Goal: Task Accomplishment & Management: Manage account settings

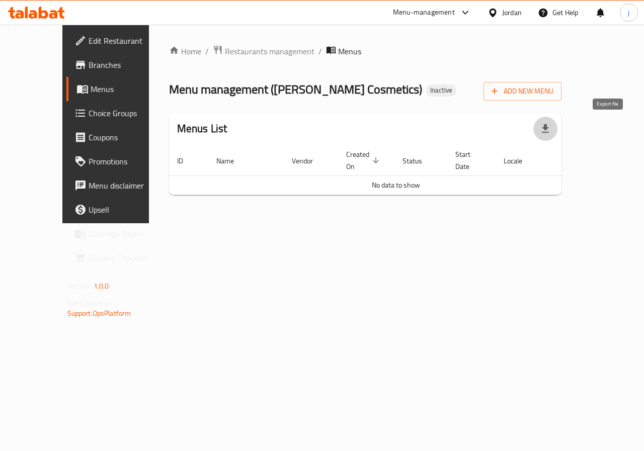
click at [549, 128] on icon "button" at bounding box center [545, 128] width 7 height 9
click at [553, 93] on span "Add New Menu" at bounding box center [523, 91] width 62 height 13
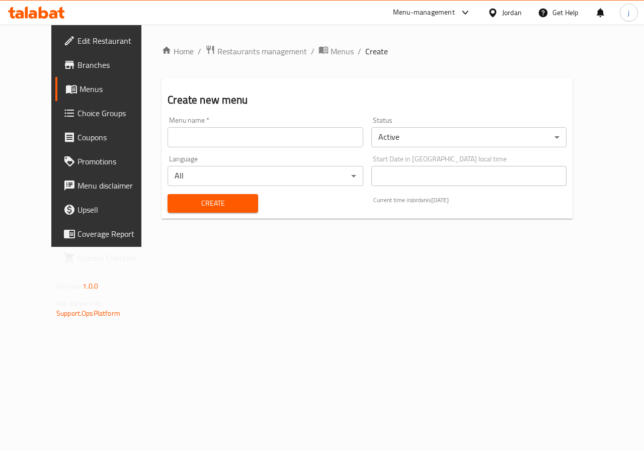
click at [217, 137] on input "text" at bounding box center [265, 137] width 195 height 20
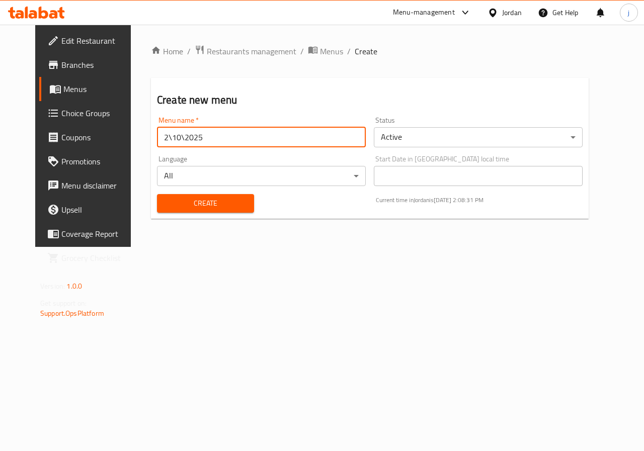
type input "2\10\2025"
click at [219, 207] on span "Create" at bounding box center [205, 203] width 81 height 13
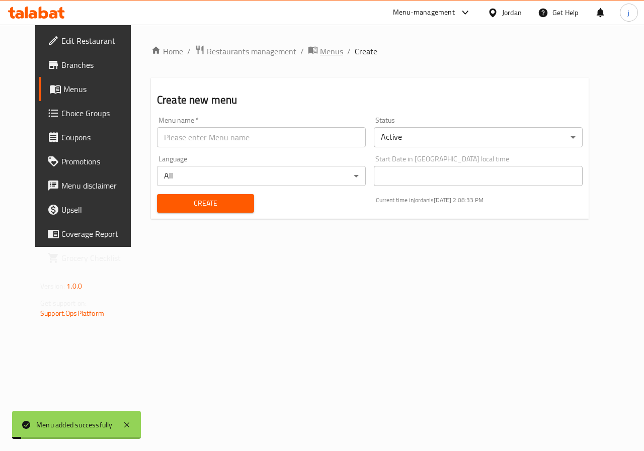
click at [320, 53] on span "Menus" at bounding box center [331, 51] width 23 height 12
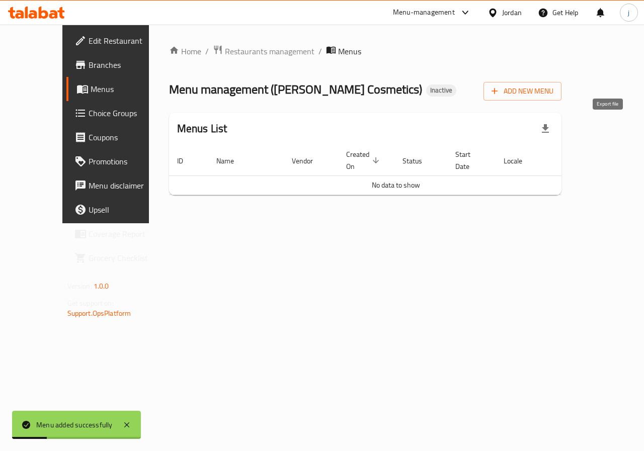
click at [557, 130] on button "button" at bounding box center [545, 129] width 24 height 24
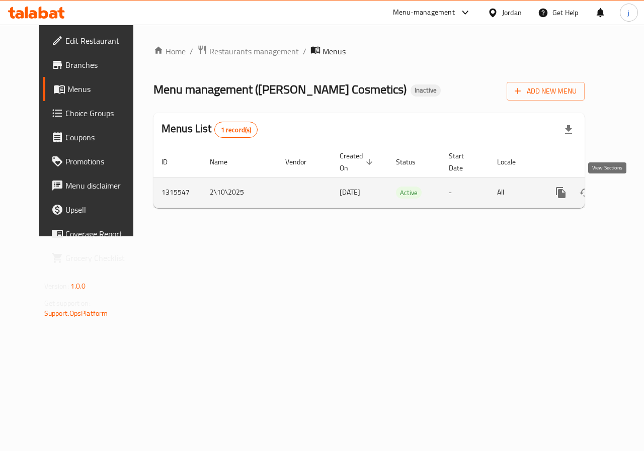
click at [629, 196] on icon "enhanced table" at bounding box center [633, 192] width 9 height 9
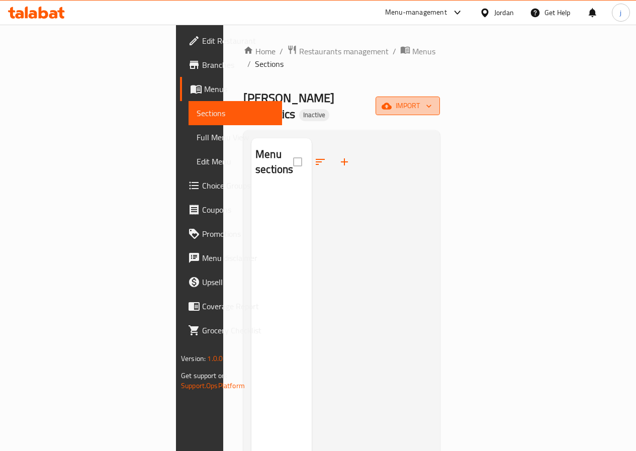
click at [432, 100] on span "import" at bounding box center [408, 106] width 48 height 13
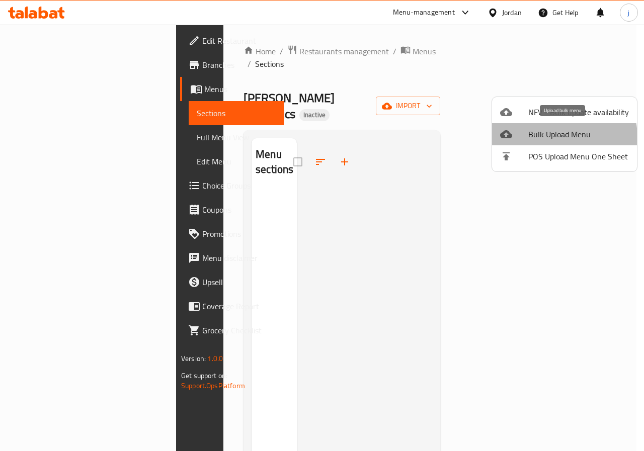
click at [557, 137] on span "Bulk Upload Menu" at bounding box center [578, 134] width 101 height 12
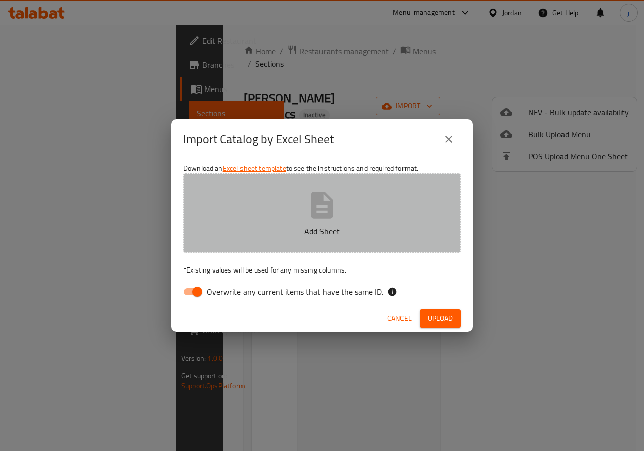
click at [329, 236] on p "Add Sheet" at bounding box center [322, 231] width 247 height 12
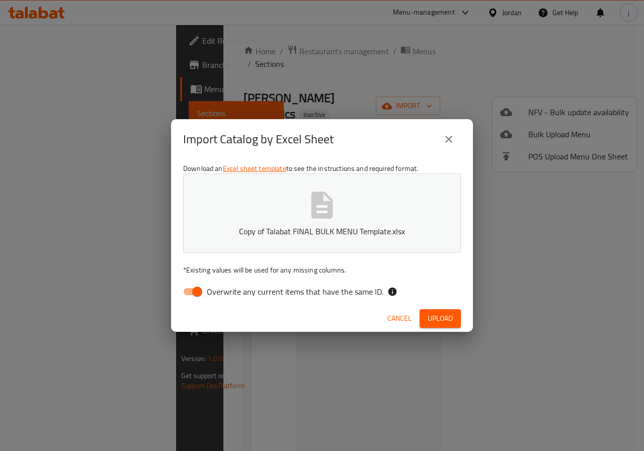
click at [200, 287] on input "Overwrite any current items that have the same ID." at bounding box center [197, 291] width 57 height 19
checkbox input "false"
click at [425, 329] on div "Cancel Upload" at bounding box center [322, 318] width 302 height 27
click at [426, 317] on button "Upload" at bounding box center [440, 318] width 41 height 19
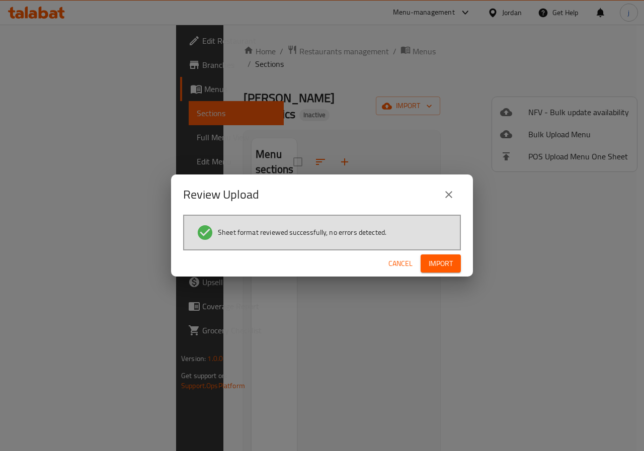
click at [440, 264] on span "Import" at bounding box center [441, 264] width 24 height 13
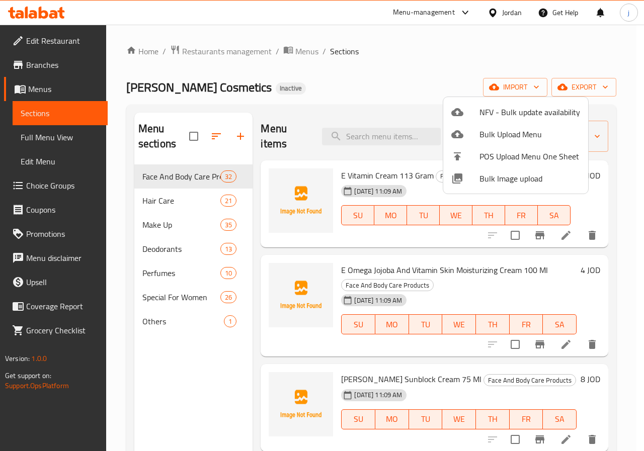
click at [340, 100] on div at bounding box center [322, 225] width 644 height 451
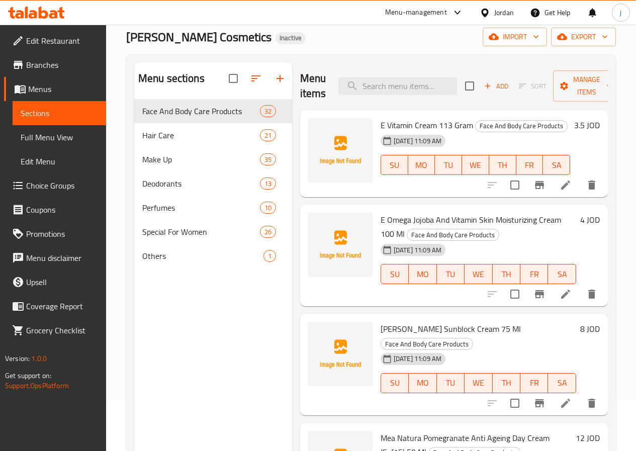
scroll to position [50, 0]
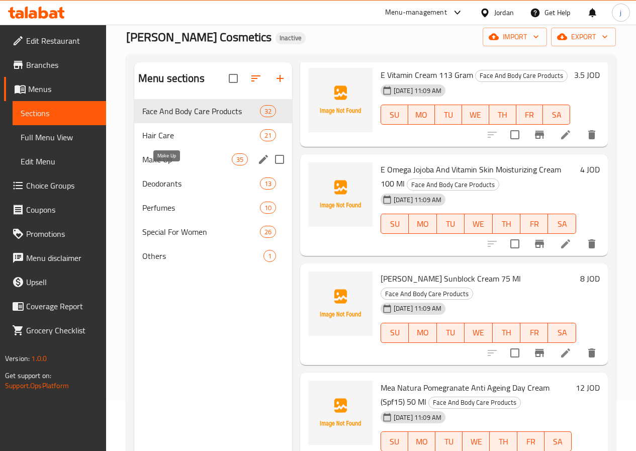
click at [173, 166] on span "Make Up" at bounding box center [187, 159] width 90 height 12
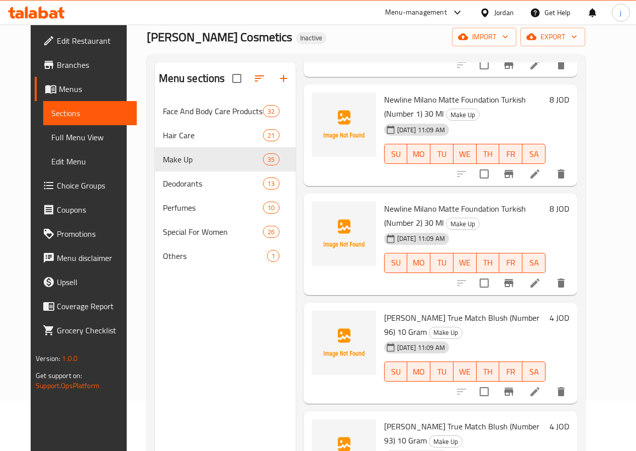
scroll to position [1660, 0]
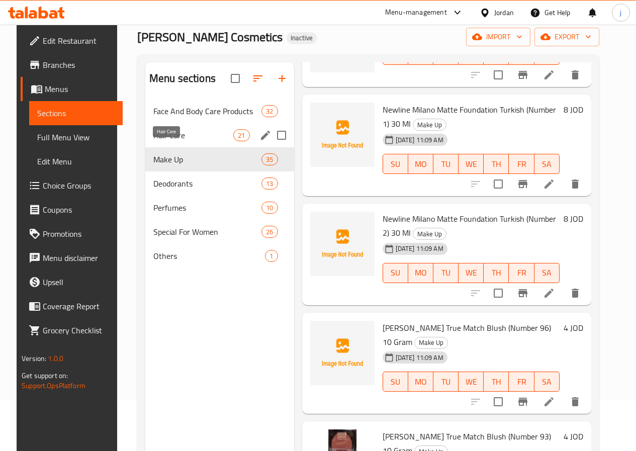
click at [164, 141] on span "Hair Care" at bounding box center [193, 135] width 80 height 12
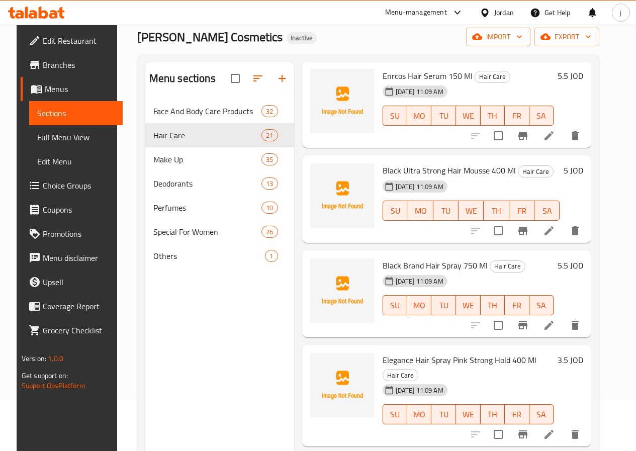
scroll to position [352, 0]
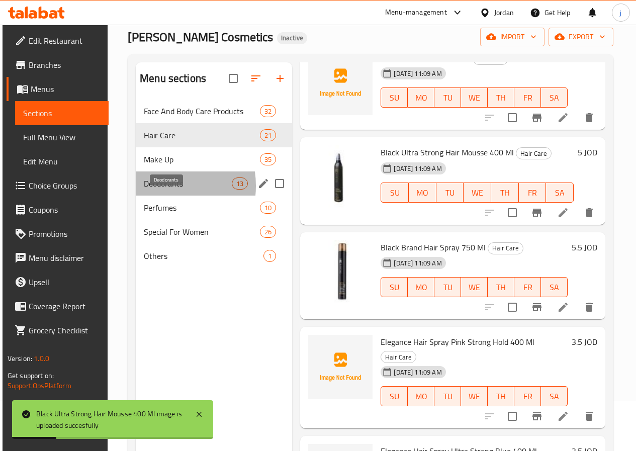
click at [159, 190] on span "Deodorants" at bounding box center [188, 184] width 88 height 12
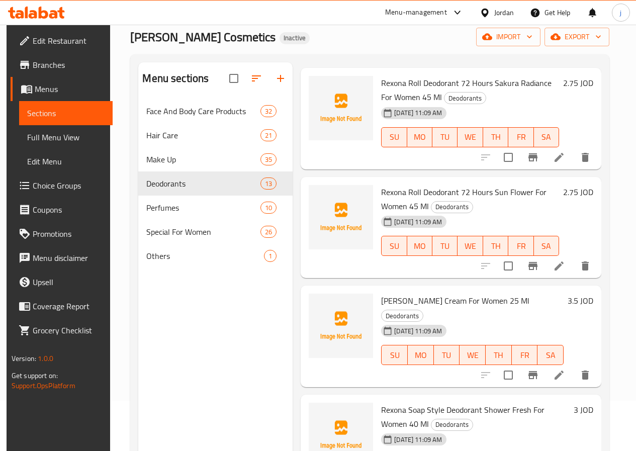
scroll to position [956, 0]
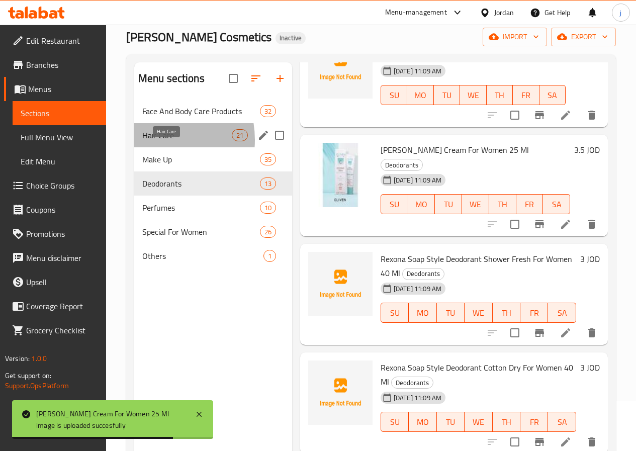
click at [151, 141] on span "Hair Care" at bounding box center [187, 135] width 90 height 12
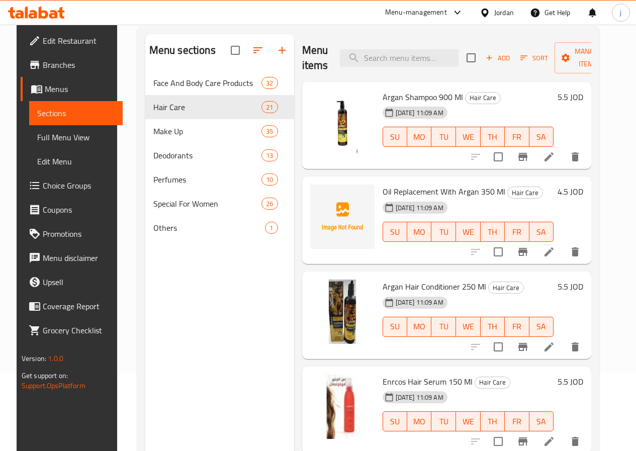
scroll to position [40, 0]
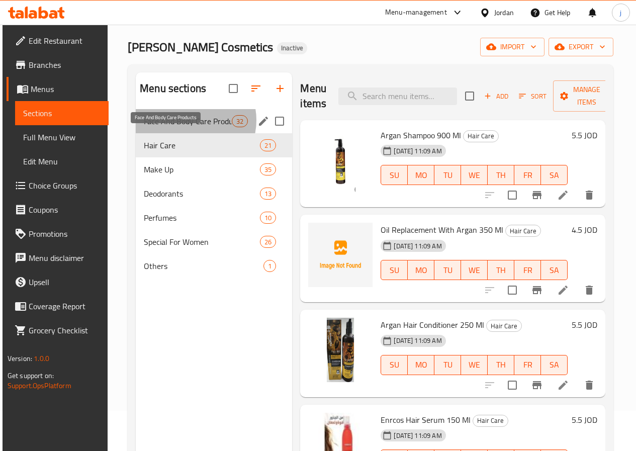
click at [188, 127] on span "Face And Body Care Products" at bounding box center [188, 121] width 88 height 12
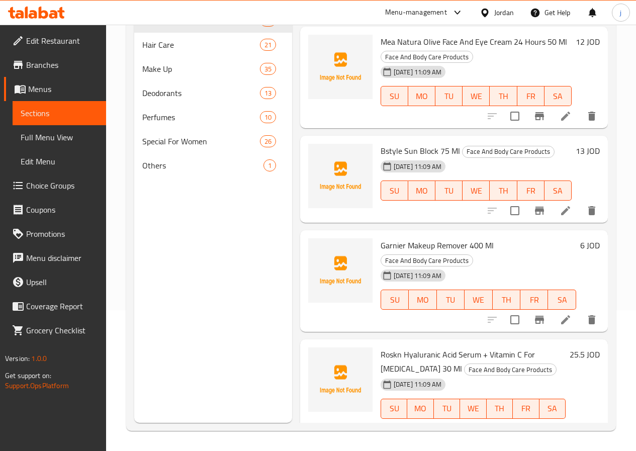
scroll to position [371, 0]
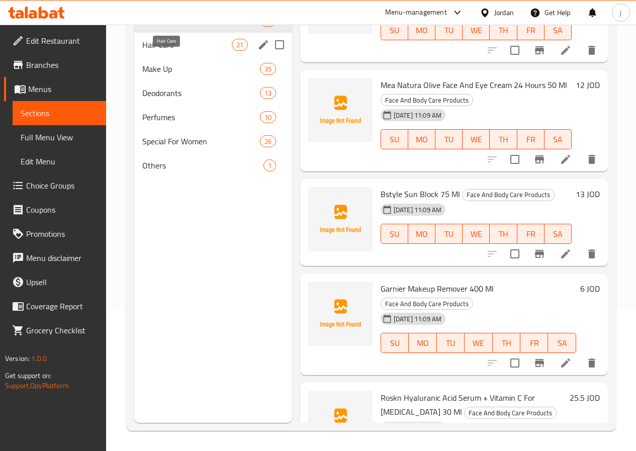
click at [162, 51] on span "Hair Care" at bounding box center [187, 45] width 90 height 12
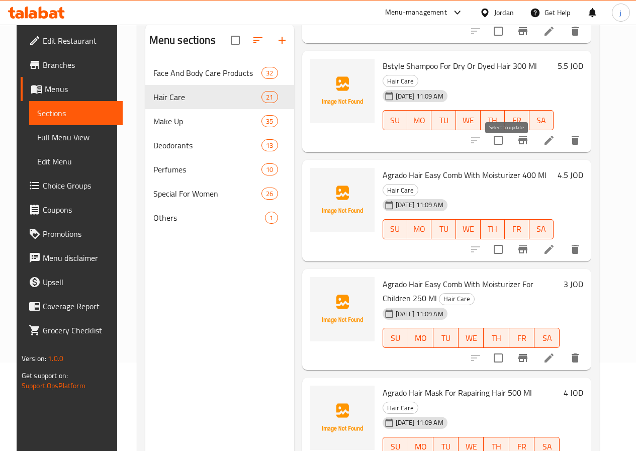
scroll to position [141, 0]
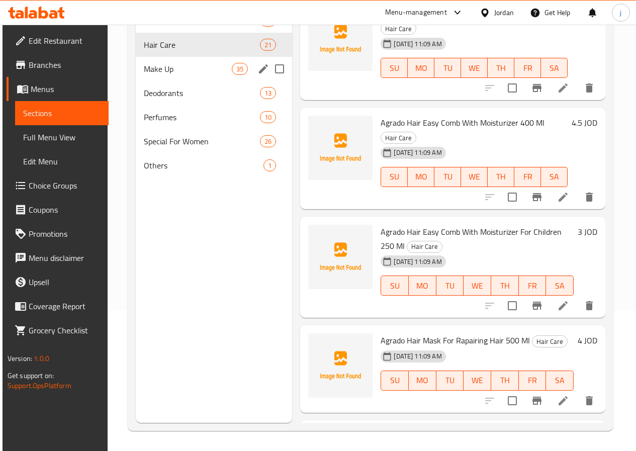
click at [188, 81] on div "Make Up 35" at bounding box center [214, 69] width 156 height 24
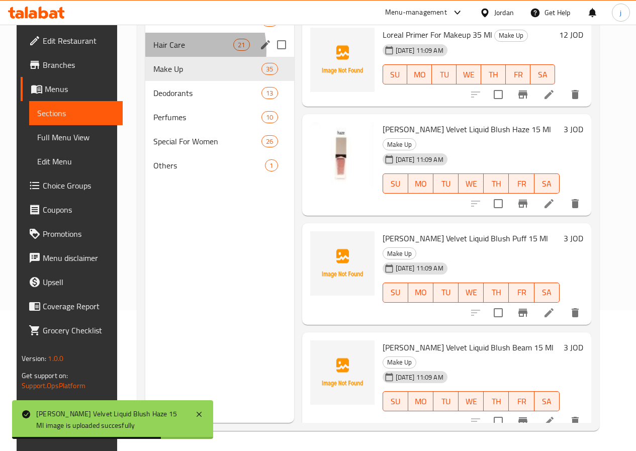
click at [159, 57] on div "Hair Care 21" at bounding box center [219, 45] width 149 height 24
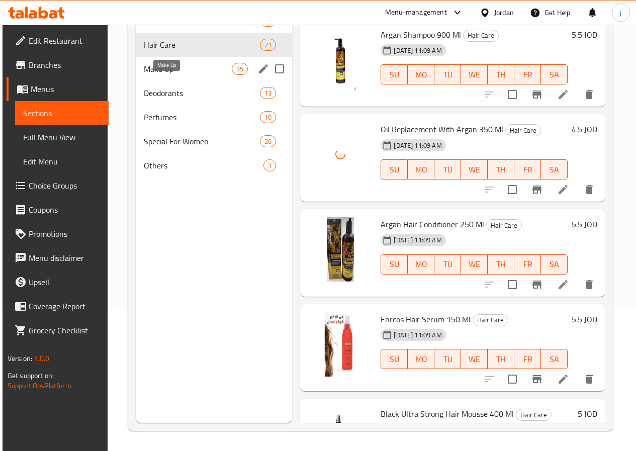
click at [161, 75] on span "Make Up" at bounding box center [188, 69] width 88 height 12
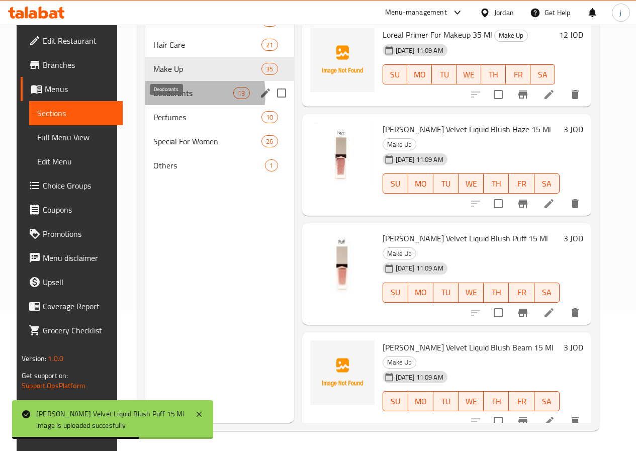
click at [176, 99] on span "Deodorants" at bounding box center [193, 93] width 80 height 12
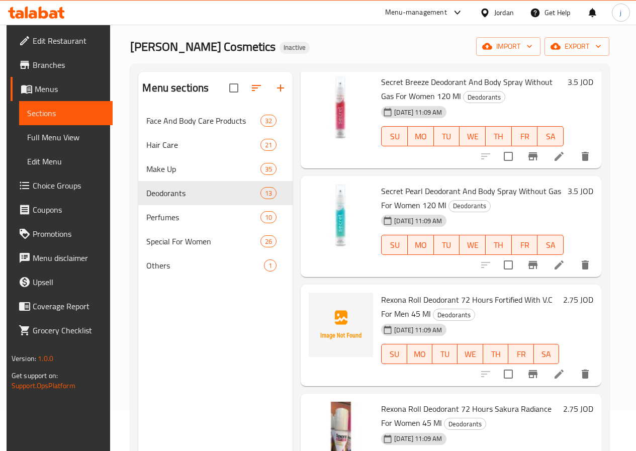
scroll to position [40, 0]
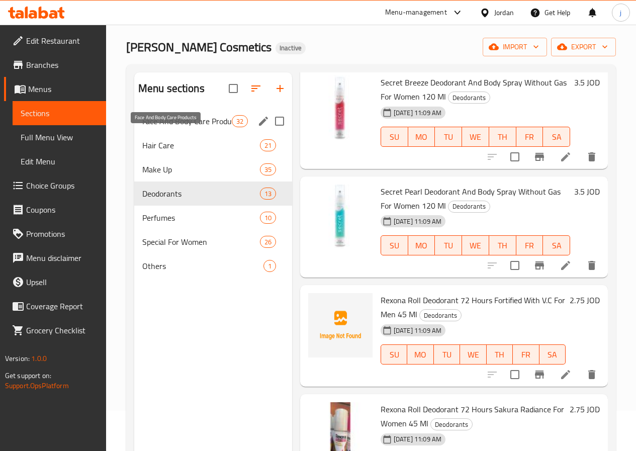
click at [172, 127] on span "Face And Body Care Products" at bounding box center [187, 121] width 90 height 12
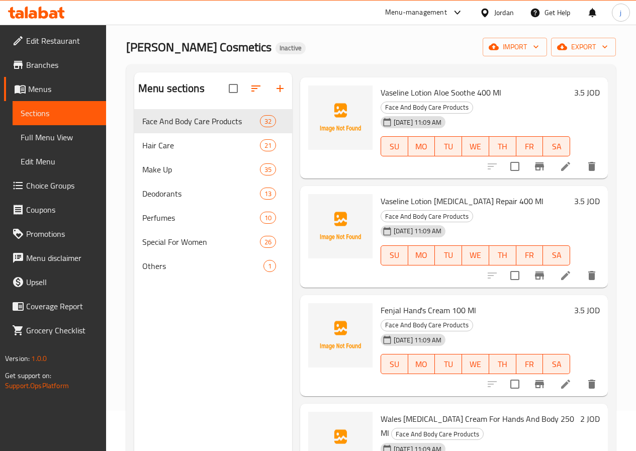
scroll to position [2314, 0]
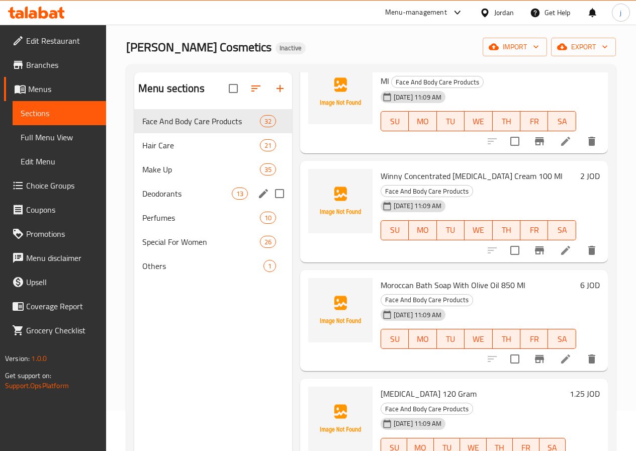
click at [174, 206] on div "Deodorants 13" at bounding box center [213, 194] width 158 height 24
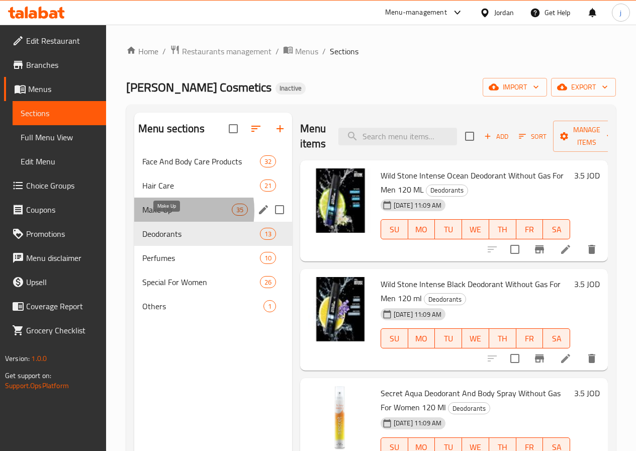
click at [165, 216] on span "Make Up" at bounding box center [187, 210] width 90 height 12
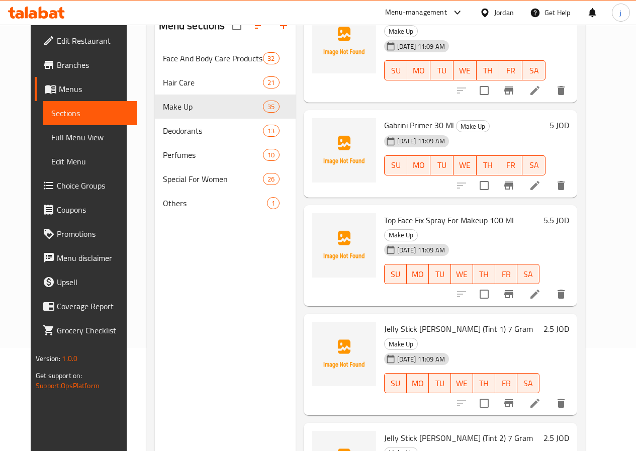
scroll to position [141, 0]
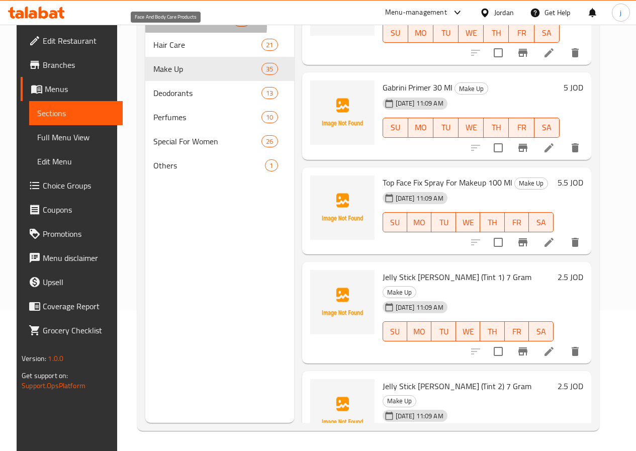
click at [189, 27] on span "Face And Body Care Products" at bounding box center [193, 21] width 80 height 12
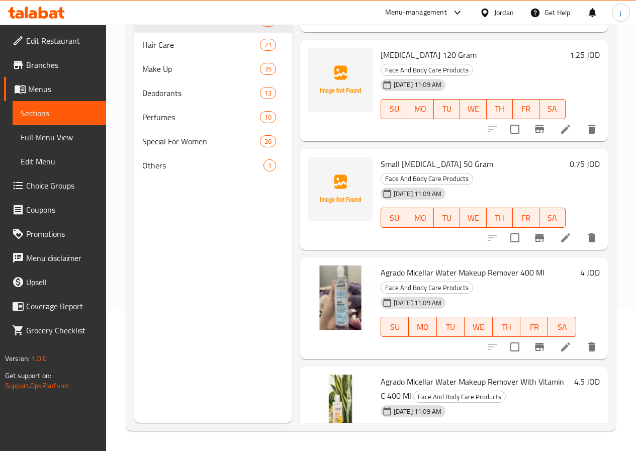
scroll to position [2535, 0]
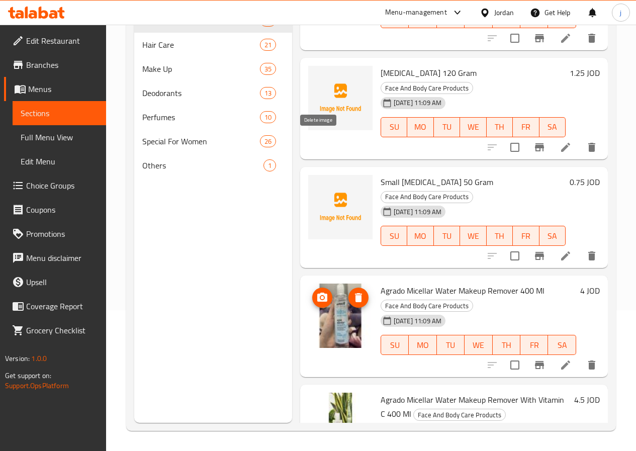
click at [355, 293] on icon "delete image" at bounding box center [358, 297] width 7 height 9
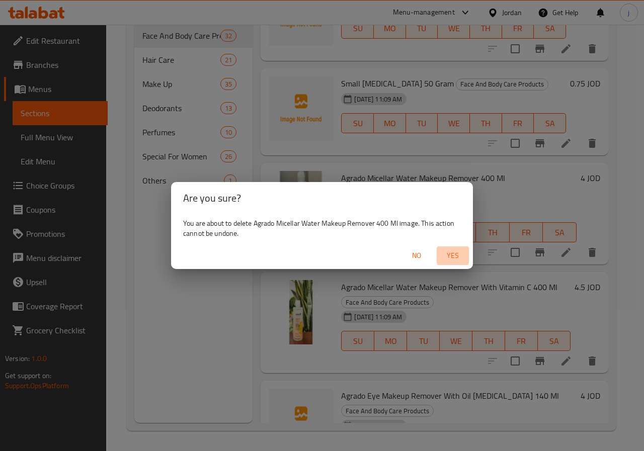
click at [450, 252] on span "Yes" at bounding box center [453, 256] width 24 height 13
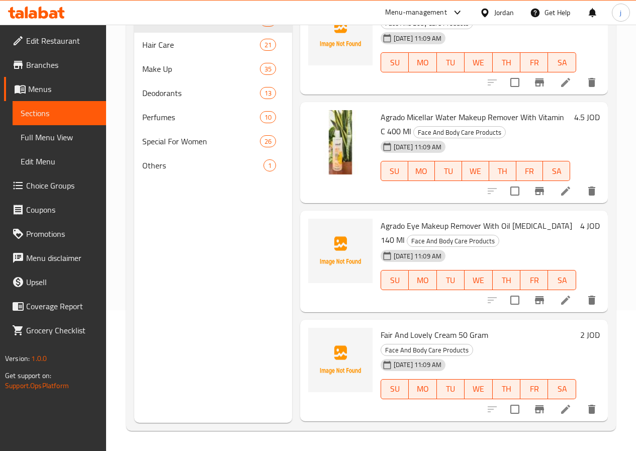
scroll to position [2837, 0]
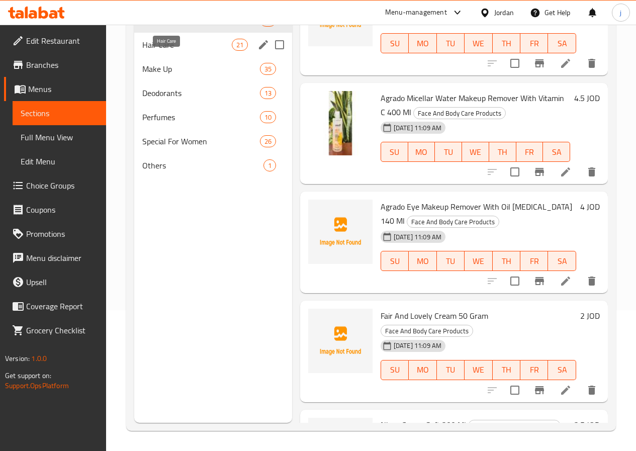
click at [155, 51] on span "Hair Care" at bounding box center [187, 45] width 90 height 12
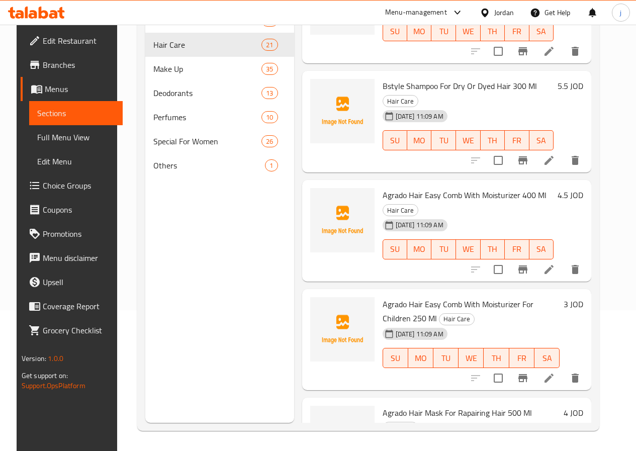
scroll to position [1609, 0]
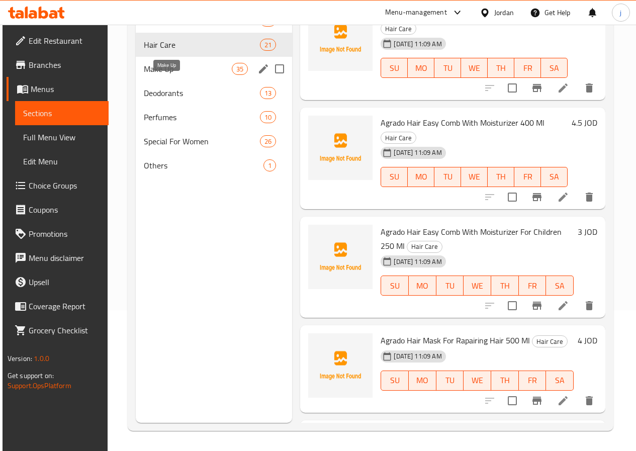
click at [183, 75] on span "Make Up" at bounding box center [188, 69] width 88 height 12
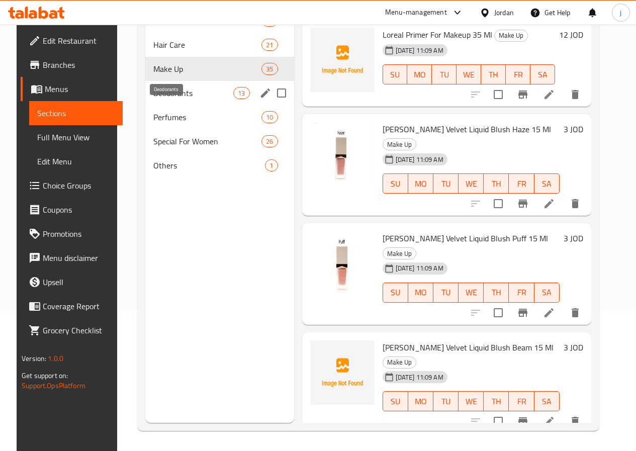
click at [168, 99] on span "Deodorants" at bounding box center [193, 93] width 80 height 12
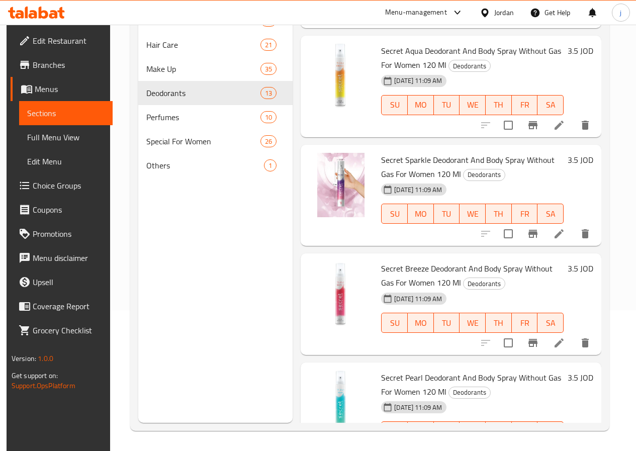
scroll to position [201, 0]
click at [408, 161] on span "Secret Sparkle Deodorant And Body Spray Without Gas For Women 120 Ml" at bounding box center [468, 167] width 174 height 29
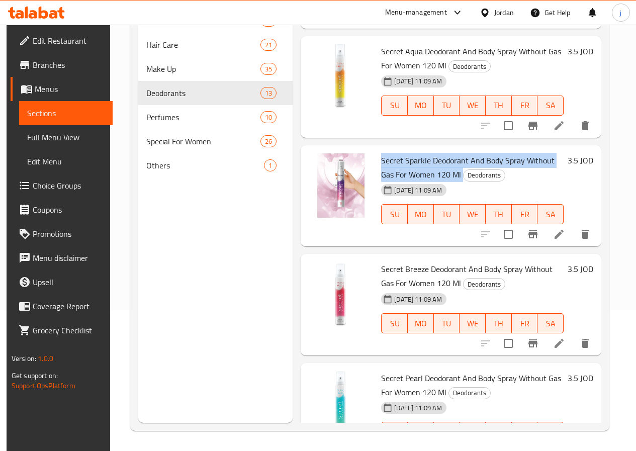
click at [408, 161] on span "Secret Sparkle Deodorant And Body Spray Without Gas For Women 120 Ml" at bounding box center [468, 167] width 174 height 29
copy h6 "Secret Sparkle Deodorant And Body Spray Without Gas For Women 120 Ml"
click at [309, 182] on img at bounding box center [341, 185] width 64 height 64
click at [356, 167] on icon "delete image" at bounding box center [359, 167] width 7 height 9
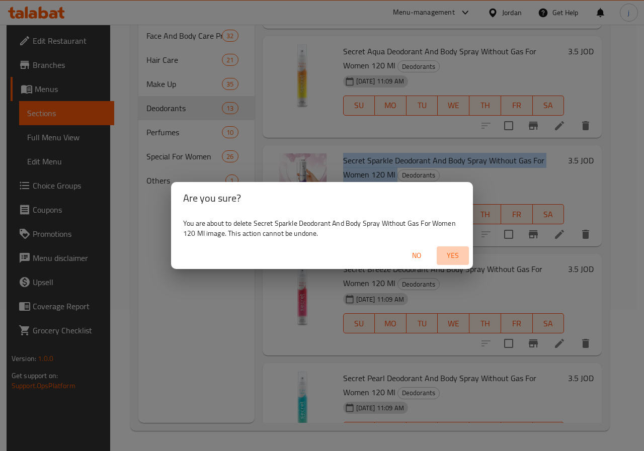
click at [449, 252] on span "Yes" at bounding box center [453, 256] width 24 height 13
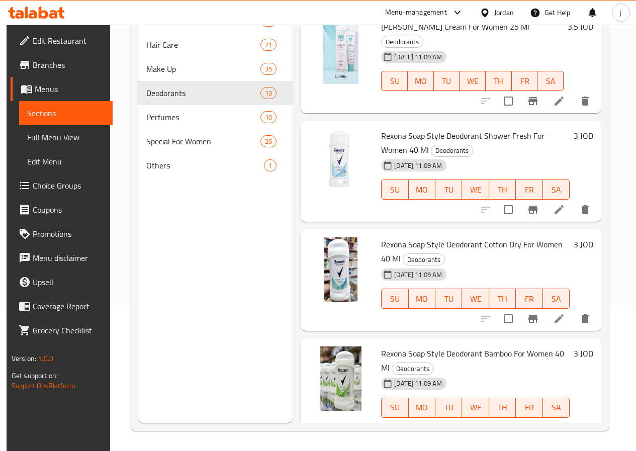
scroll to position [992, 0]
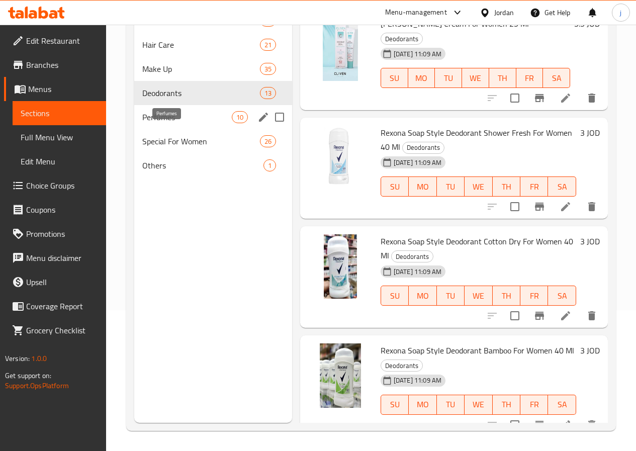
click at [146, 123] on span "Perfumes" at bounding box center [187, 117] width 90 height 12
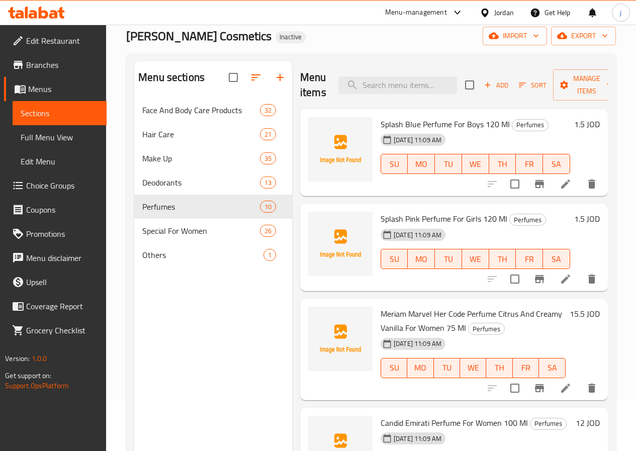
scroll to position [101, 0]
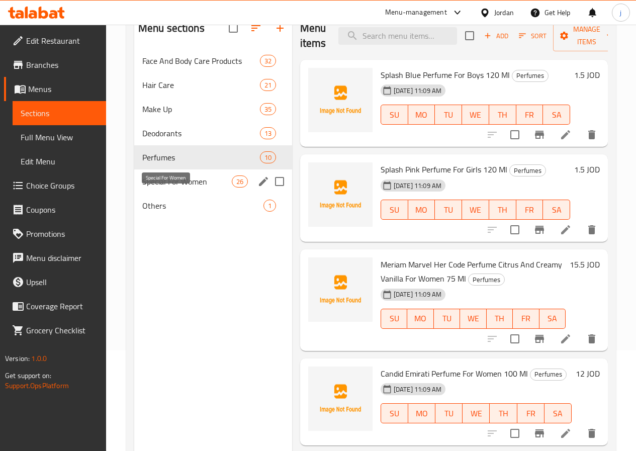
click at [175, 188] on span "Special For Women" at bounding box center [187, 182] width 90 height 12
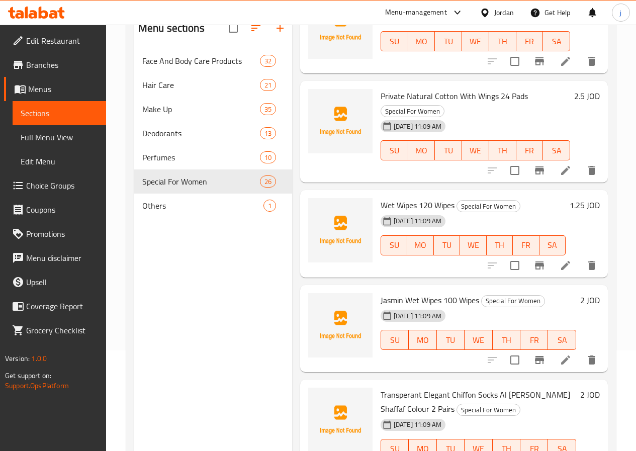
scroll to position [141, 0]
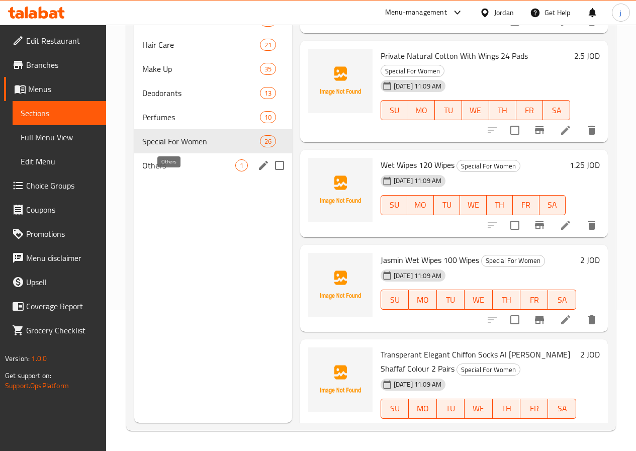
click at [183, 172] on span "Others" at bounding box center [188, 165] width 93 height 12
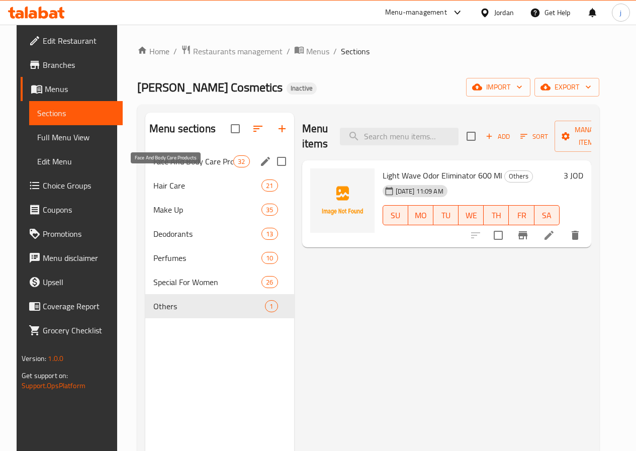
click at [155, 168] on span "Face And Body Care Products" at bounding box center [193, 161] width 80 height 12
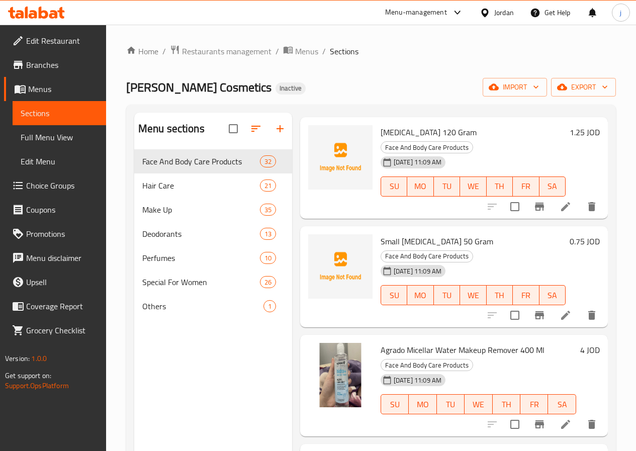
scroll to position [2566, 0]
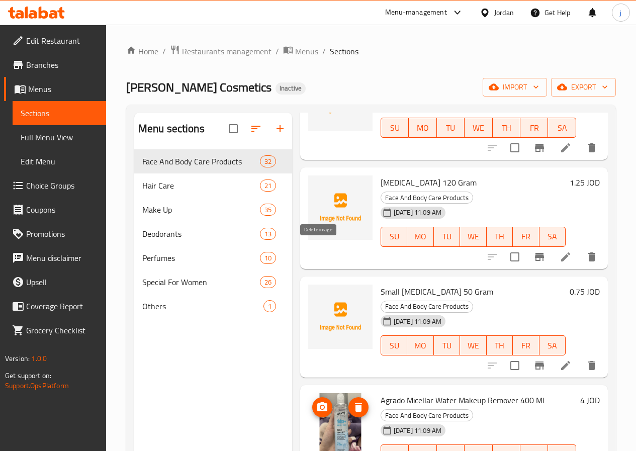
click at [353, 401] on icon "delete image" at bounding box center [359, 407] width 12 height 12
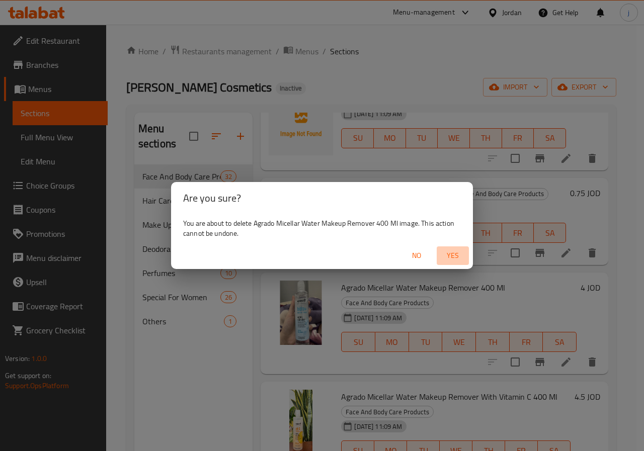
click at [452, 254] on span "Yes" at bounding box center [453, 256] width 24 height 13
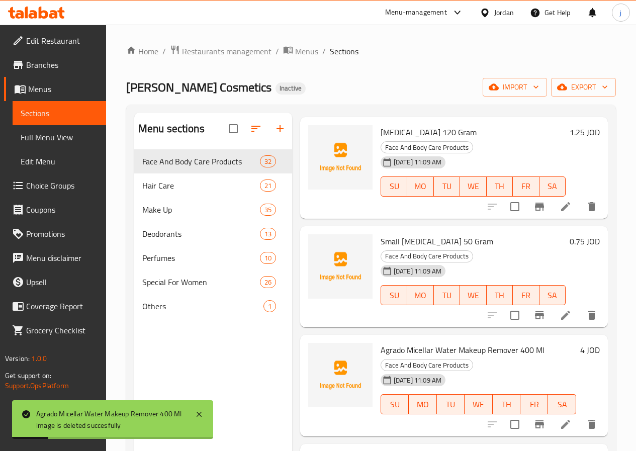
scroll to position [2667, 0]
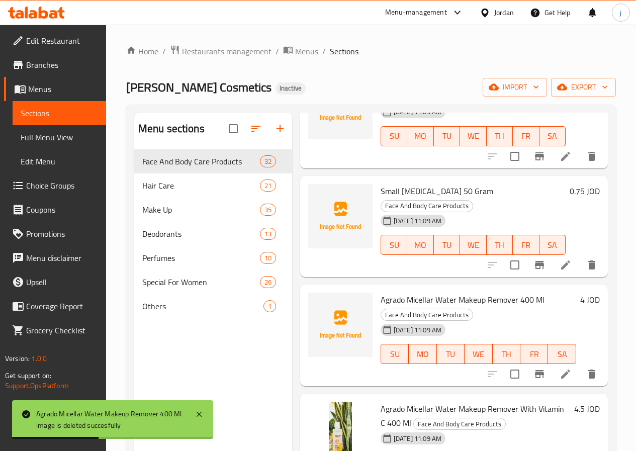
click at [445, 292] on span "Agrado Micellar Water Makeup Remover 400 Ml" at bounding box center [463, 299] width 164 height 15
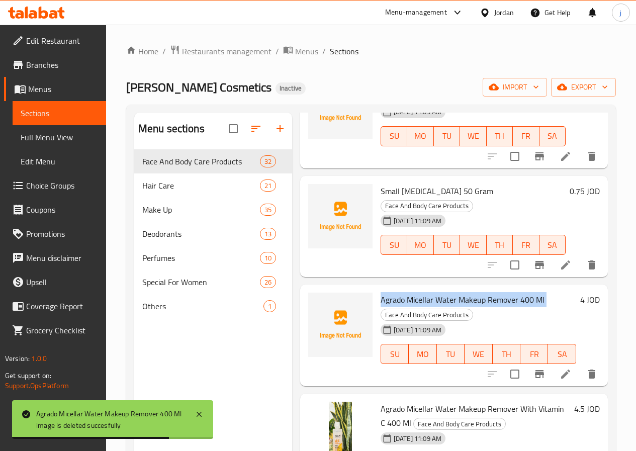
copy h6 "Agrado Micellar Water Makeup Remover 400 Ml"
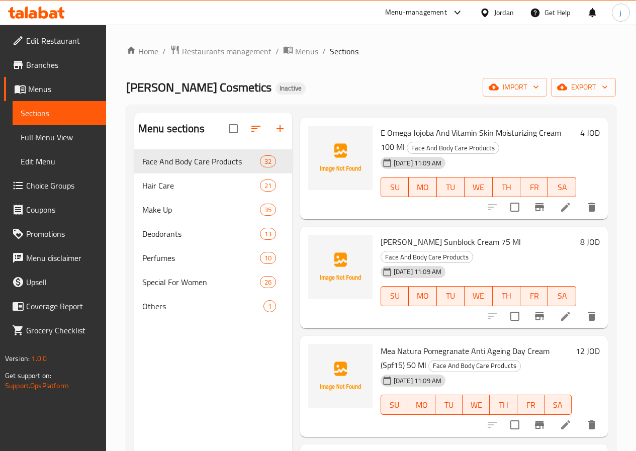
scroll to position [0, 0]
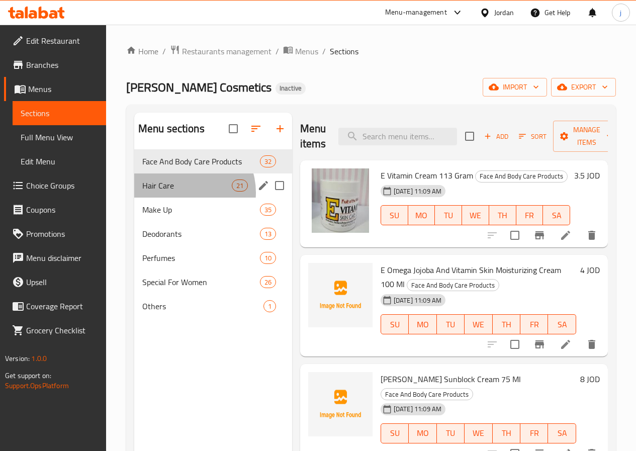
click at [184, 198] on div "Hair Care 21" at bounding box center [213, 186] width 158 height 24
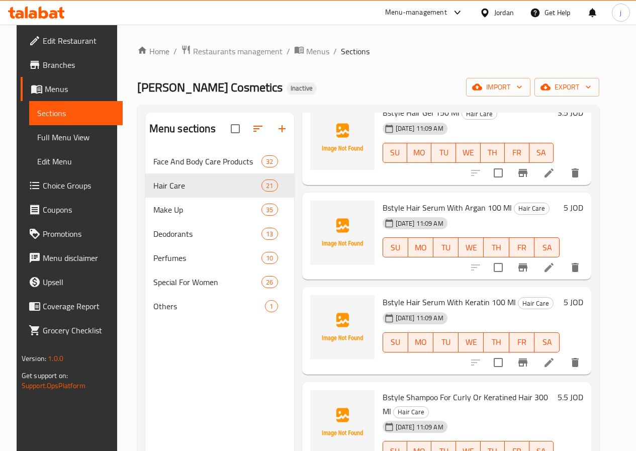
scroll to position [1609, 0]
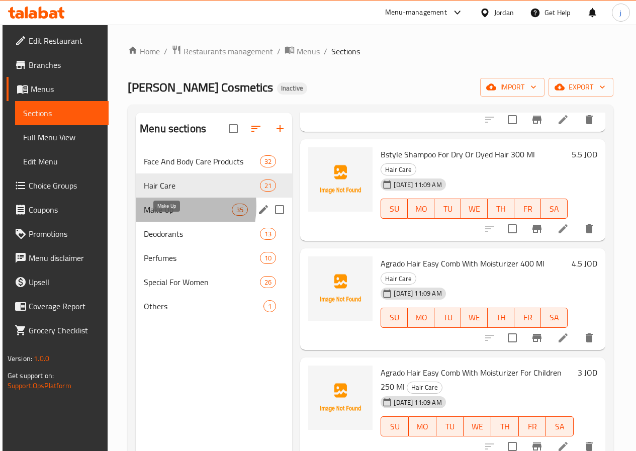
click at [161, 216] on span "Make Up" at bounding box center [188, 210] width 88 height 12
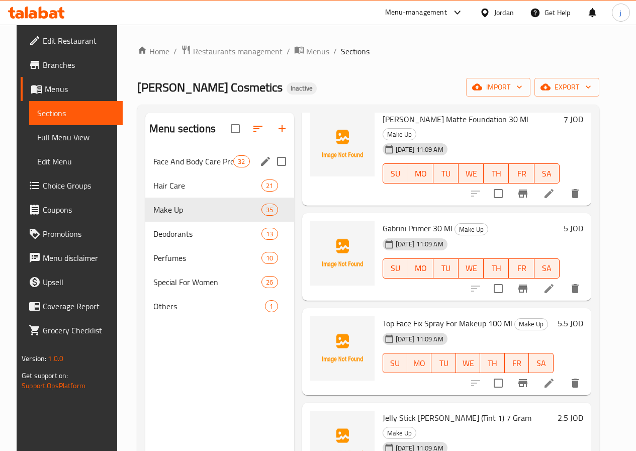
scroll to position [141, 0]
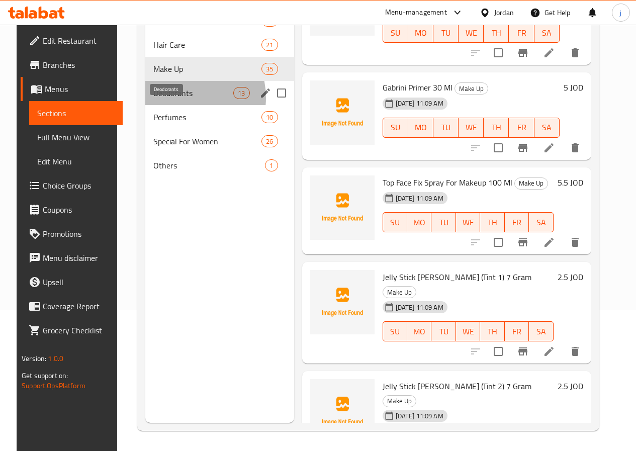
click at [169, 99] on span "Deodorants" at bounding box center [193, 93] width 80 height 12
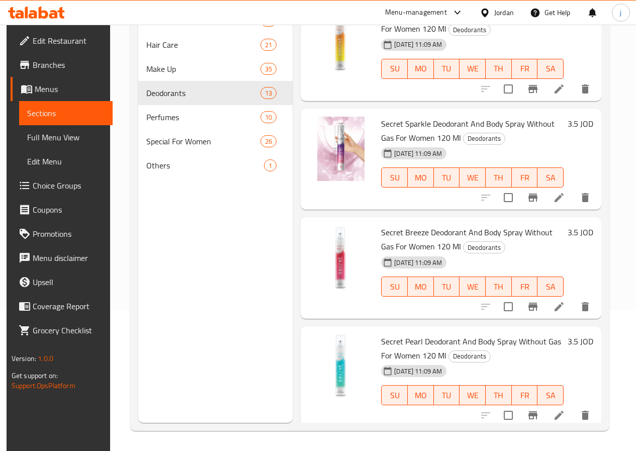
scroll to position [237, 0]
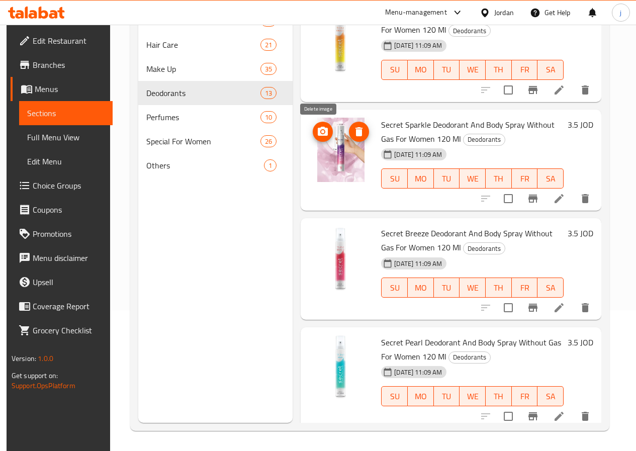
click at [349, 140] on button "delete image" at bounding box center [359, 132] width 20 height 20
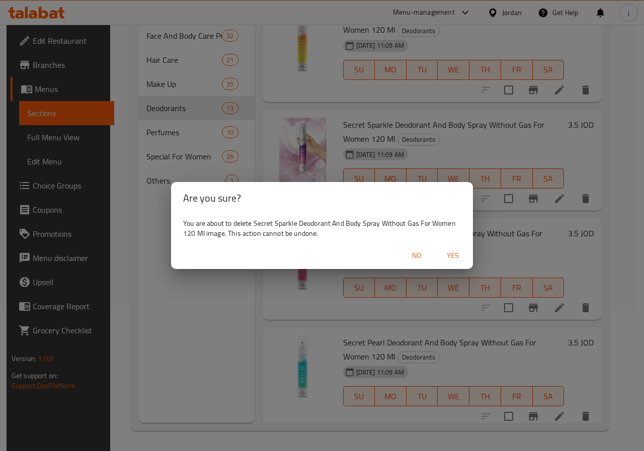
click at [445, 250] on span "Yes" at bounding box center [453, 256] width 24 height 13
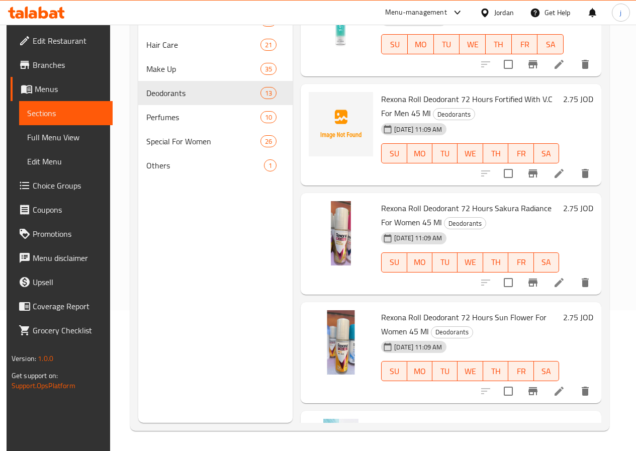
scroll to position [489, 0]
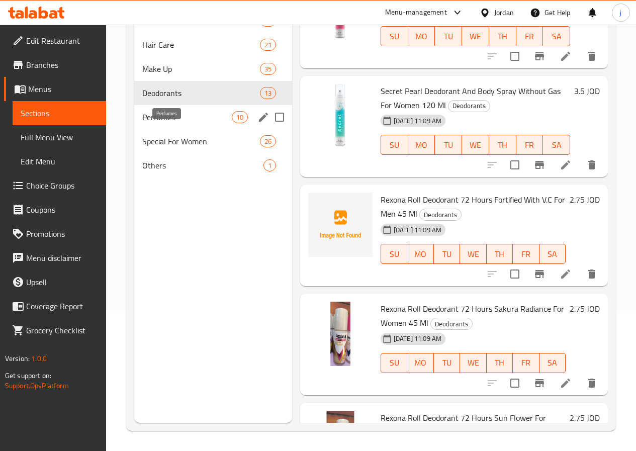
click at [163, 123] on span "Perfumes" at bounding box center [187, 117] width 90 height 12
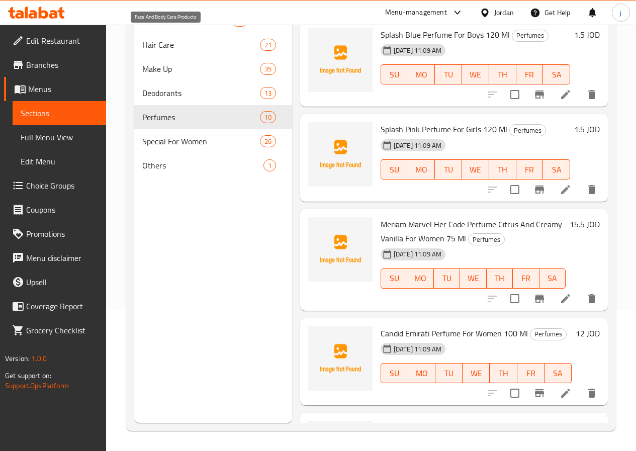
click at [180, 27] on span "Face And Body Care Products" at bounding box center [187, 21] width 90 height 12
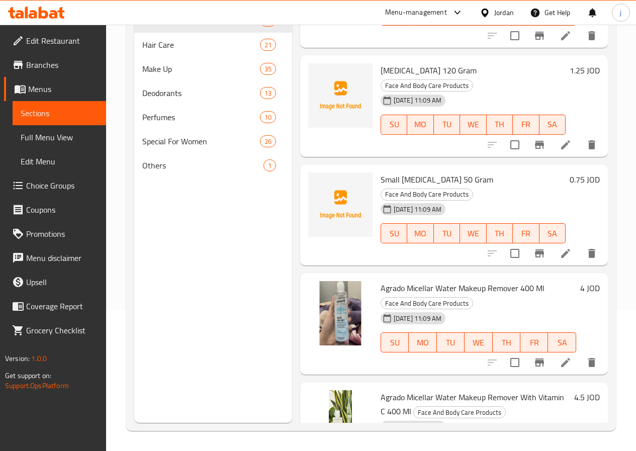
scroll to position [2616, 0]
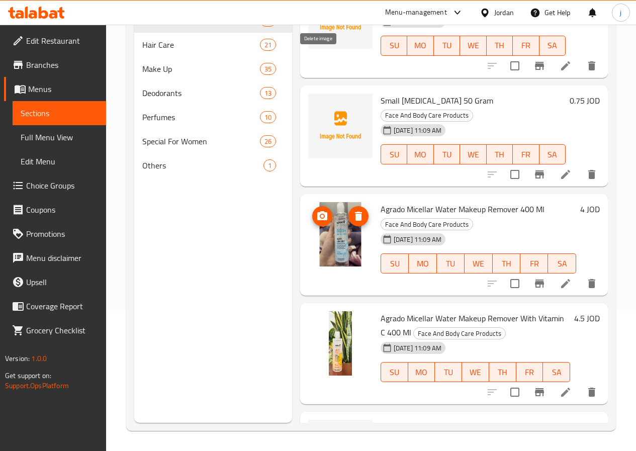
click at [349, 210] on span "delete image" at bounding box center [359, 216] width 20 height 12
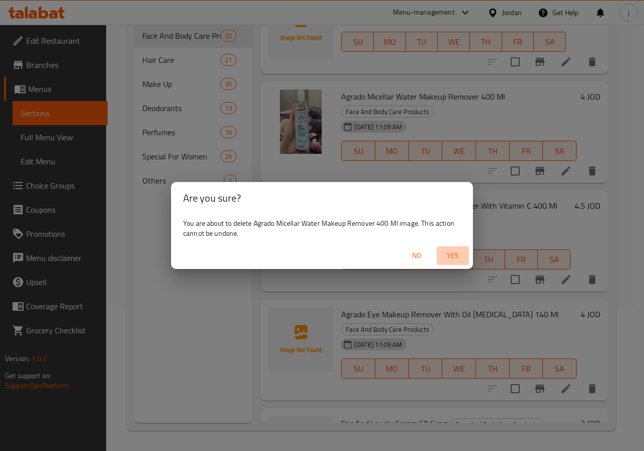
click at [452, 256] on span "Yes" at bounding box center [453, 256] width 24 height 13
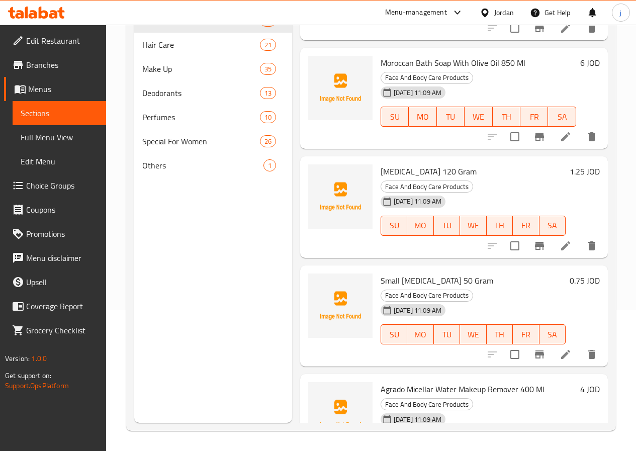
scroll to position [2434, 0]
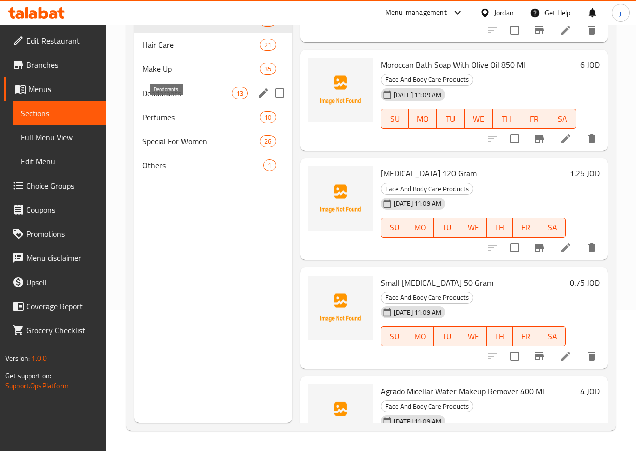
click at [172, 99] on span "Deodorants" at bounding box center [187, 93] width 90 height 12
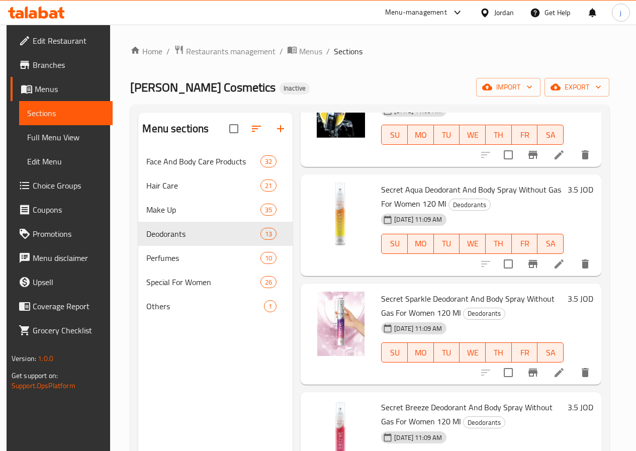
scroll to position [201, 0]
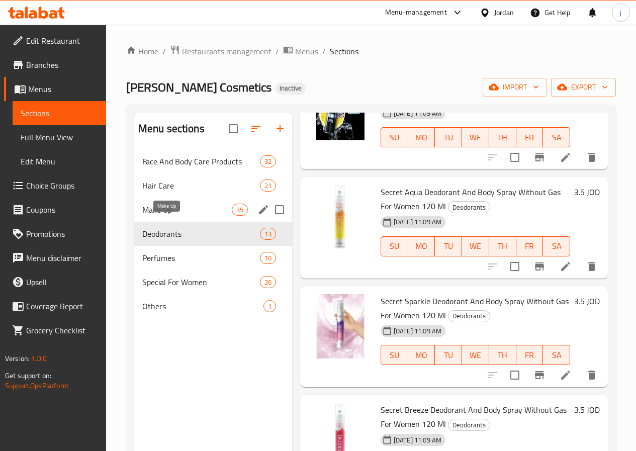
click at [174, 216] on span "Make Up" at bounding box center [187, 210] width 90 height 12
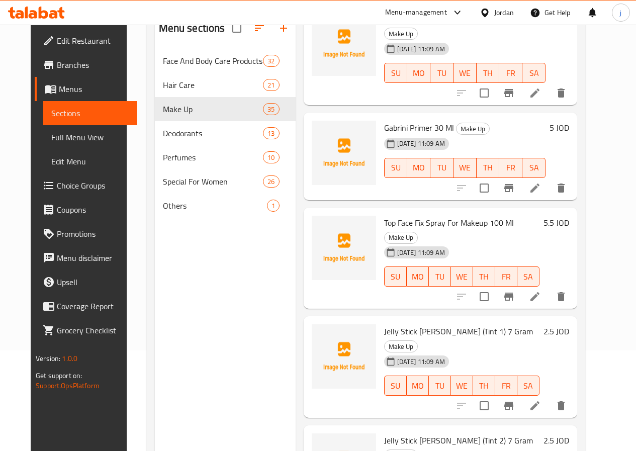
scroll to position [141, 0]
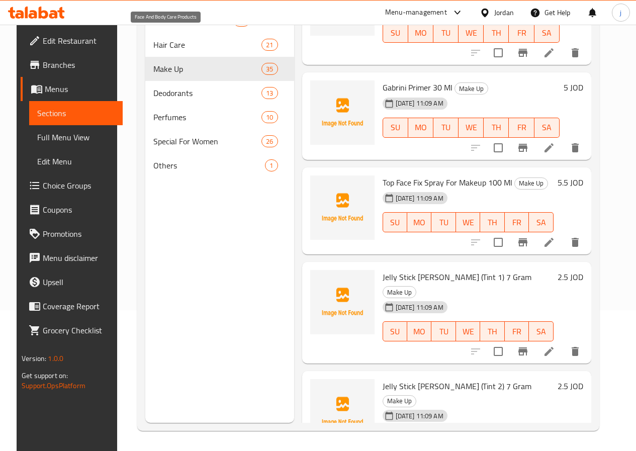
click at [174, 27] on span "Face And Body Care Products" at bounding box center [193, 21] width 80 height 12
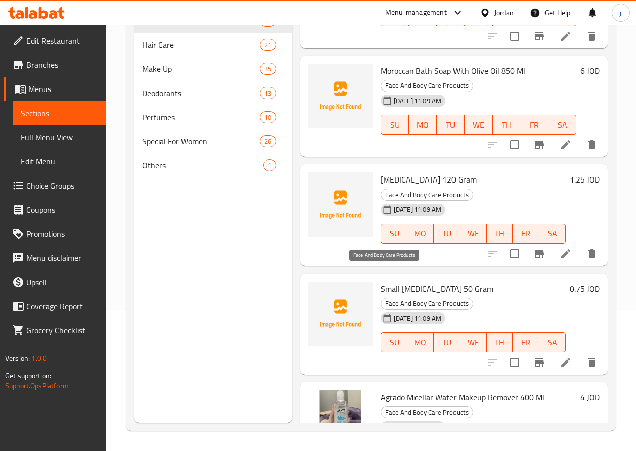
scroll to position [2434, 0]
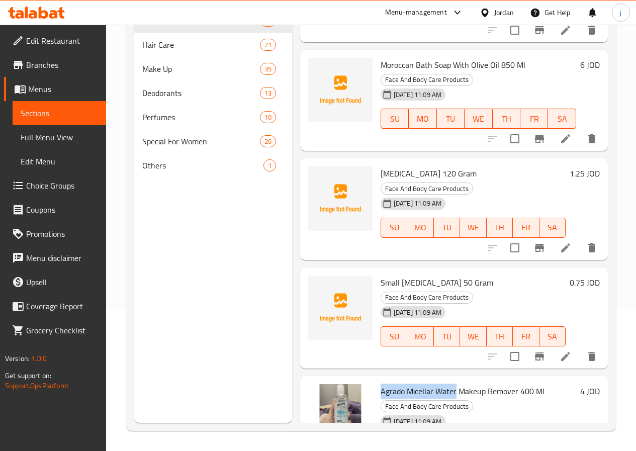
drag, startPoint x: 339, startPoint y: 235, endPoint x: 417, endPoint y: 238, distance: 78.5
click at [417, 380] on div "Agrado Micellar Water Makeup Remover 400 Ml Face And Body Care Products 02-10-2…" at bounding box center [479, 427] width 204 height 94
copy span "Agrado Micellar Water"
click at [513, 412] on div "02-10-2025 11:09 AM SU MO TU WE TH FR SA" at bounding box center [479, 439] width 204 height 54
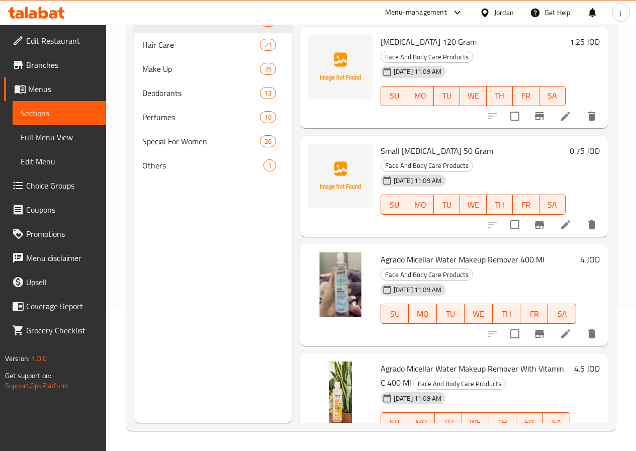
scroll to position [2616, 0]
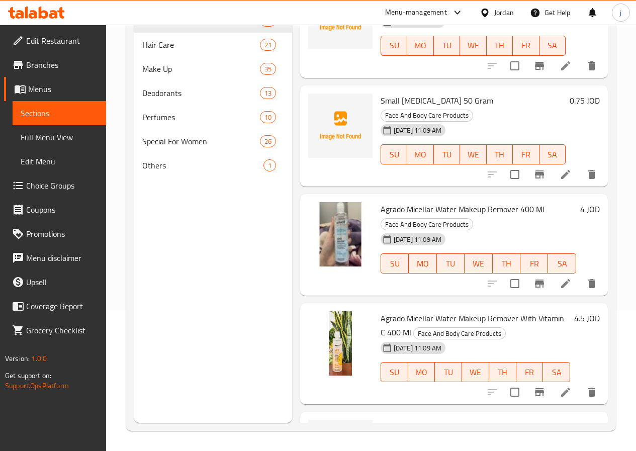
click at [464, 311] on span "Agrado Micellar Water Makeup Remover With Vitamin C 400 Ml" at bounding box center [473, 325] width 184 height 29
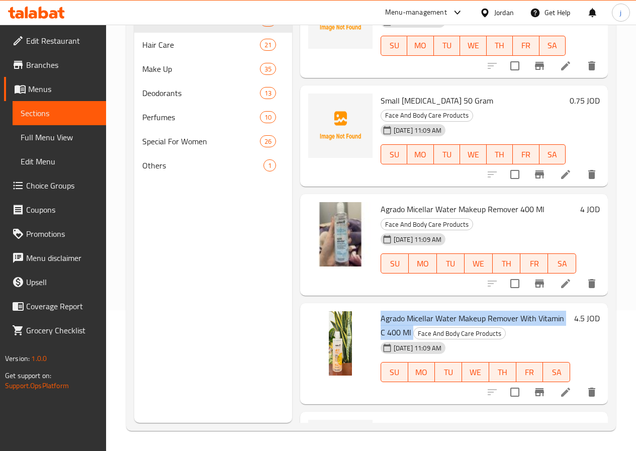
click at [464, 311] on span "Agrado Micellar Water Makeup Remover With Vitamin C 400 Ml" at bounding box center [473, 325] width 184 height 29
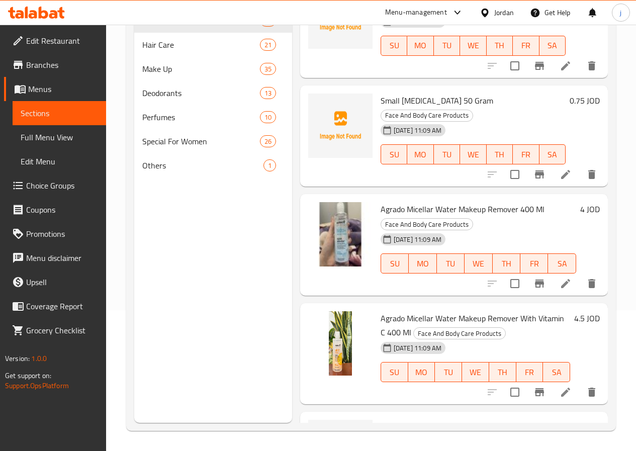
click at [466, 311] on h6 "Agrado Micellar Water Makeup Remover With Vitamin C 400 Ml Face And Body Care P…" at bounding box center [476, 325] width 190 height 28
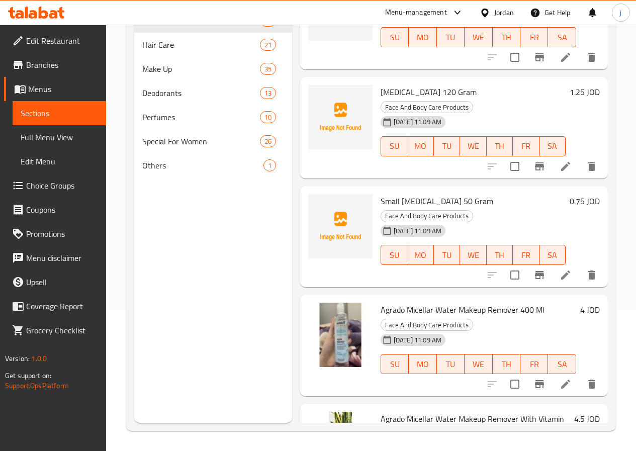
scroll to position [2465, 0]
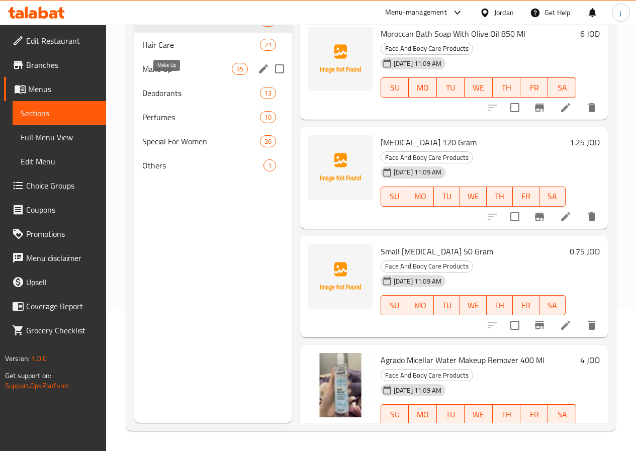
click at [158, 75] on span "Make Up" at bounding box center [187, 69] width 90 height 12
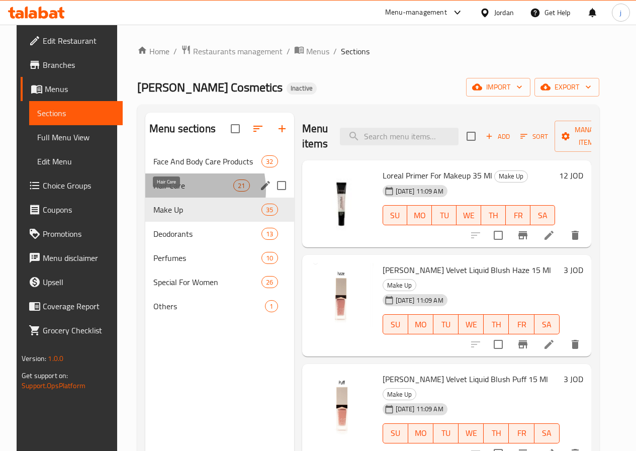
click at [168, 192] on span "Hair Care" at bounding box center [193, 186] width 80 height 12
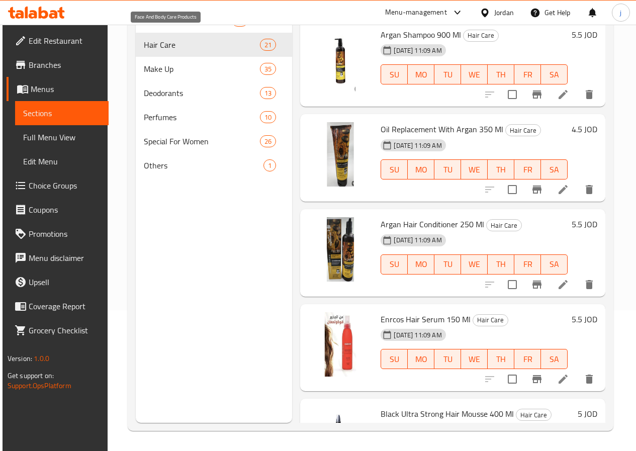
click at [180, 27] on span "Face And Body Care Products" at bounding box center [188, 21] width 88 height 12
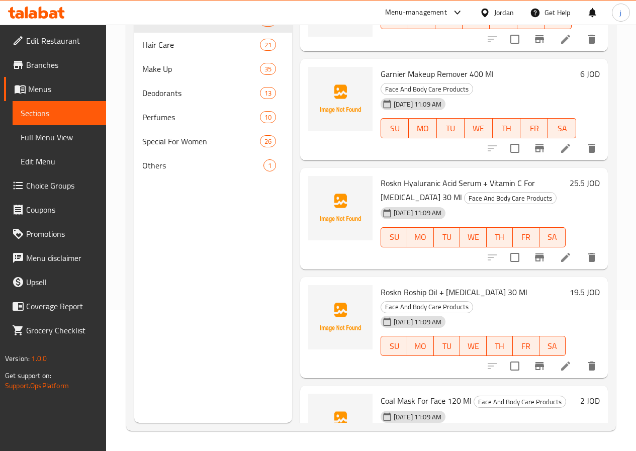
scroll to position [604, 0]
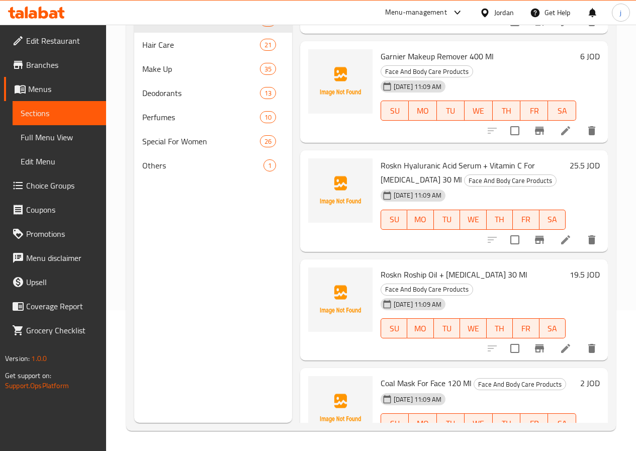
click at [300, 318] on div "Roskn Roship Oil + Gua Sha 30 Ml Face And Body Care Products 02-10-2025 11:09 A…" at bounding box center [454, 311] width 308 height 102
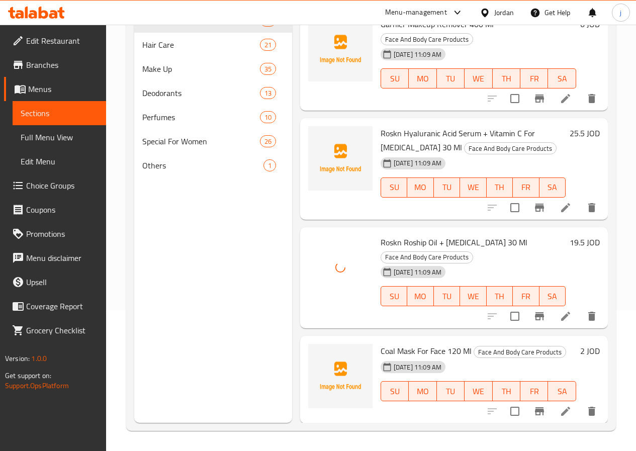
scroll to position [654, 0]
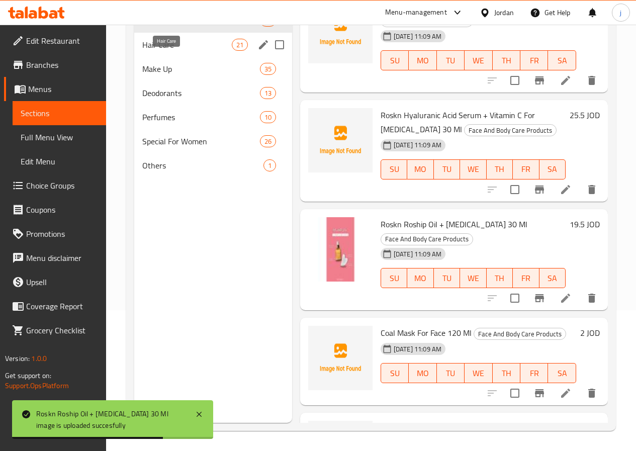
click at [171, 51] on span "Hair Care" at bounding box center [187, 45] width 90 height 12
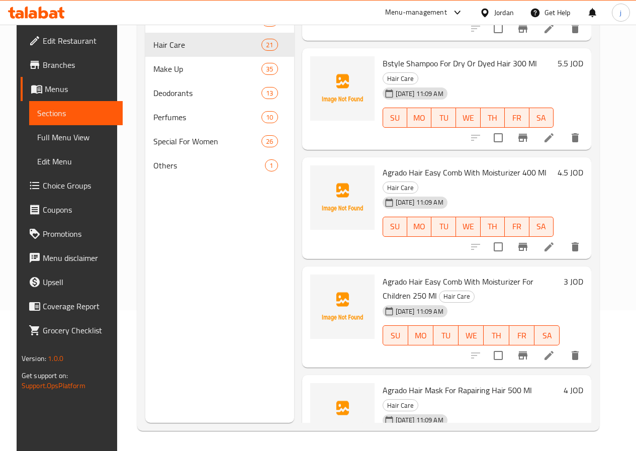
scroll to position [1609, 0]
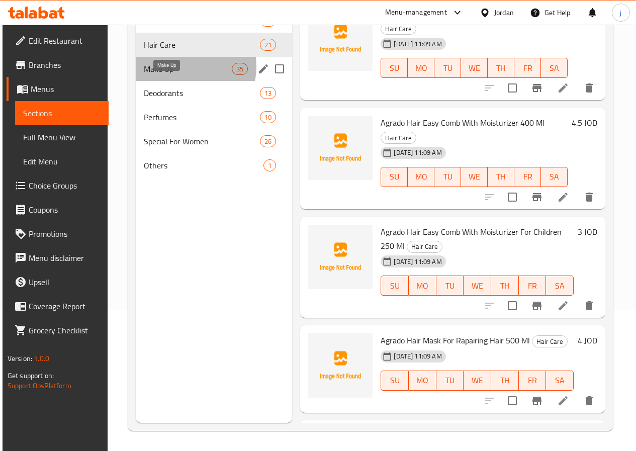
click at [177, 75] on span "Make Up" at bounding box center [188, 69] width 88 height 12
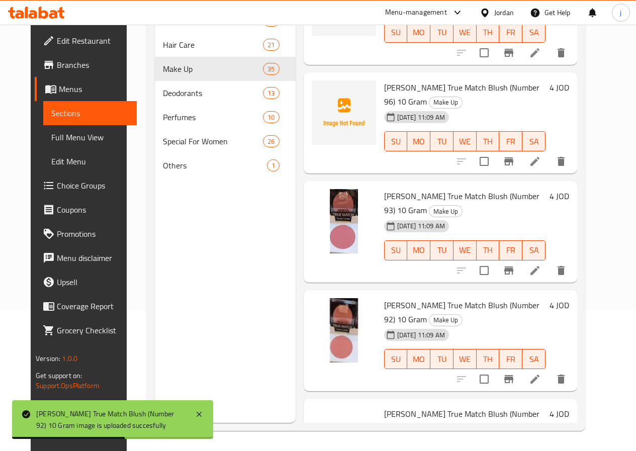
scroll to position [1811, 0]
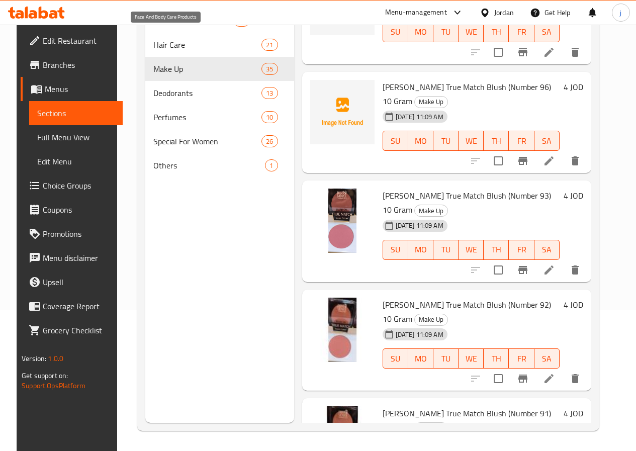
click at [176, 27] on span "Face And Body Care Products" at bounding box center [193, 21] width 80 height 12
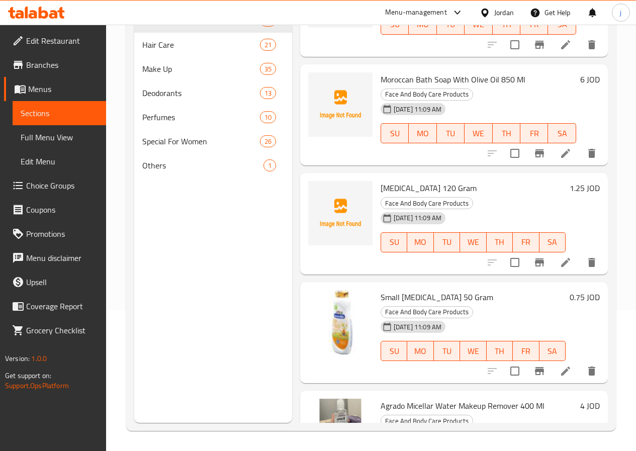
scroll to position [2364, 0]
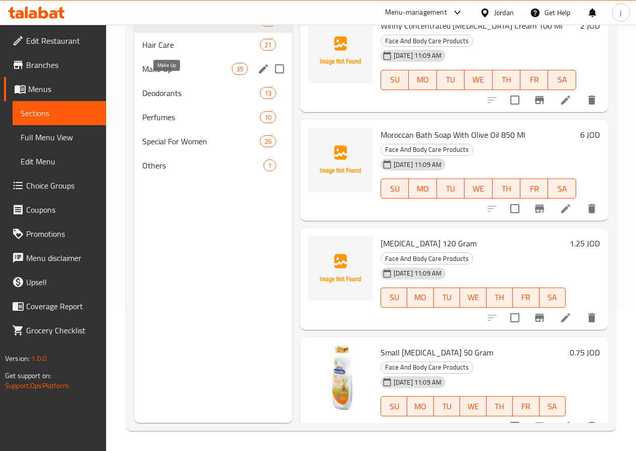
click at [154, 75] on span "Make Up" at bounding box center [187, 69] width 90 height 12
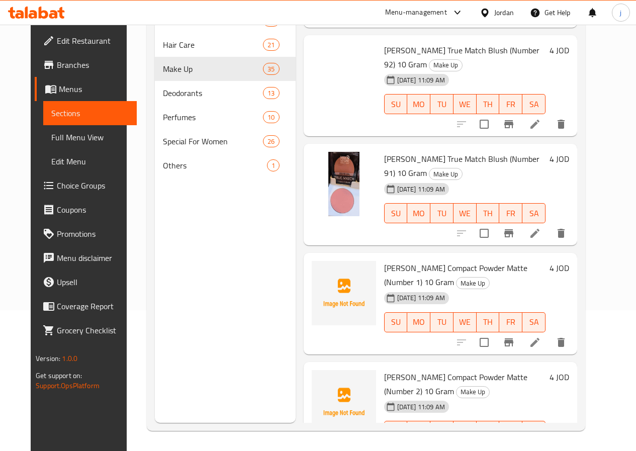
scroll to position [2062, 0]
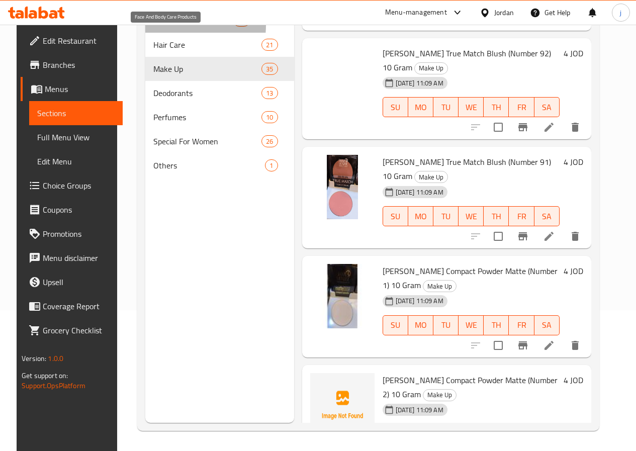
click at [162, 27] on span "Face And Body Care Products" at bounding box center [193, 21] width 80 height 12
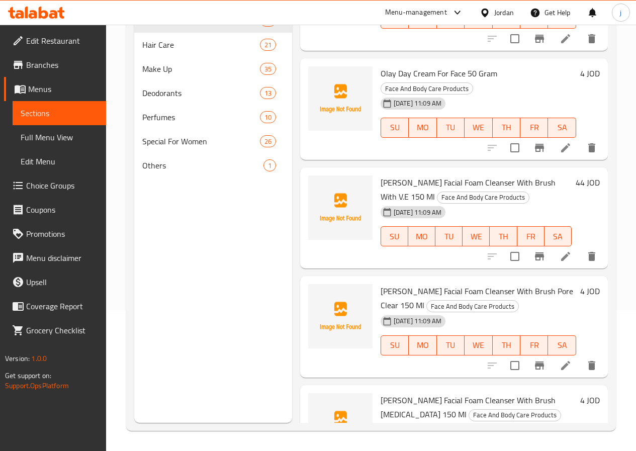
scroll to position [1277, 0]
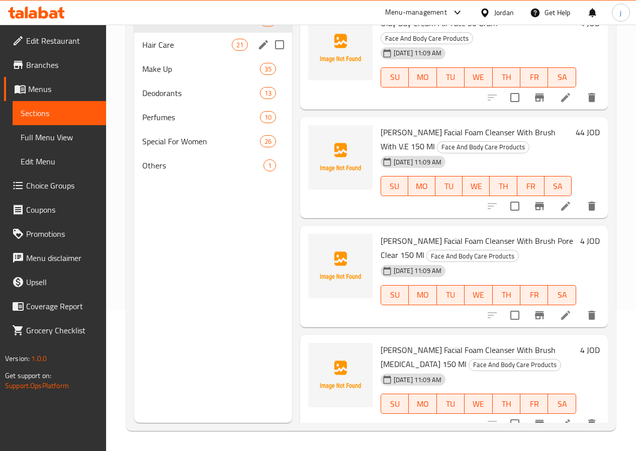
click at [165, 57] on div "Hair Care 21" at bounding box center [213, 45] width 158 height 24
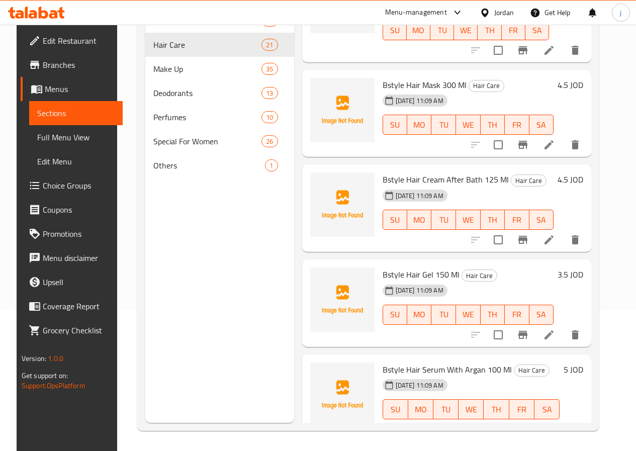
scroll to position [956, 0]
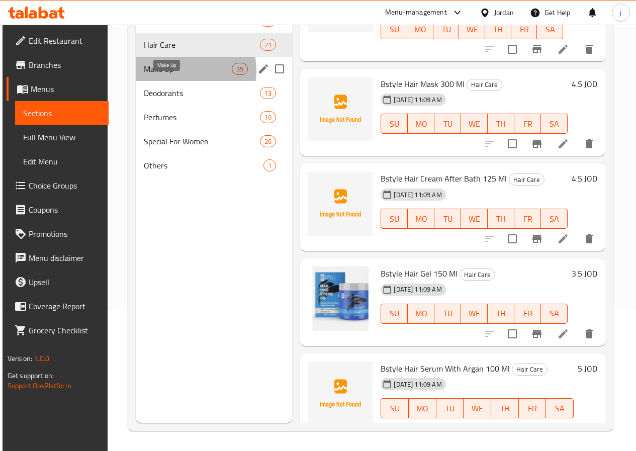
click at [178, 75] on span "Make Up" at bounding box center [188, 69] width 88 height 12
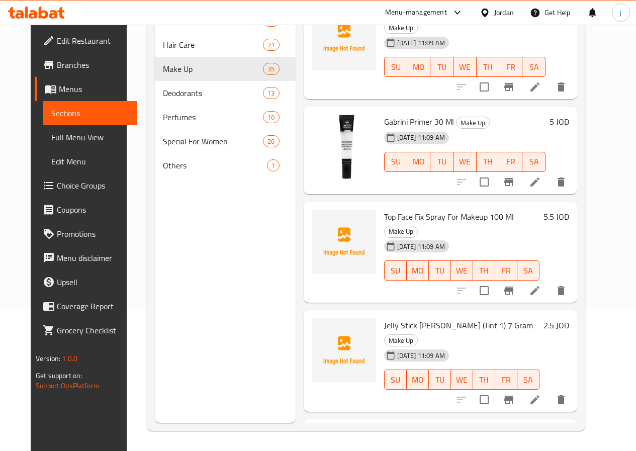
scroll to position [3009, 0]
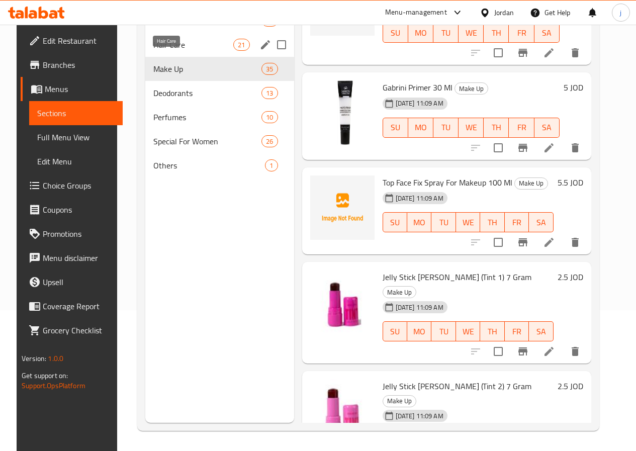
click at [171, 51] on span "Hair Care" at bounding box center [193, 45] width 80 height 12
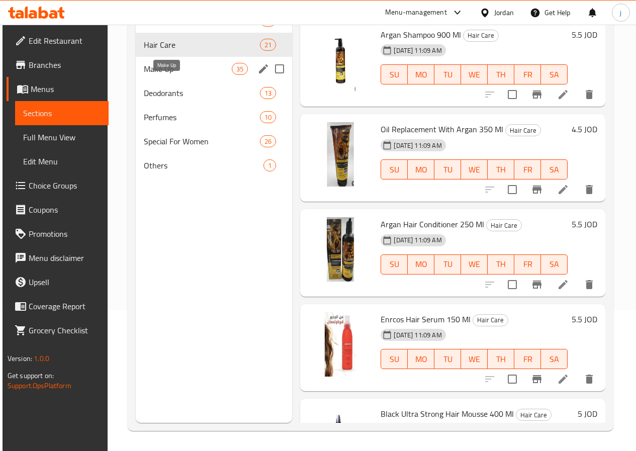
click at [166, 75] on span "Make Up" at bounding box center [188, 69] width 88 height 12
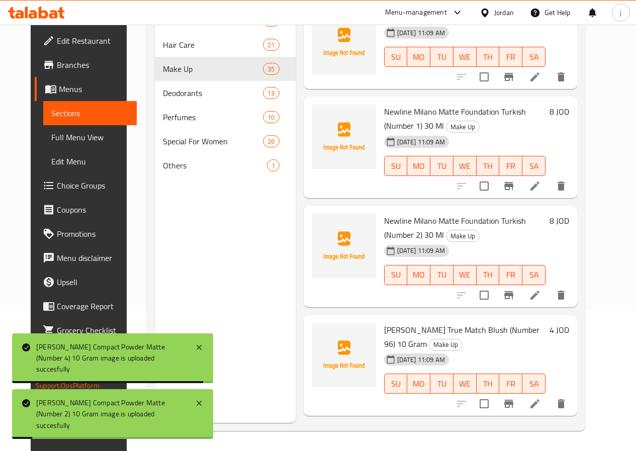
scroll to position [1550, 0]
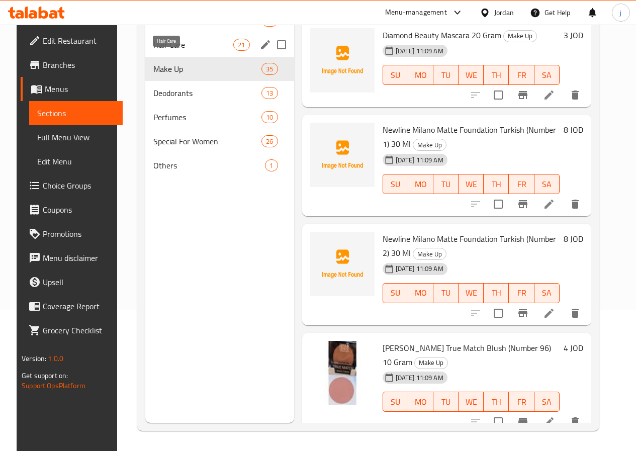
click at [182, 51] on span "Hair Care" at bounding box center [193, 45] width 80 height 12
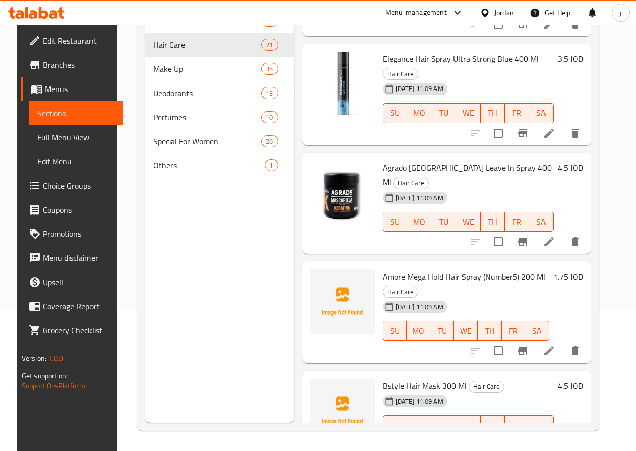
scroll to position [704, 0]
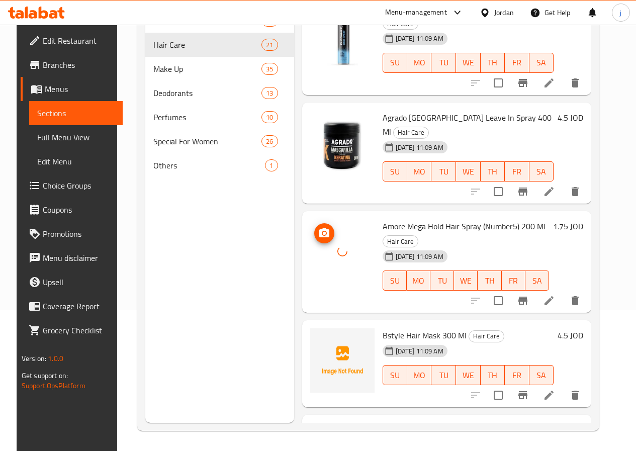
click at [310, 224] on div at bounding box center [342, 251] width 64 height 64
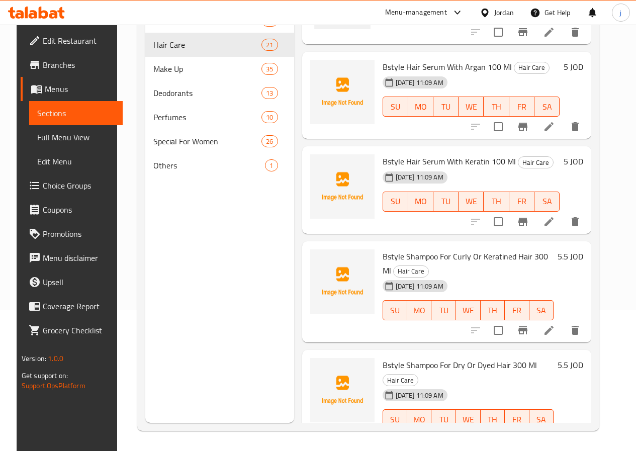
scroll to position [1308, 0]
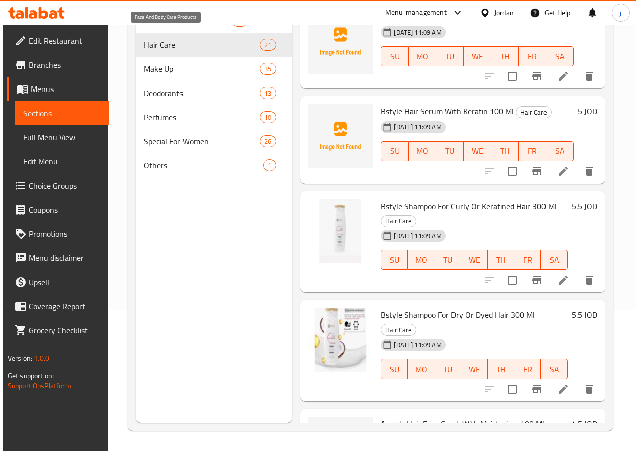
click at [174, 27] on span "Face And Body Care Products" at bounding box center [188, 21] width 88 height 12
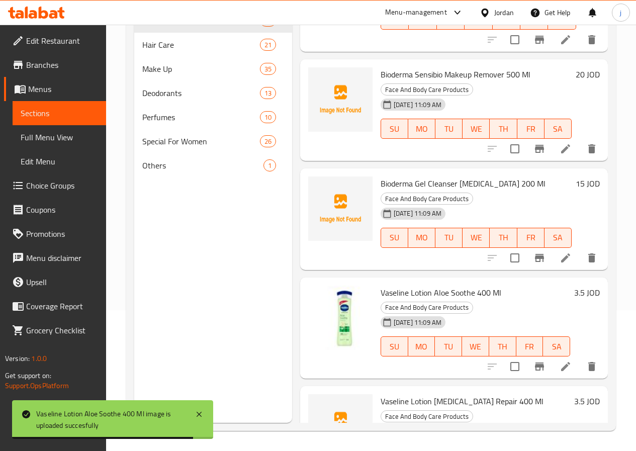
scroll to position [1679, 0]
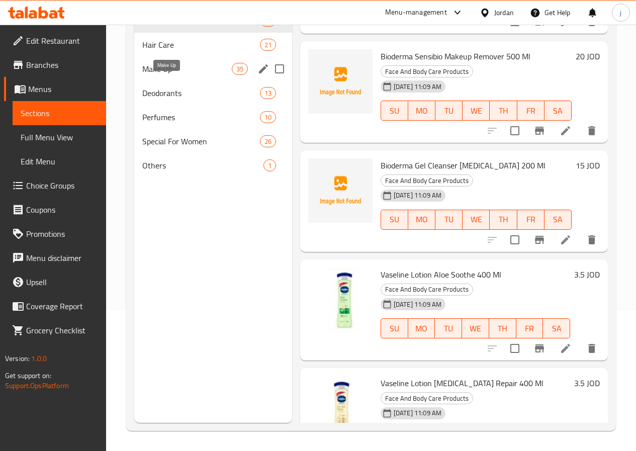
click at [183, 75] on span "Make Up" at bounding box center [187, 69] width 90 height 12
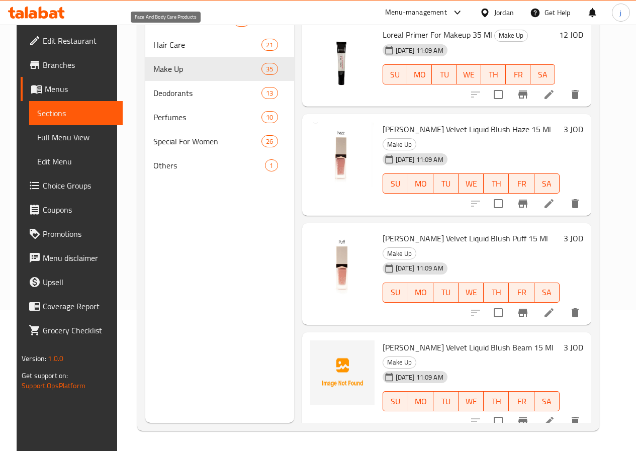
click at [158, 27] on span "Face And Body Care Products" at bounding box center [193, 21] width 80 height 12
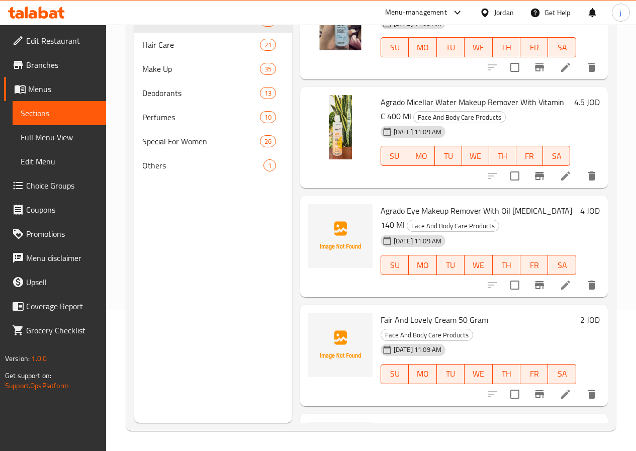
scroll to position [2837, 0]
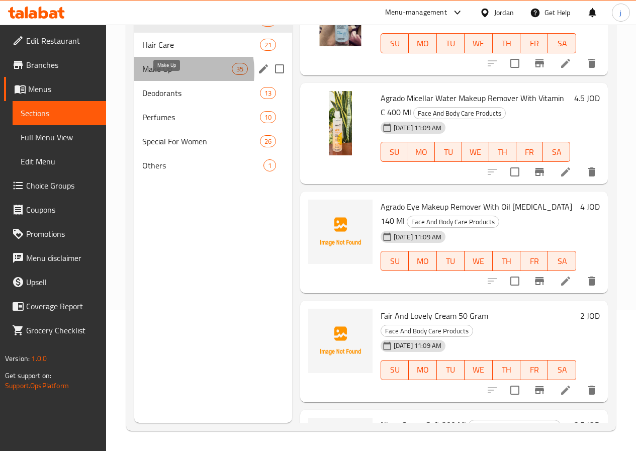
click at [160, 75] on span "Make Up" at bounding box center [187, 69] width 90 height 12
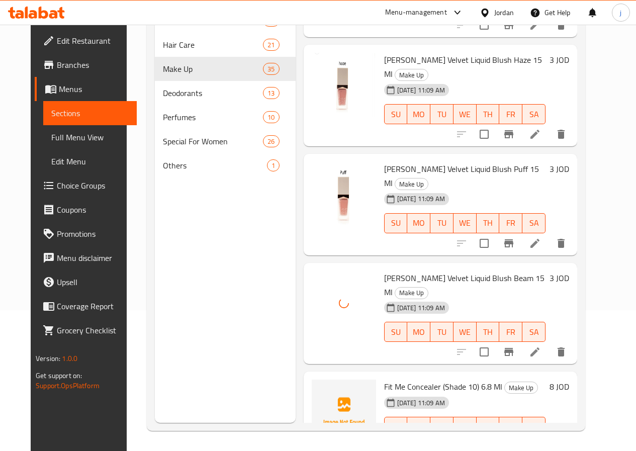
scroll to position [120, 0]
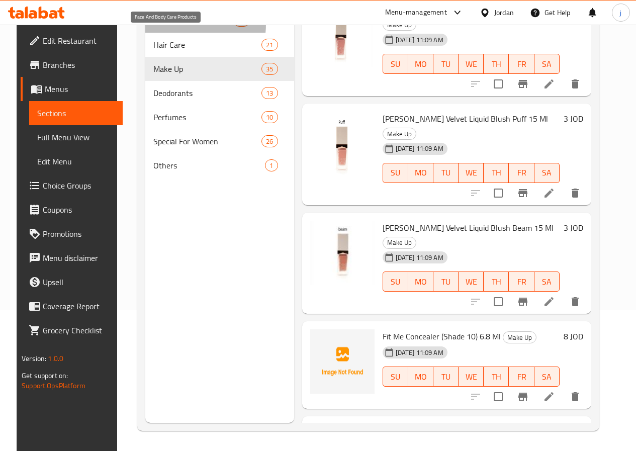
click at [170, 27] on span "Face And Body Care Products" at bounding box center [193, 21] width 80 height 12
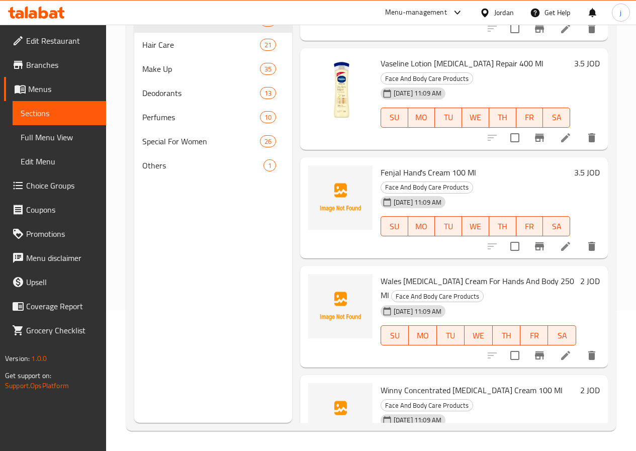
scroll to position [1981, 0]
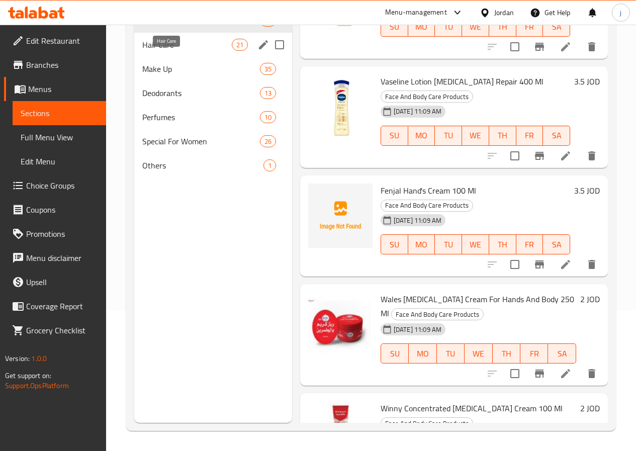
click at [172, 51] on span "Hair Care" at bounding box center [187, 45] width 90 height 12
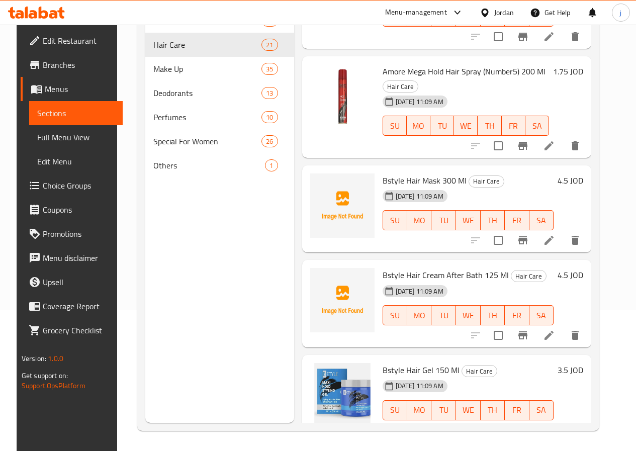
scroll to position [855, 0]
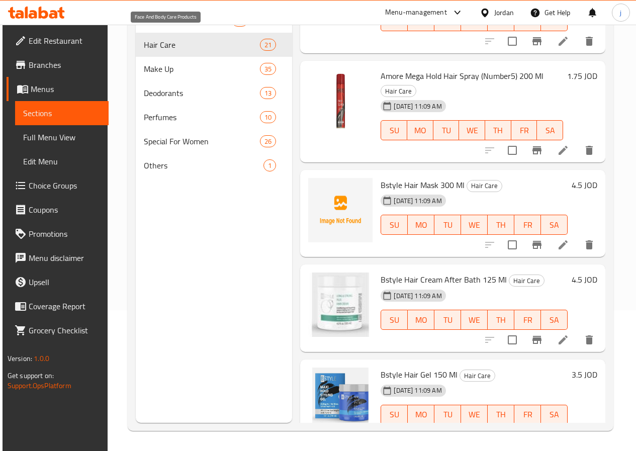
click at [175, 27] on span "Face And Body Care Products" at bounding box center [188, 21] width 88 height 12
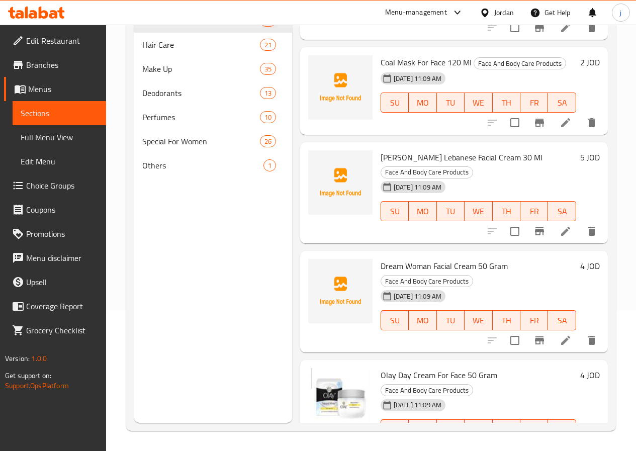
scroll to position [774, 0]
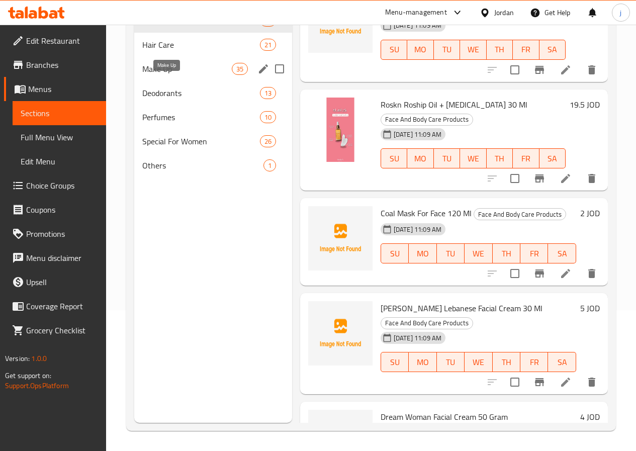
click at [175, 75] on span "Make Up" at bounding box center [187, 69] width 90 height 12
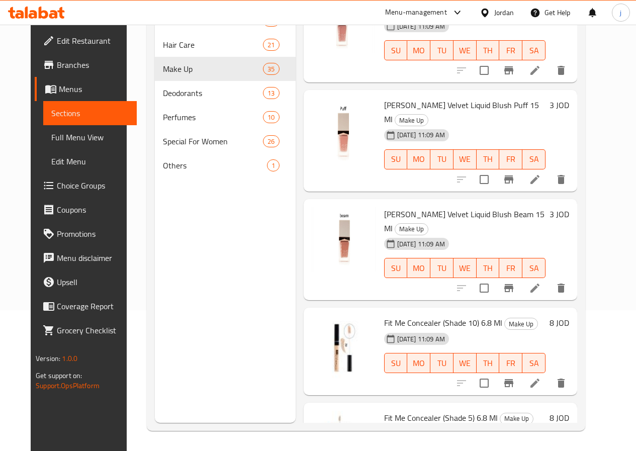
scroll to position [352, 0]
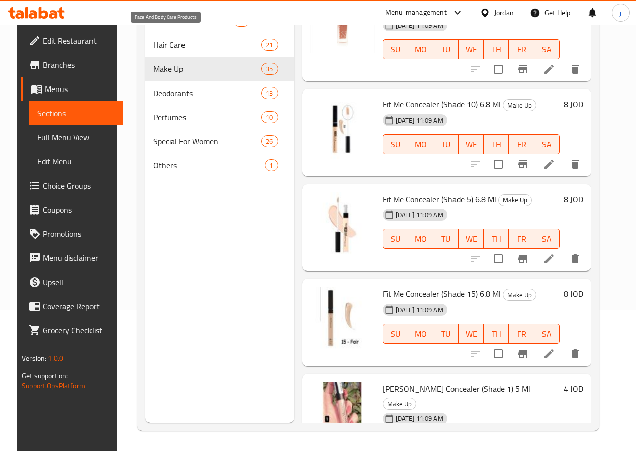
click at [167, 27] on span "Face And Body Care Products" at bounding box center [193, 21] width 80 height 12
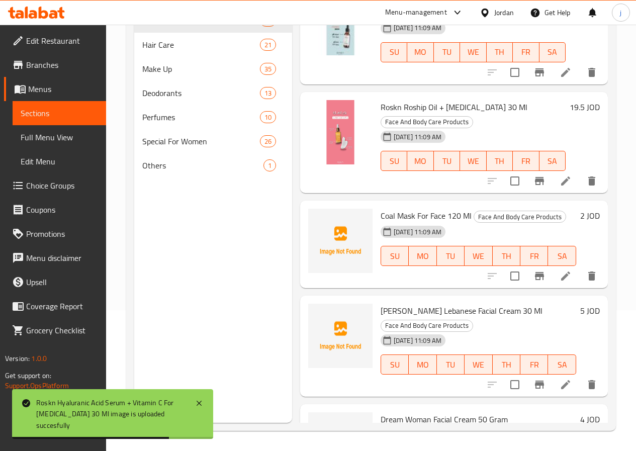
scroll to position [855, 0]
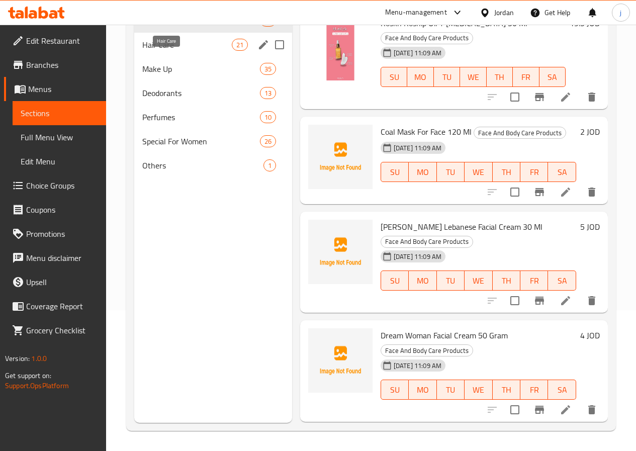
click at [178, 51] on span "Hair Care" at bounding box center [187, 45] width 90 height 12
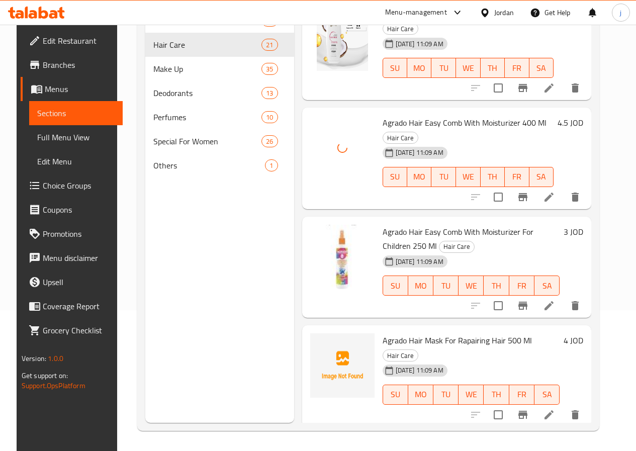
scroll to position [1559, 0]
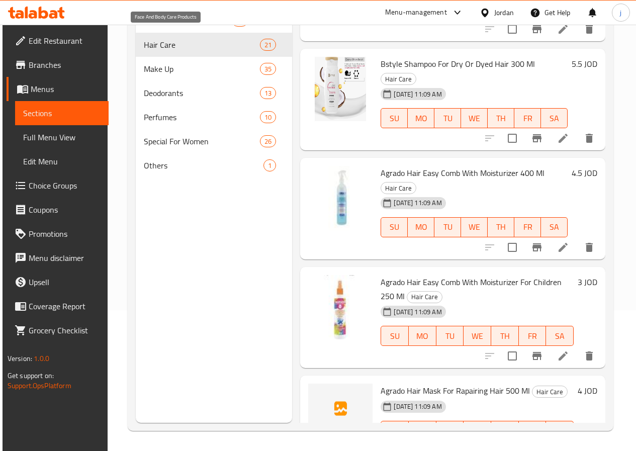
click at [163, 27] on span "Face And Body Care Products" at bounding box center [188, 21] width 88 height 12
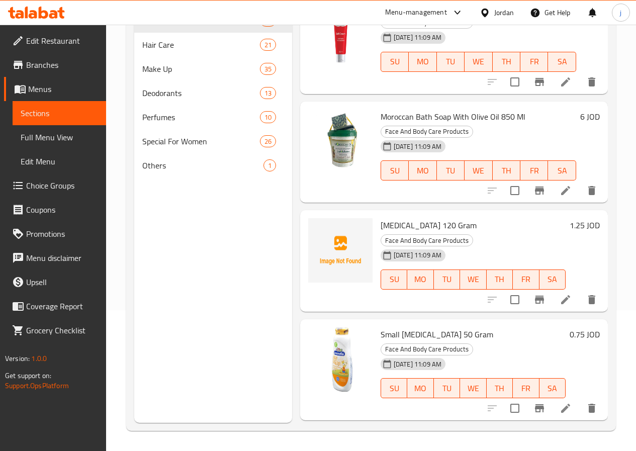
scroll to position [2364, 0]
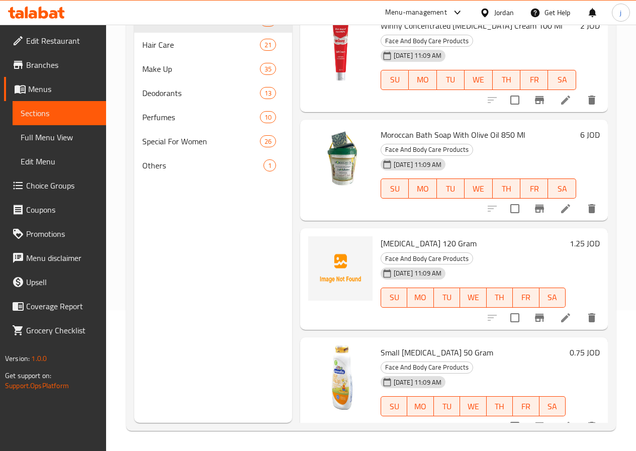
click at [381, 236] on span "Baby Powder 120 Gram" at bounding box center [429, 243] width 96 height 15
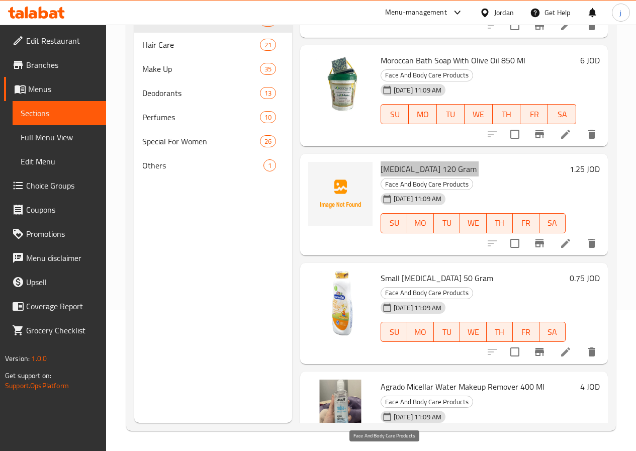
scroll to position [2414, 0]
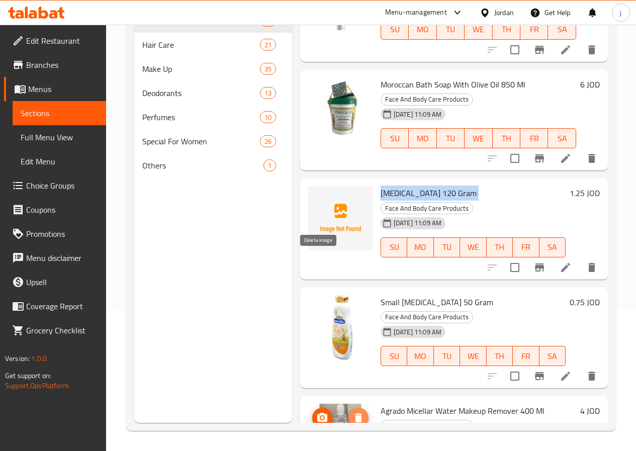
click at [355, 414] on icon "delete image" at bounding box center [358, 418] width 7 height 9
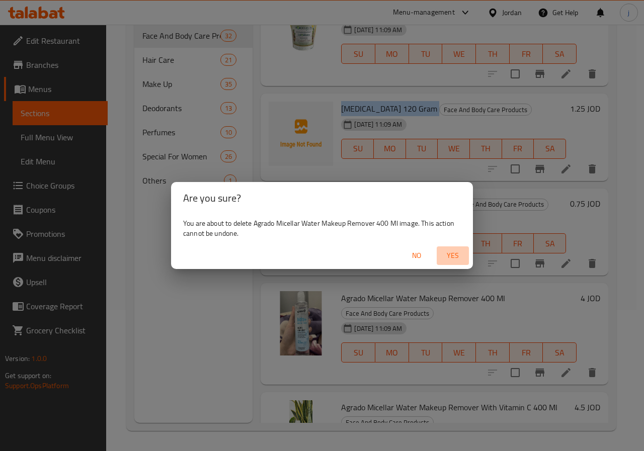
click at [460, 254] on span "Yes" at bounding box center [453, 256] width 24 height 13
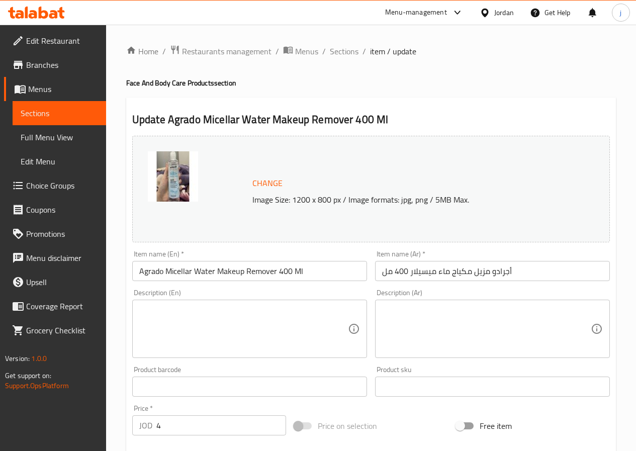
click at [168, 177] on img at bounding box center [173, 176] width 50 height 50
click at [265, 184] on span "Change" at bounding box center [268, 183] width 30 height 15
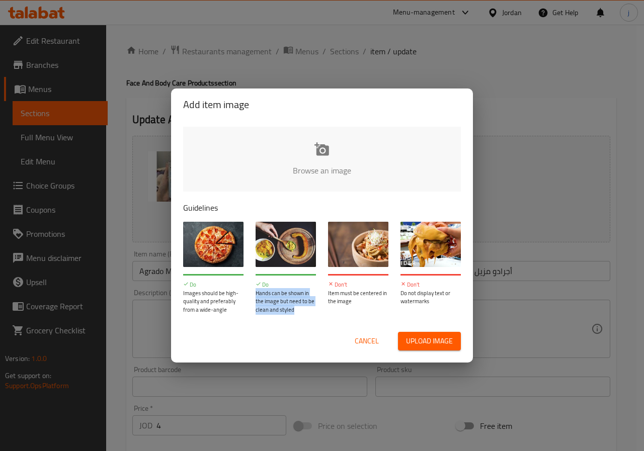
drag, startPoint x: 255, startPoint y: 291, endPoint x: 293, endPoint y: 319, distance: 46.8
click at [293, 319] on div "Do Hands can be shown in the image but need to be clean and styled" at bounding box center [286, 268] width 72 height 104
click at [374, 339] on span "Cancel" at bounding box center [367, 341] width 24 height 13
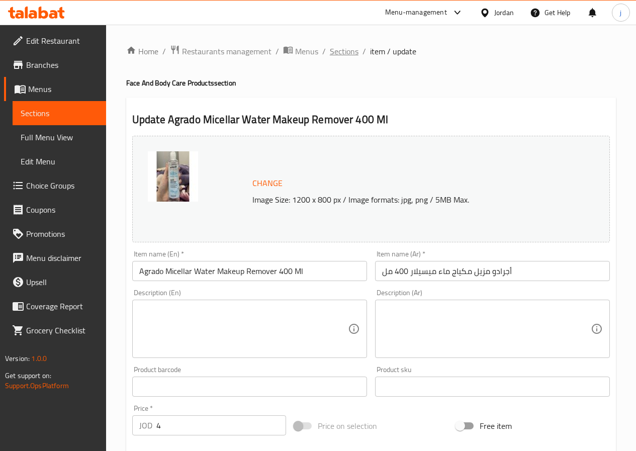
click at [347, 52] on span "Sections" at bounding box center [344, 51] width 29 height 12
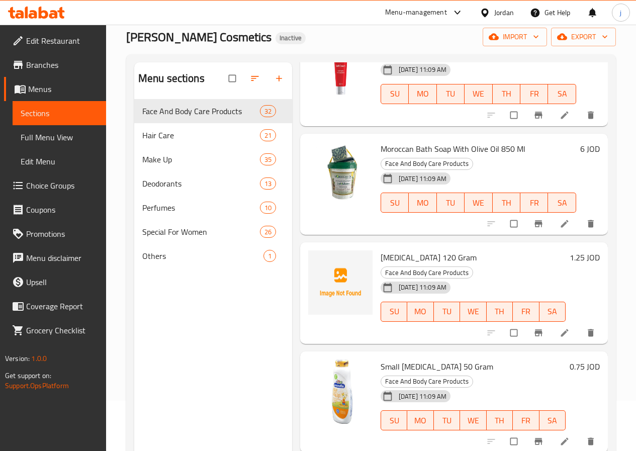
scroll to position [2434, 0]
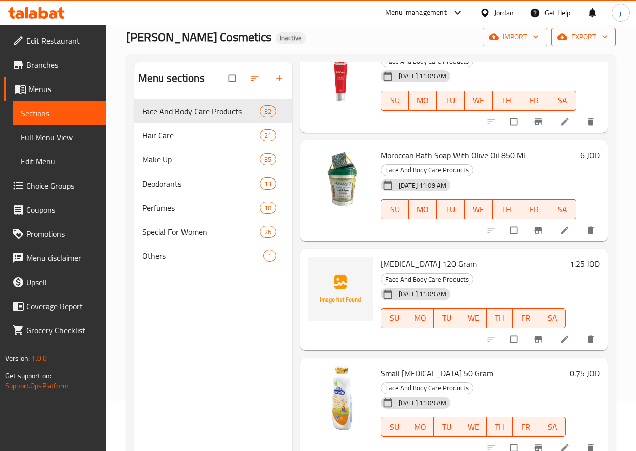
click at [589, 40] on span "export" at bounding box center [583, 37] width 49 height 13
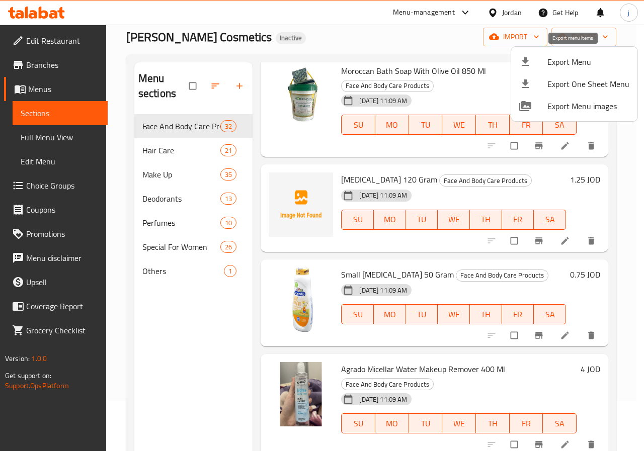
click at [574, 56] on span "Export Menu" at bounding box center [588, 62] width 82 height 12
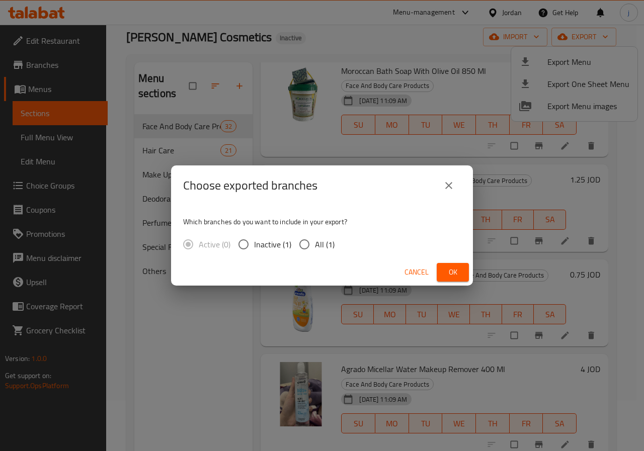
click at [304, 245] on input "All (1)" at bounding box center [304, 244] width 21 height 21
radio input "true"
click at [463, 272] on button "Ok" at bounding box center [453, 272] width 32 height 19
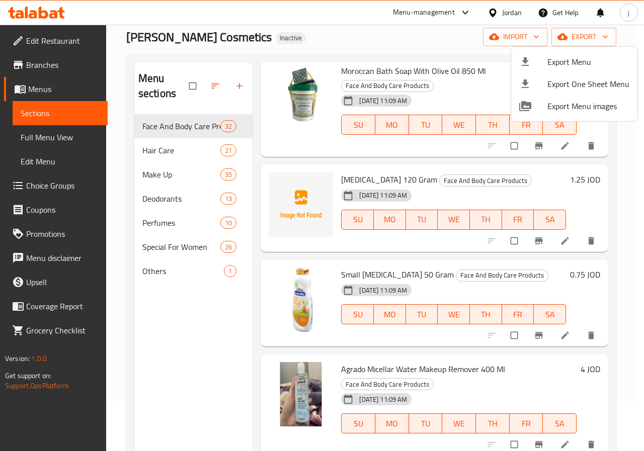
click at [399, 326] on div at bounding box center [322, 225] width 644 height 451
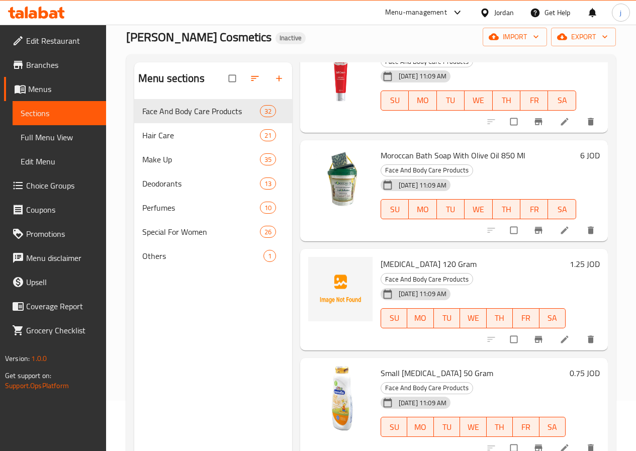
copy h6 "Agrado Micellar Water Makeup Remover 400 Ml"
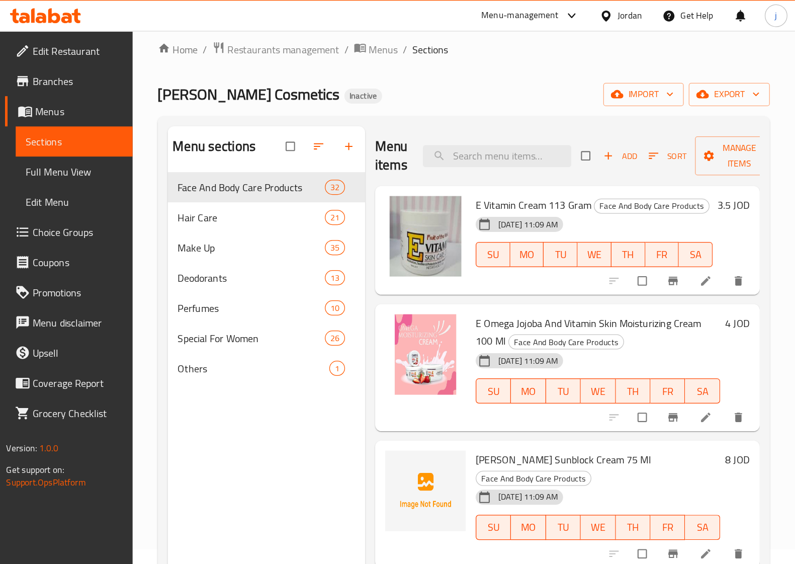
scroll to position [0, 0]
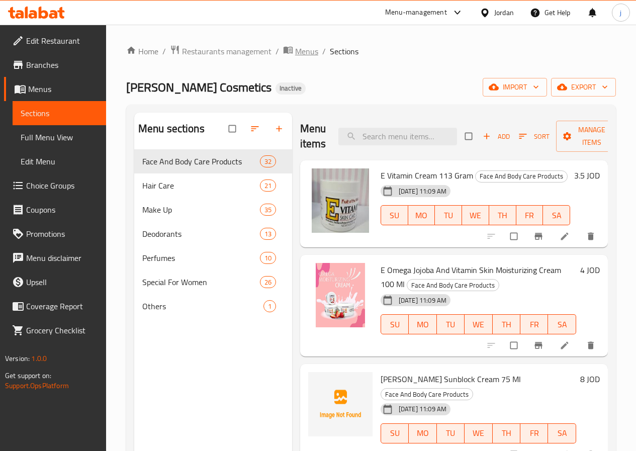
click at [302, 54] on span "Menus" at bounding box center [306, 51] width 23 height 12
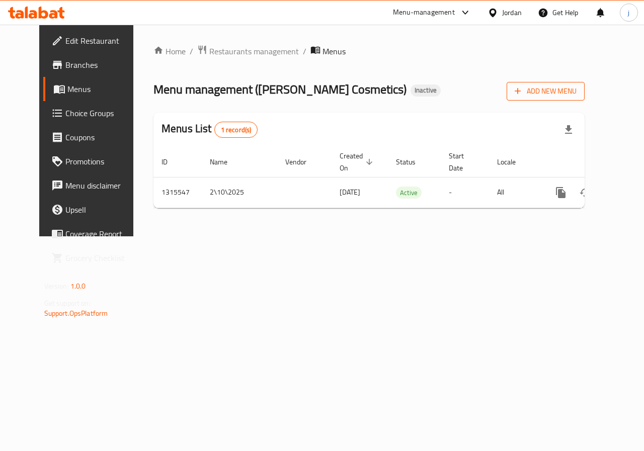
click at [577, 91] on span "Add New Menu" at bounding box center [546, 91] width 62 height 13
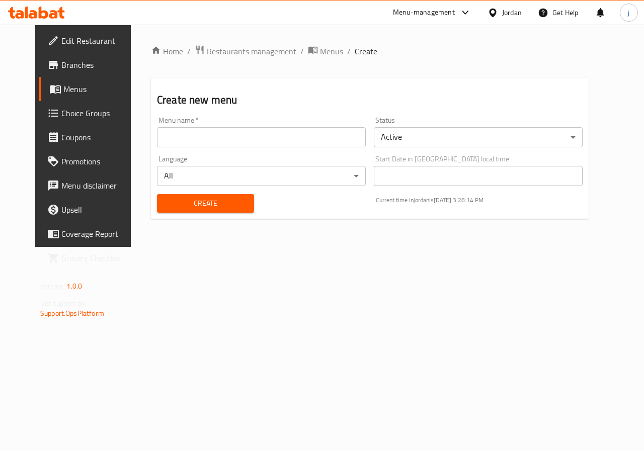
click at [405, 120] on div "Menu name   * Menu name * Status Active ​ Language All ​ Start Date in Jordan l…" at bounding box center [370, 165] width 434 height 104
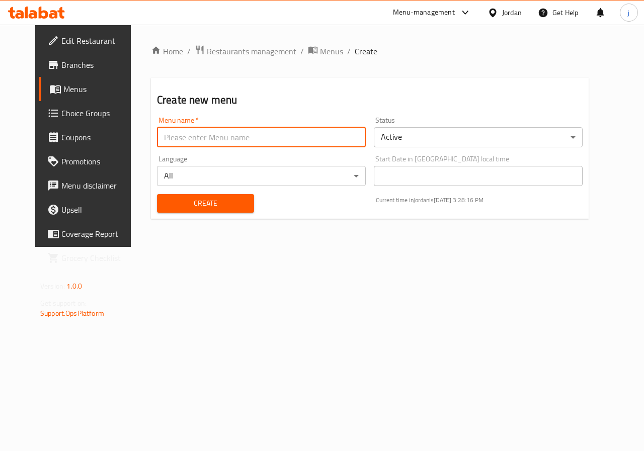
click at [267, 138] on input "text" at bounding box center [261, 137] width 209 height 20
paste input "Faten Cosmetics"
type input "Faten Cosmetics"
click at [181, 210] on button "Create" at bounding box center [205, 203] width 97 height 19
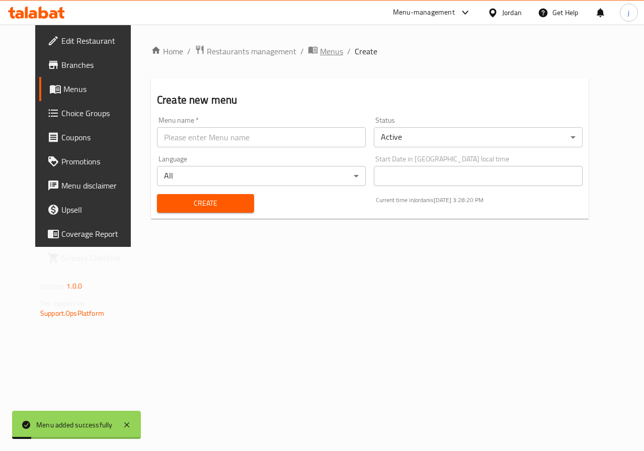
click at [320, 49] on span "Menus" at bounding box center [331, 51] width 23 height 12
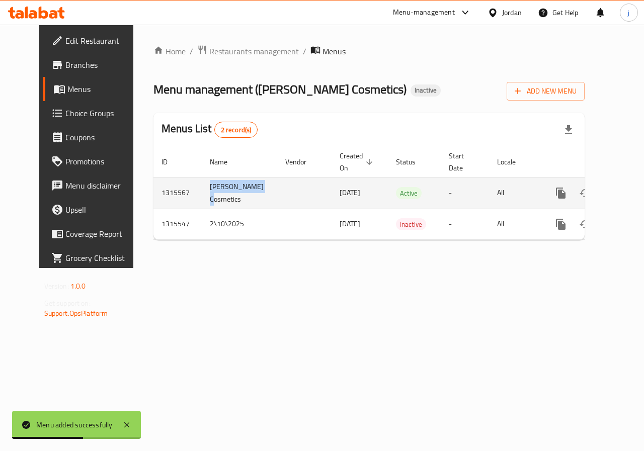
drag, startPoint x: 181, startPoint y: 196, endPoint x: 247, endPoint y: 200, distance: 65.6
click at [247, 200] on td "Faten Cosmetics" at bounding box center [239, 193] width 75 height 32
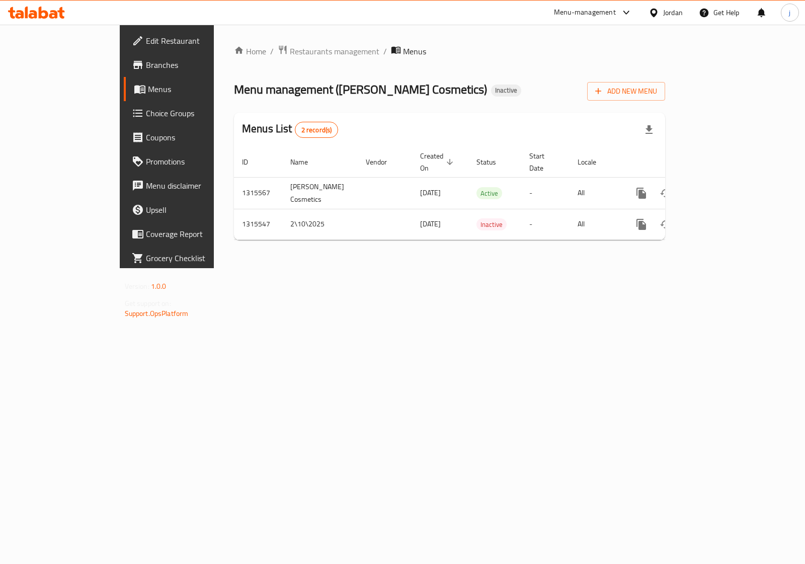
drag, startPoint x: 598, startPoint y: 0, endPoint x: 235, endPoint y: 308, distance: 476.1
click at [235, 268] on div "Home / Restaurants management / Menus Menu management ( Faten Cosmetics ) Inact…" at bounding box center [449, 147] width 471 height 244
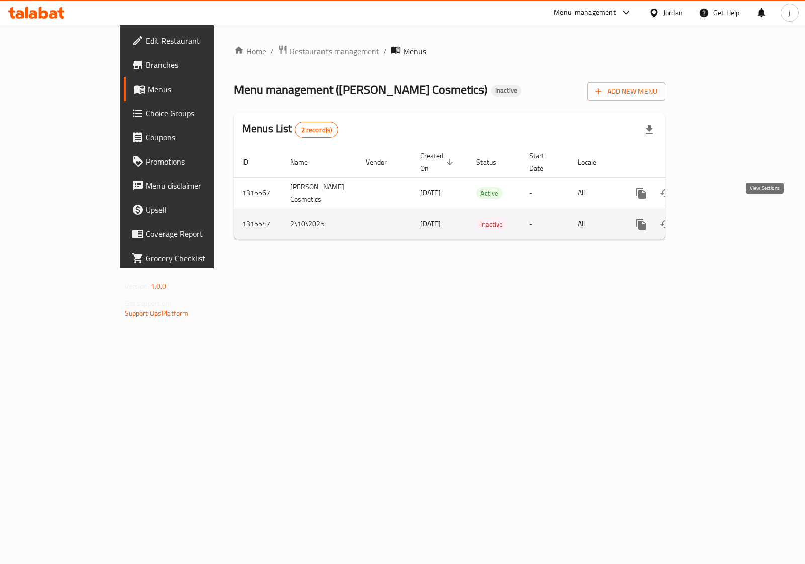
click at [643, 218] on icon "enhanced table" at bounding box center [714, 224] width 12 height 12
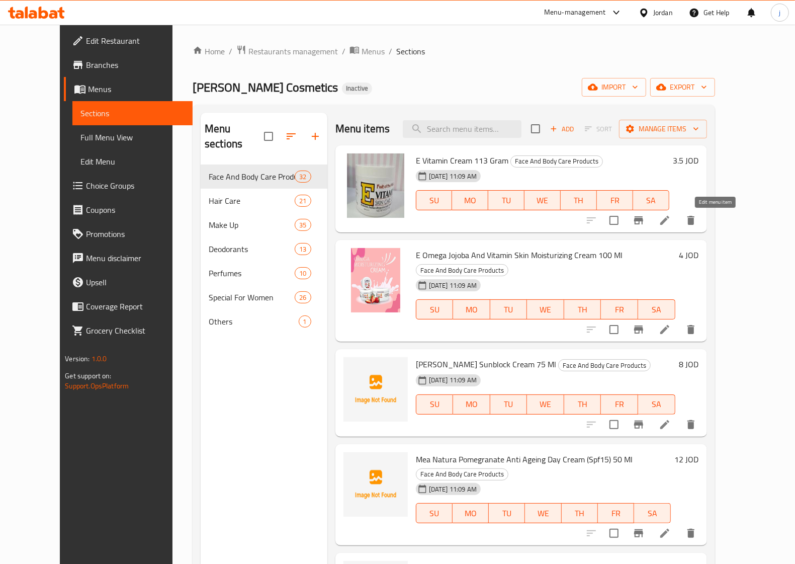
click at [643, 217] on icon at bounding box center [665, 220] width 12 height 12
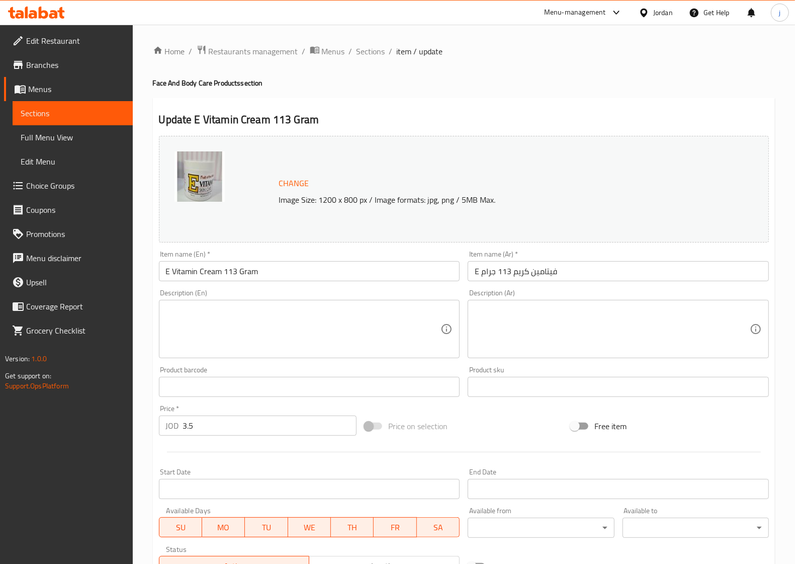
click at [287, 182] on span "Change" at bounding box center [294, 183] width 30 height 15
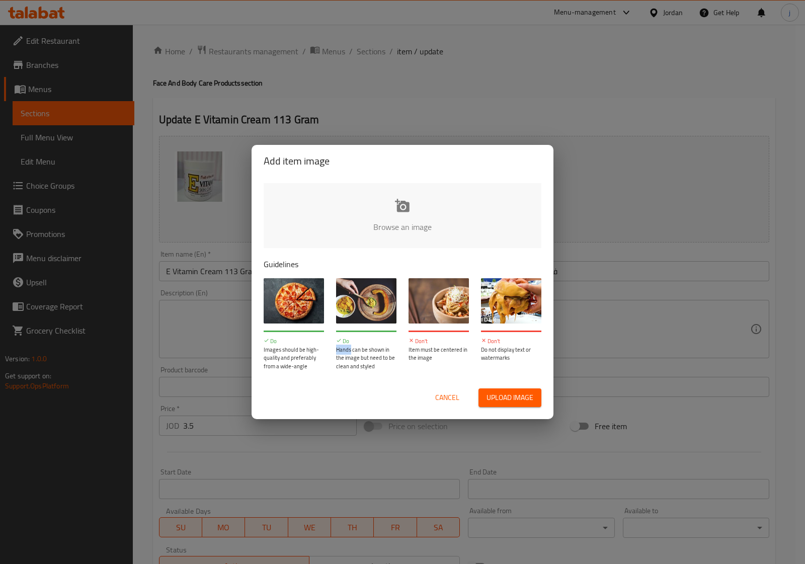
drag, startPoint x: 351, startPoint y: 349, endPoint x: 331, endPoint y: 351, distance: 19.7
click at [331, 351] on div "Do Hands can be shown in the image but need to be clean and styled" at bounding box center [366, 324] width 72 height 104
click at [330, 362] on div "Do Hands can be shown in the image but need to be clean and styled" at bounding box center [366, 324] width 72 height 104
click at [447, 399] on span "Cancel" at bounding box center [447, 397] width 24 height 13
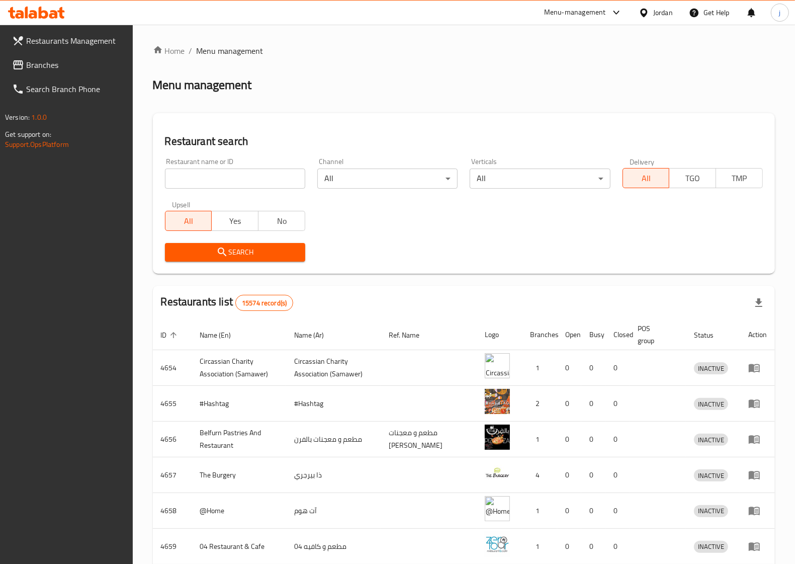
click at [56, 69] on span "Branches" at bounding box center [75, 65] width 99 height 12
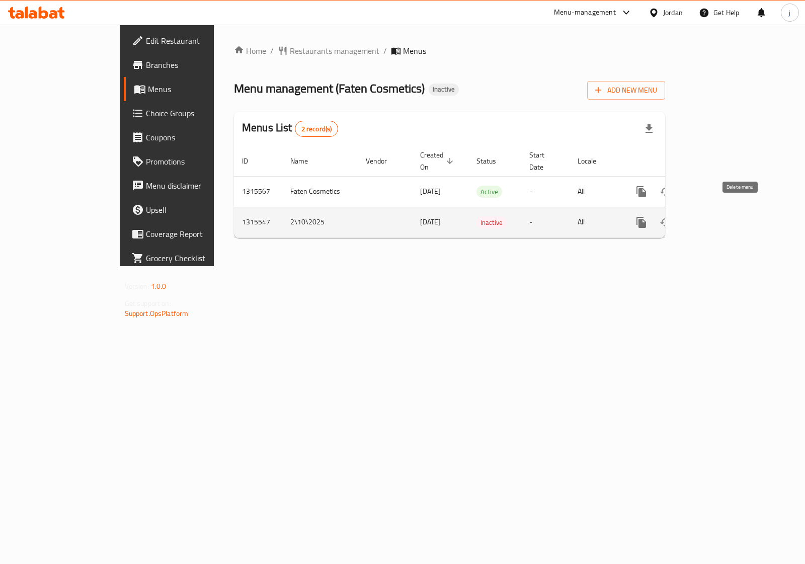
click at [696, 216] on icon "enhanced table" at bounding box center [690, 222] width 12 height 12
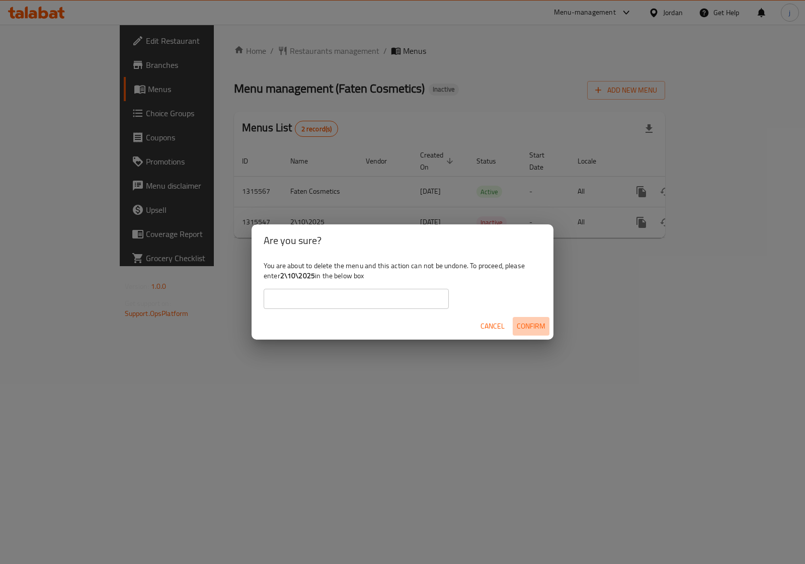
click at [532, 320] on span "Confirm" at bounding box center [531, 326] width 29 height 13
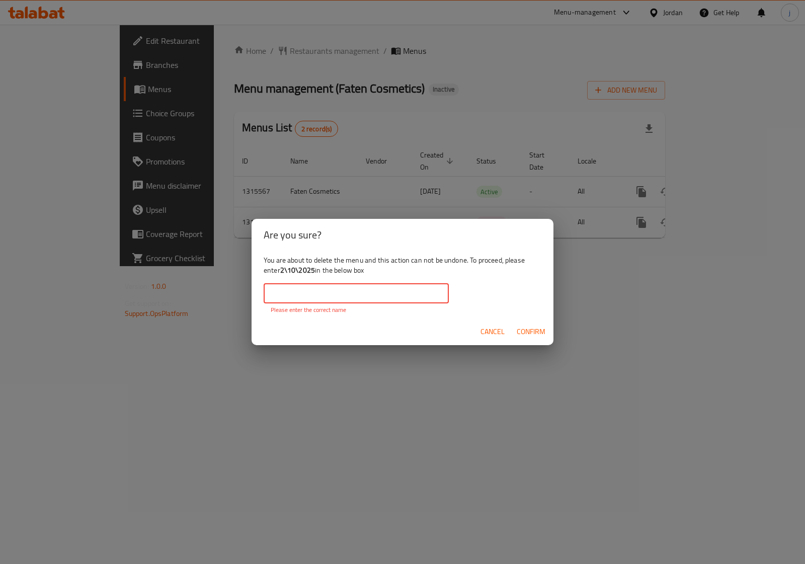
click at [285, 296] on input "text" at bounding box center [356, 293] width 185 height 20
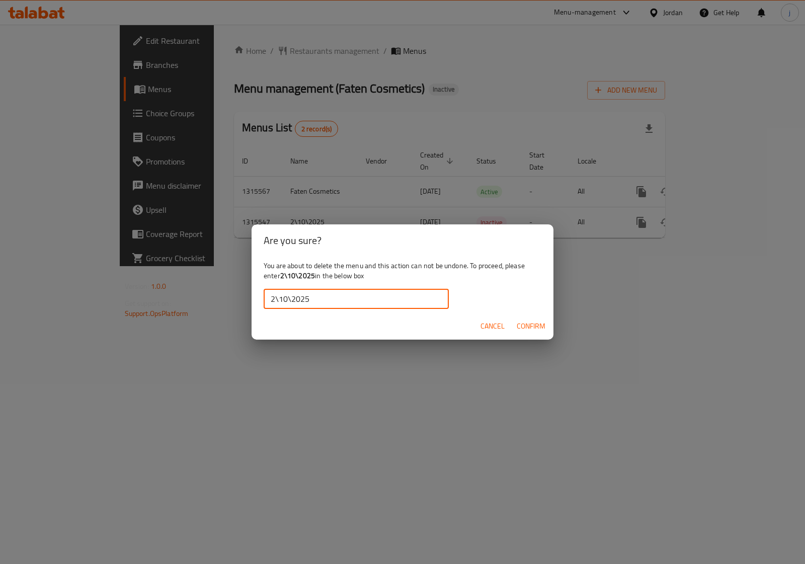
type input "2\10\2025"
click at [515, 324] on button "Confirm" at bounding box center [531, 326] width 37 height 19
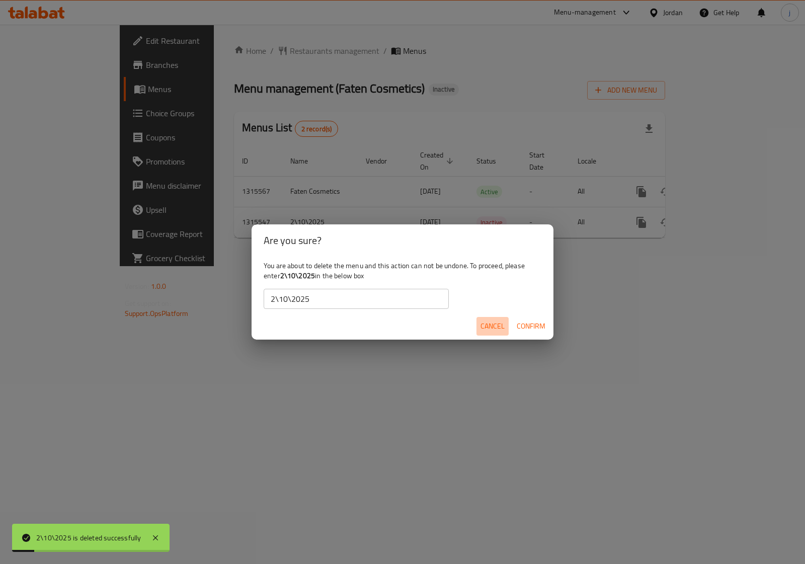
click at [492, 326] on span "Cancel" at bounding box center [492, 326] width 24 height 13
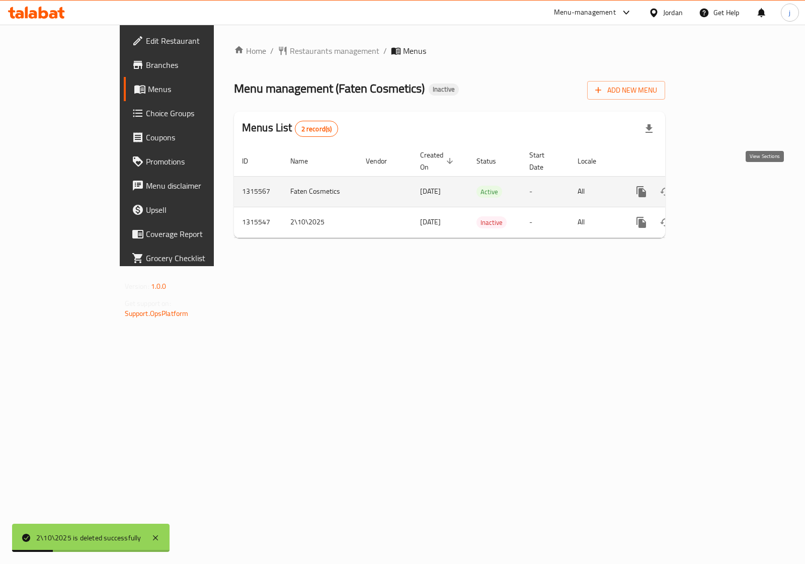
click at [720, 186] on icon "enhanced table" at bounding box center [714, 192] width 12 height 12
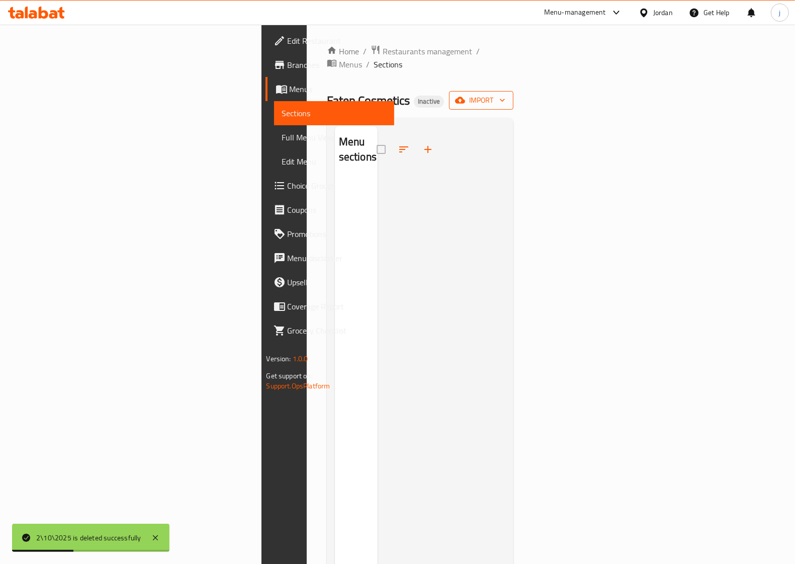
click at [506, 94] on span "import" at bounding box center [481, 100] width 48 height 13
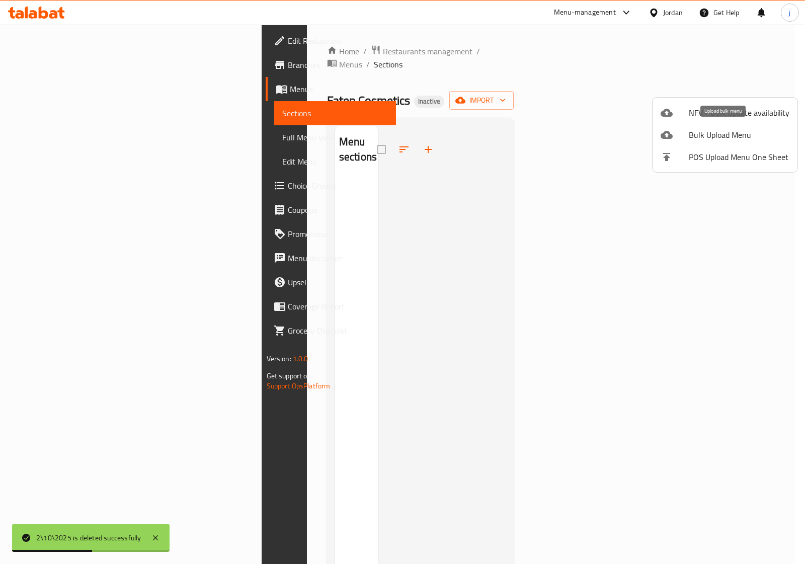
click at [695, 136] on span "Bulk Upload Menu" at bounding box center [739, 135] width 101 height 12
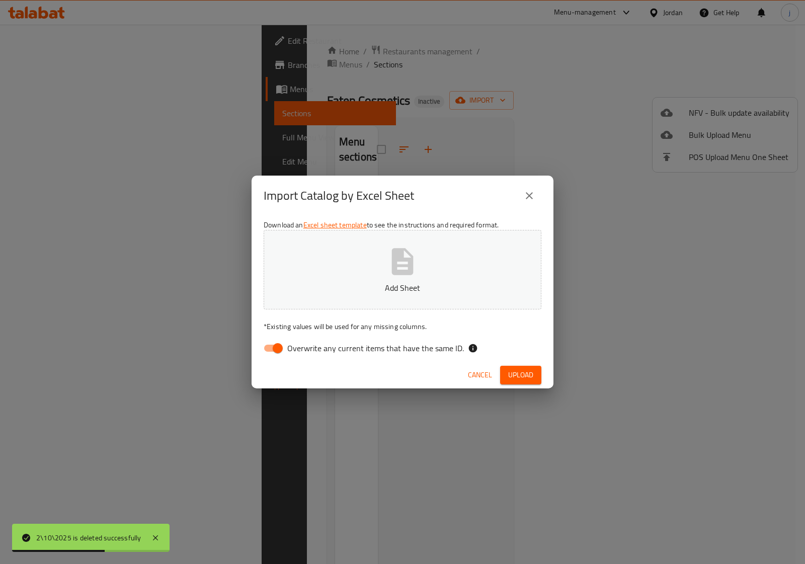
click at [398, 265] on icon "button" at bounding box center [403, 261] width 22 height 27
click at [262, 348] on input "Overwrite any current items that have the same ID." at bounding box center [277, 348] width 57 height 19
checkbox input "false"
click at [516, 383] on button "Upload" at bounding box center [520, 375] width 41 height 19
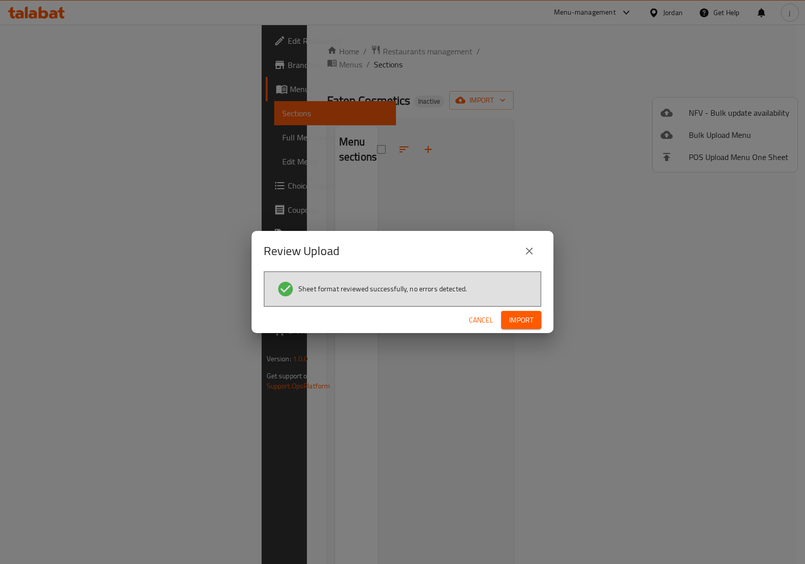
click at [515, 326] on button "Import" at bounding box center [521, 320] width 40 height 19
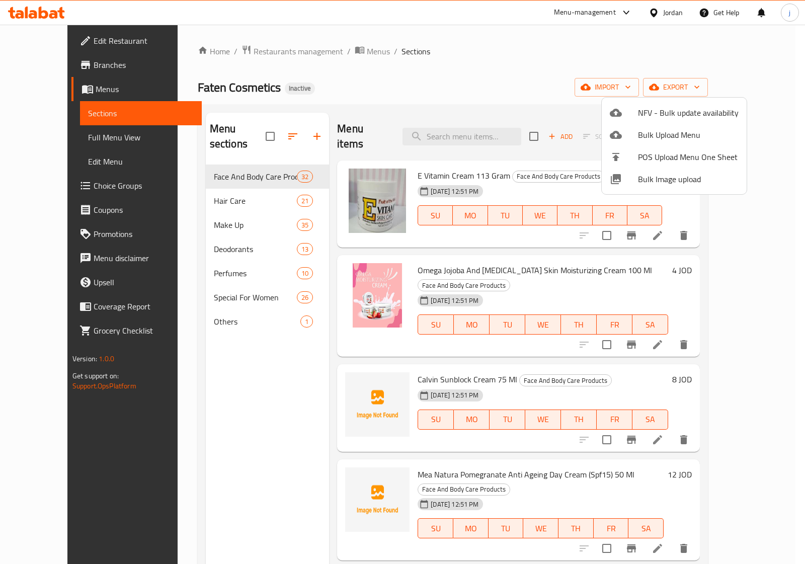
click at [543, 47] on div at bounding box center [402, 282] width 805 height 564
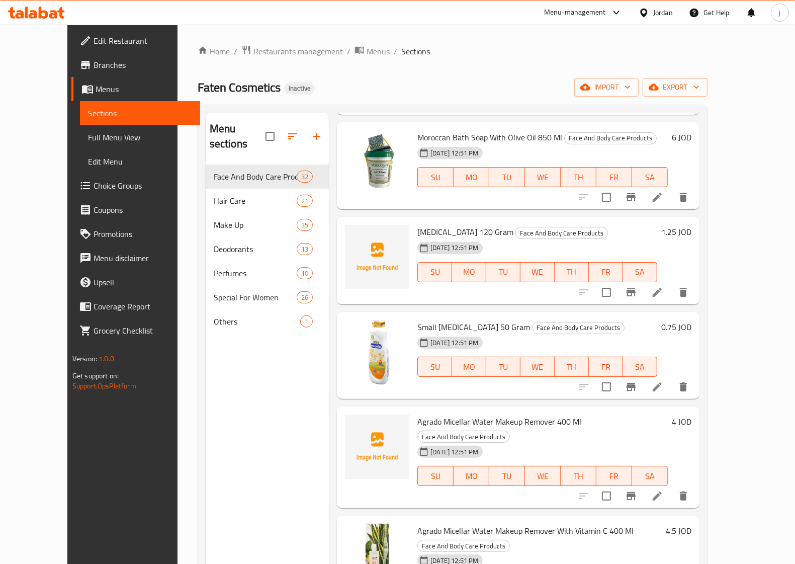
scroll to position [2496, 0]
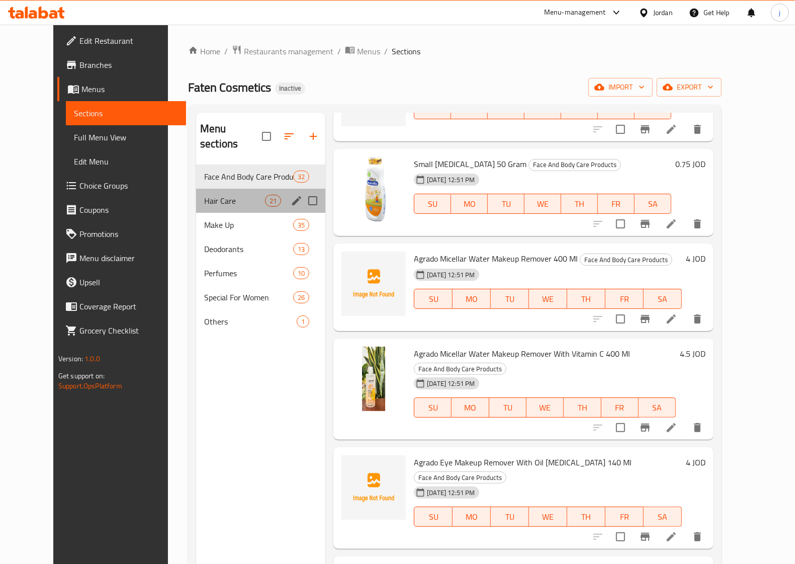
click at [219, 189] on div "Hair Care 21" at bounding box center [260, 201] width 129 height 24
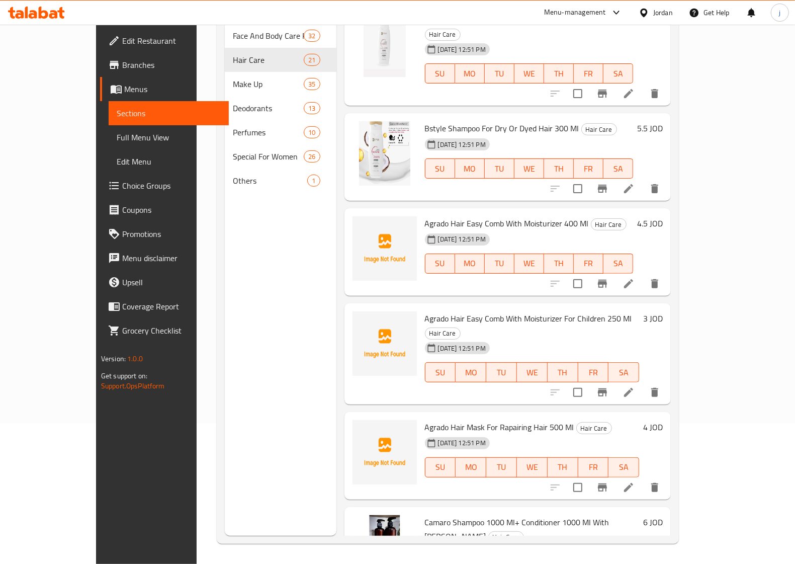
scroll to position [141, 0]
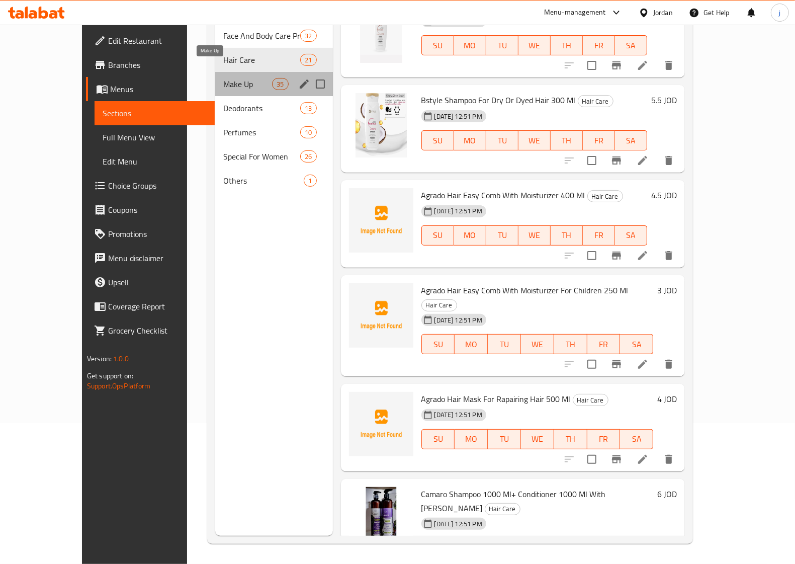
click at [223, 78] on span "Make Up" at bounding box center [247, 84] width 49 height 12
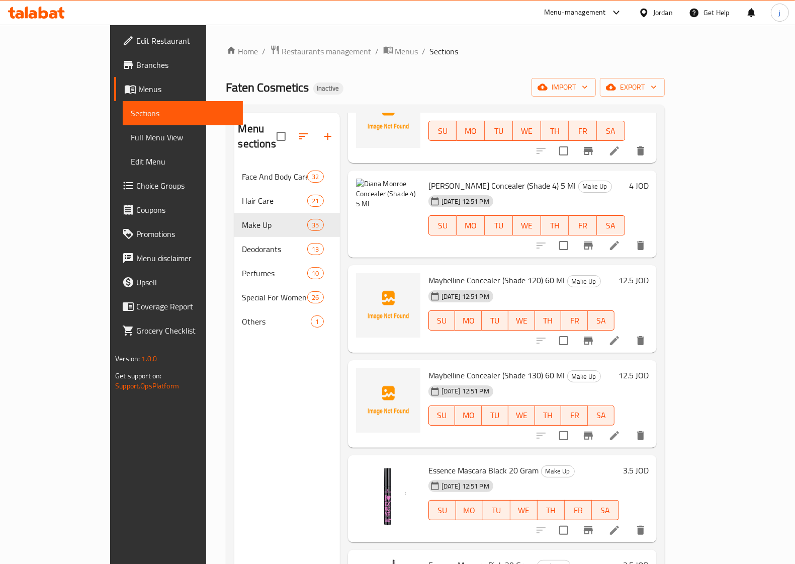
scroll to position [943, 0]
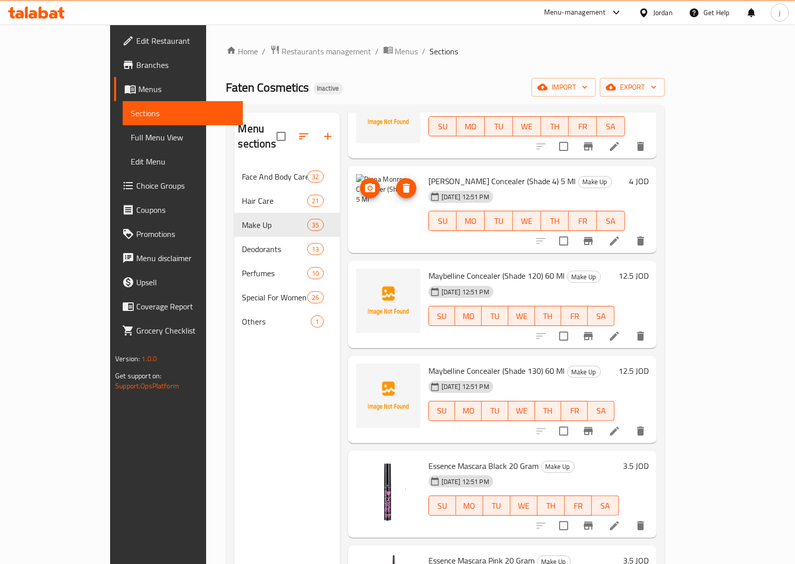
click at [373, 198] on img at bounding box center [388, 206] width 64 height 64
click at [400, 182] on icon "delete image" at bounding box center [406, 188] width 12 height 12
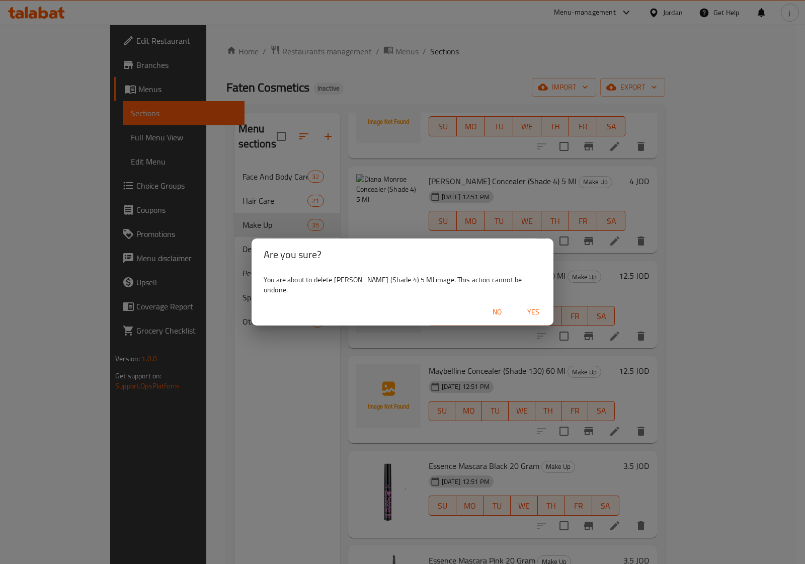
click at [536, 309] on span "Yes" at bounding box center [533, 312] width 24 height 13
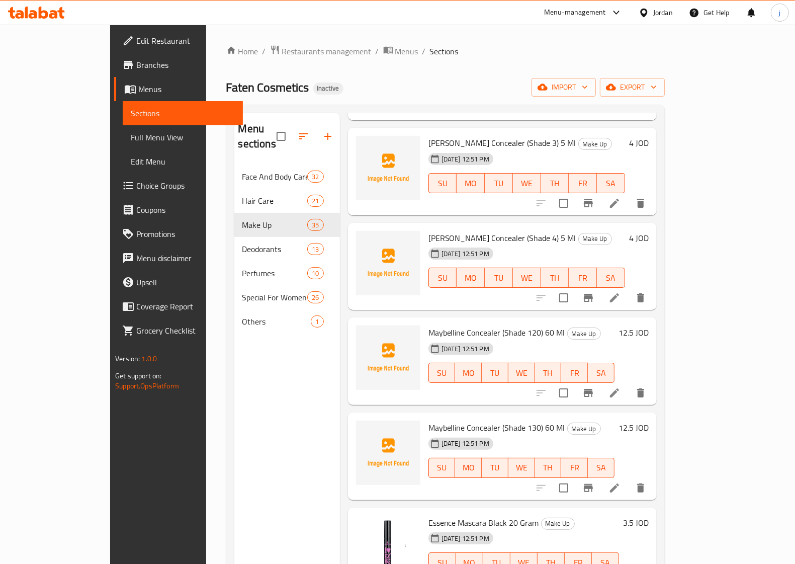
scroll to position [768, 0]
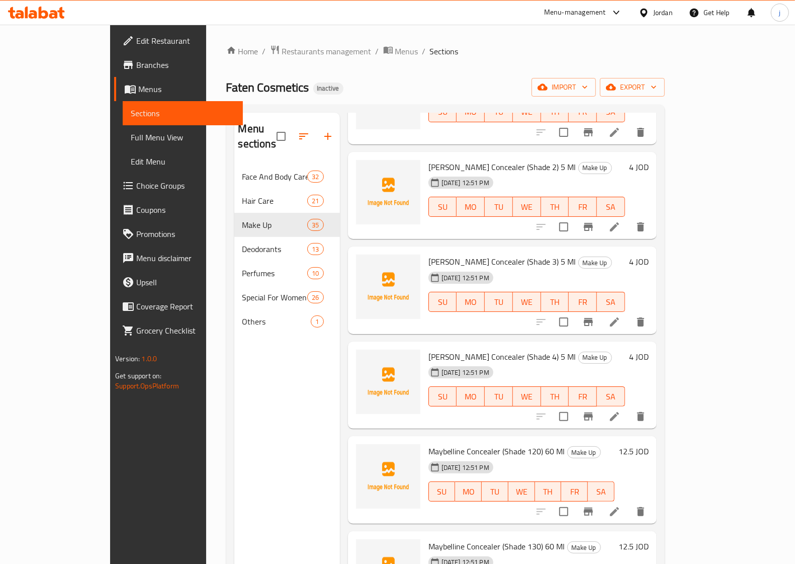
click at [471, 349] on span "Diana Monroe Concealer (Shade 4) 5 Ml" at bounding box center [503, 356] width 148 height 15
copy h6 "Diana Monroe Concealer (Shade 4) 5 Ml"
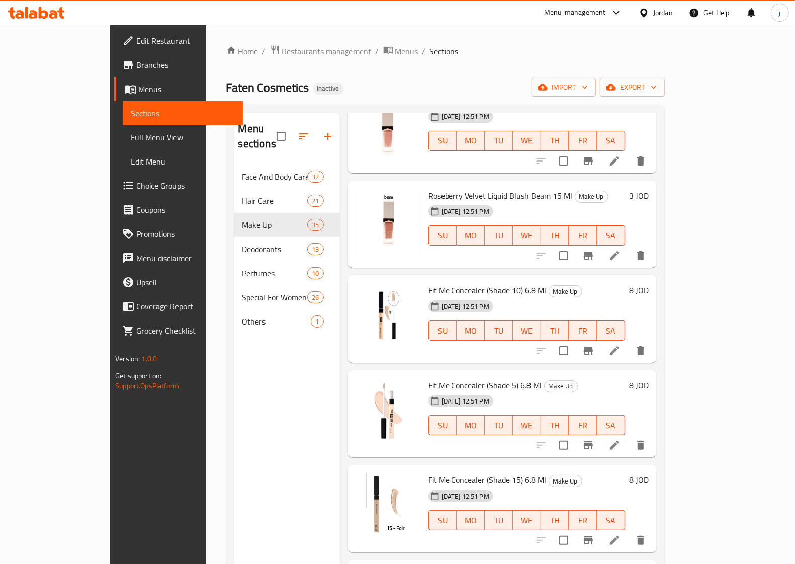
scroll to position [0, 0]
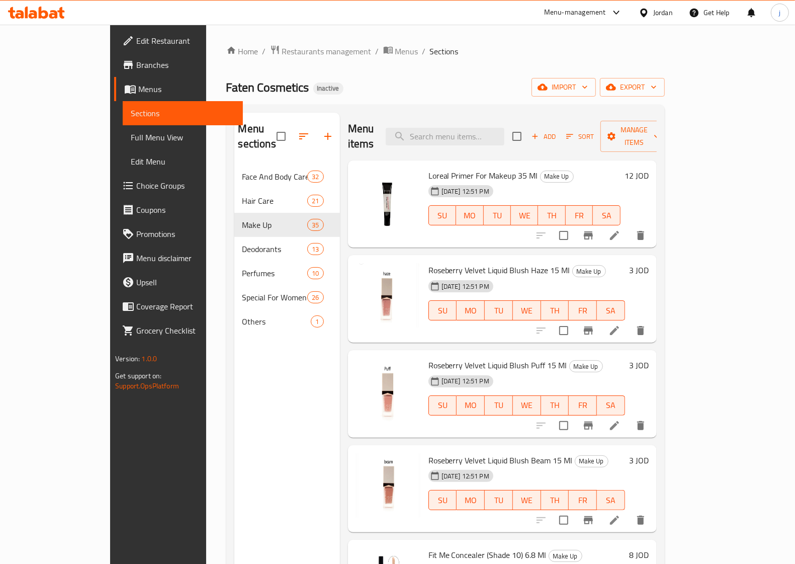
click at [138, 91] on span "Menus" at bounding box center [186, 89] width 97 height 12
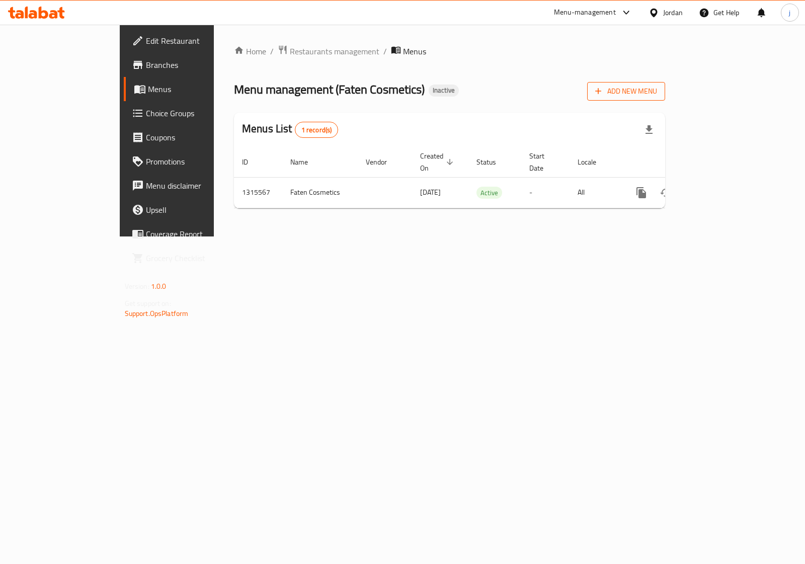
click at [657, 90] on span "Add New Menu" at bounding box center [626, 91] width 62 height 13
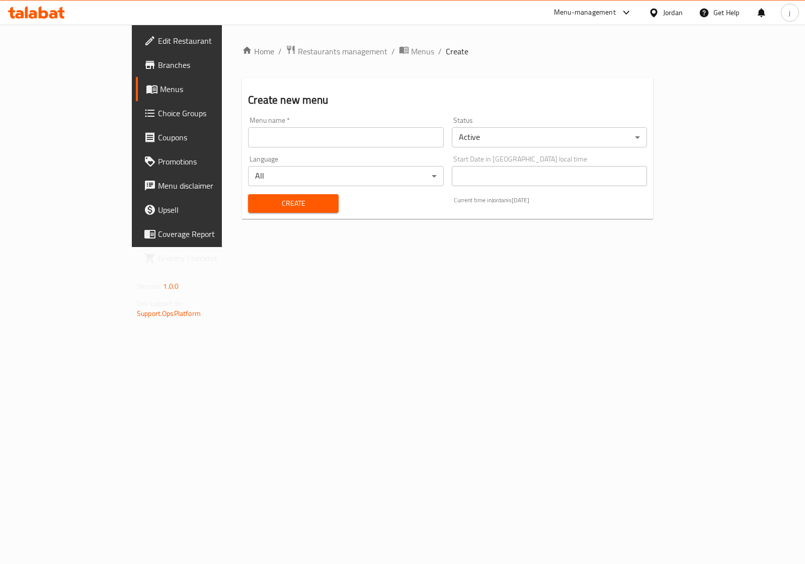
click at [248, 141] on input "text" at bounding box center [345, 137] width 195 height 20
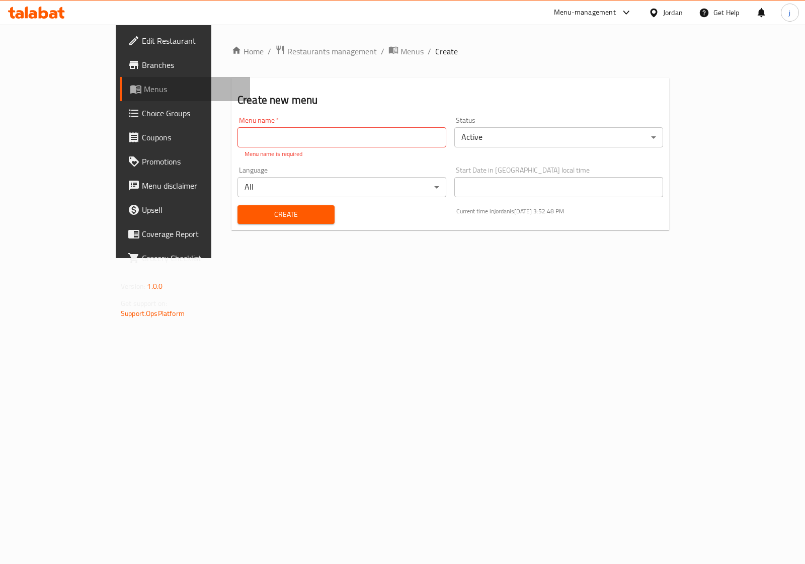
click at [144, 89] on span "Menus" at bounding box center [193, 89] width 98 height 12
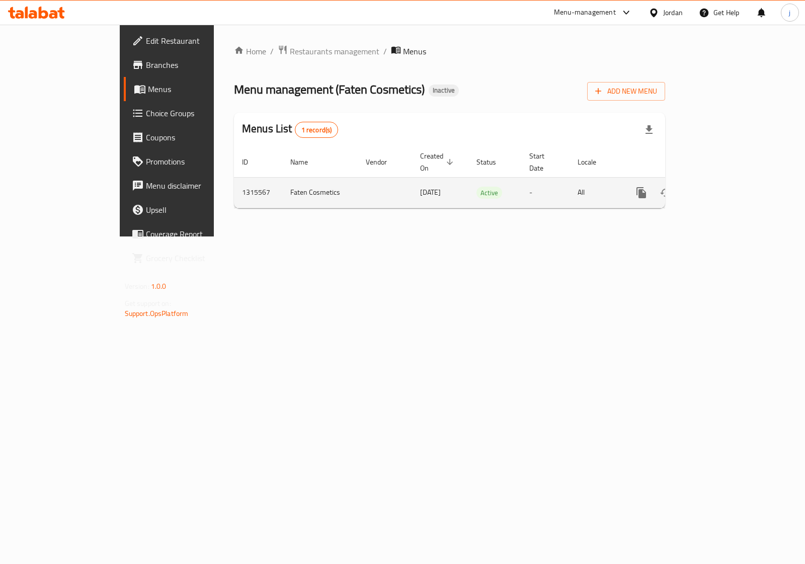
click at [282, 183] on td "Faten Cosmetics" at bounding box center [319, 192] width 75 height 31
copy td "Faten Cosmetics"
click at [696, 187] on icon "enhanced table" at bounding box center [690, 193] width 12 height 12
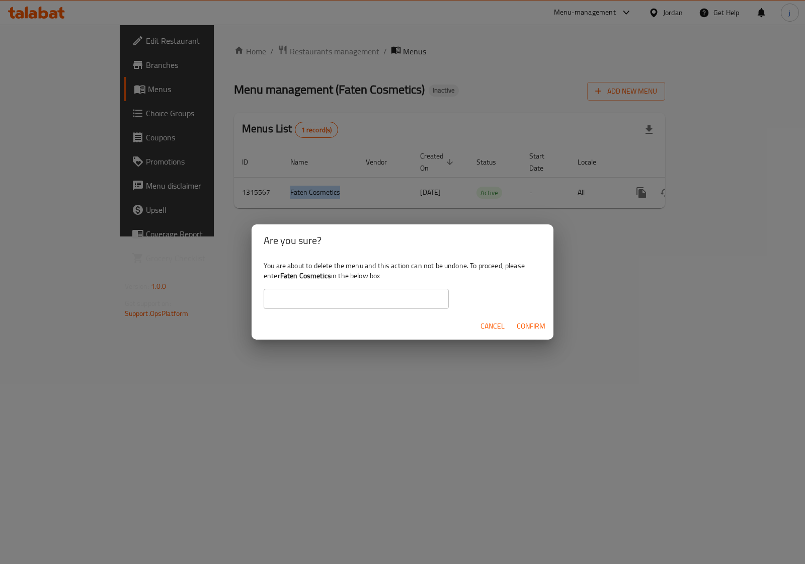
click at [534, 327] on span "Confirm" at bounding box center [531, 326] width 29 height 13
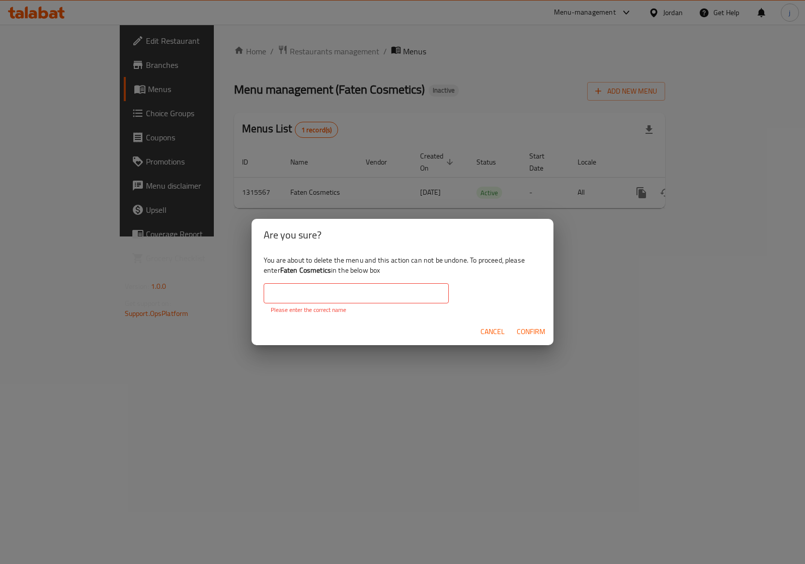
click at [338, 296] on input "text" at bounding box center [356, 293] width 185 height 20
paste input "Faten Cosmetics"
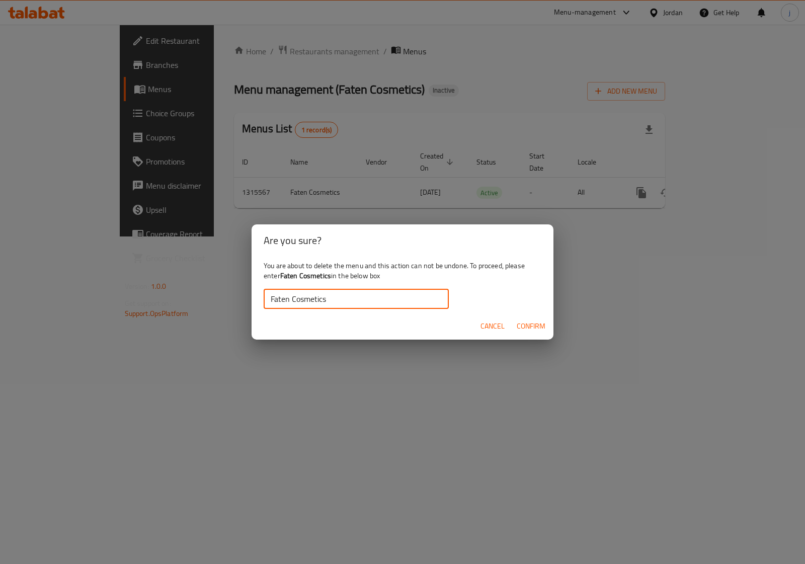
type input "Faten Cosmetics"
click at [517, 331] on span "Confirm" at bounding box center [531, 326] width 29 height 13
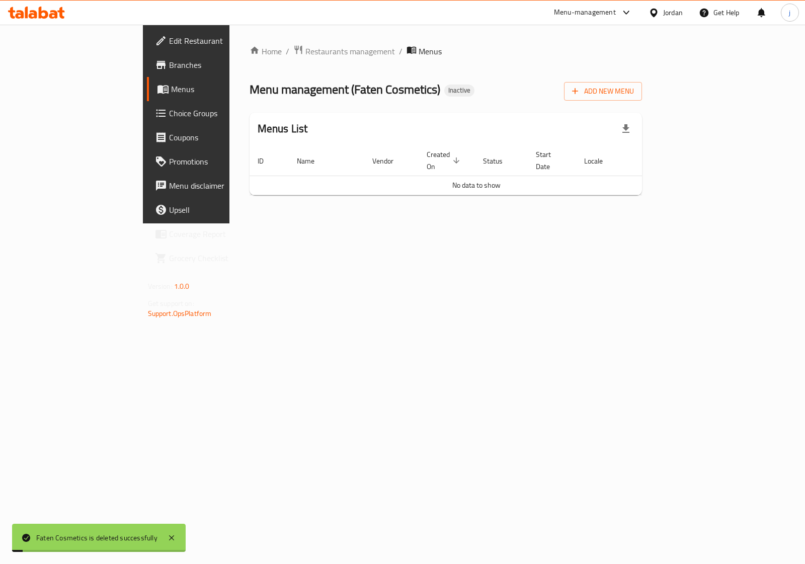
click at [642, 103] on div "Home / Restaurants management / Menus Menu management ( Faten Cosmetics ) Inact…" at bounding box center [446, 124] width 393 height 158
click at [580, 94] on icon "button" at bounding box center [575, 91] width 10 height 10
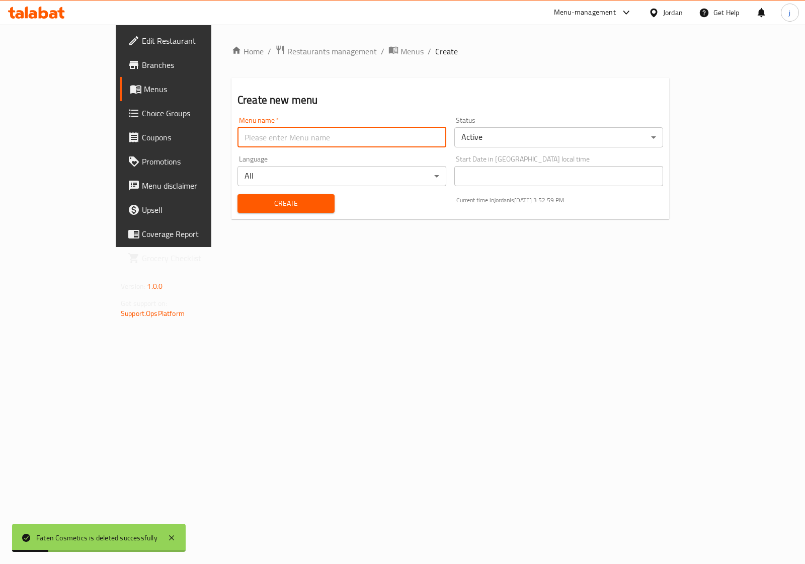
click at [311, 140] on input "text" at bounding box center [341, 137] width 209 height 20
paste input "Faten Cosmetics"
type input "Faten Cosmetics"
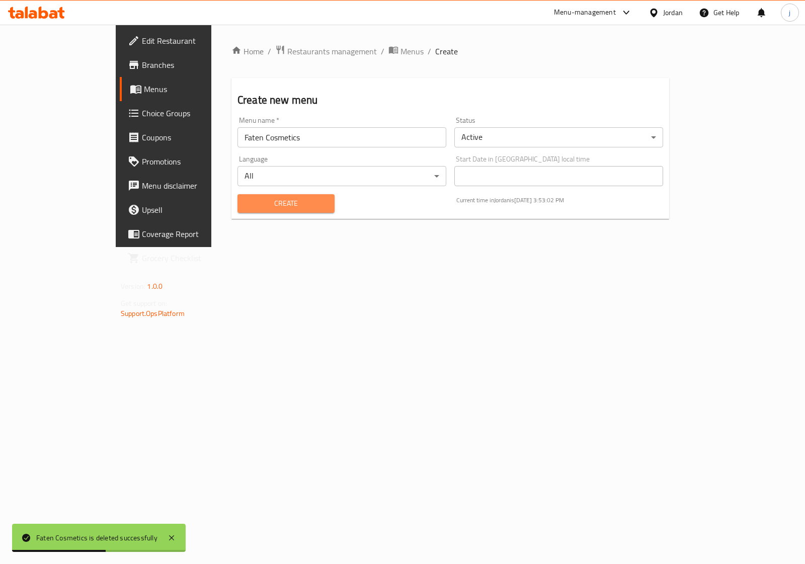
click at [256, 200] on span "Create" at bounding box center [286, 203] width 81 height 13
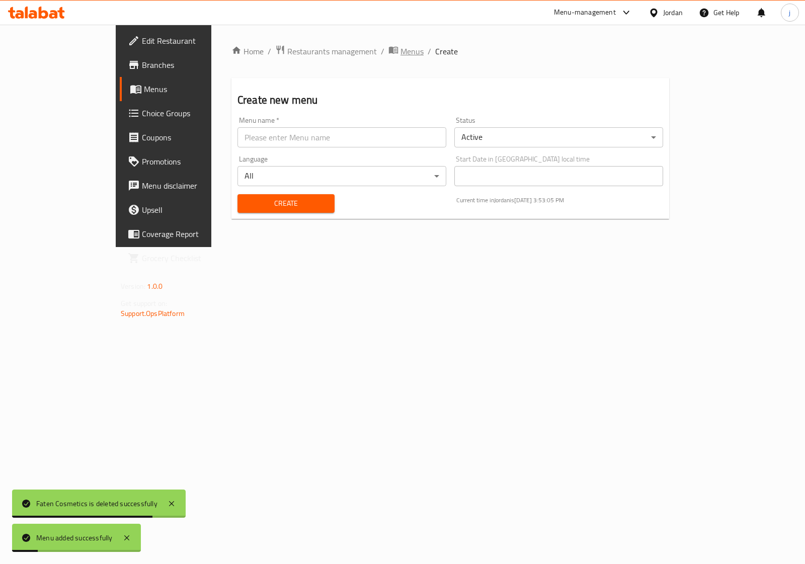
click at [400, 45] on span "Menus" at bounding box center [411, 51] width 23 height 12
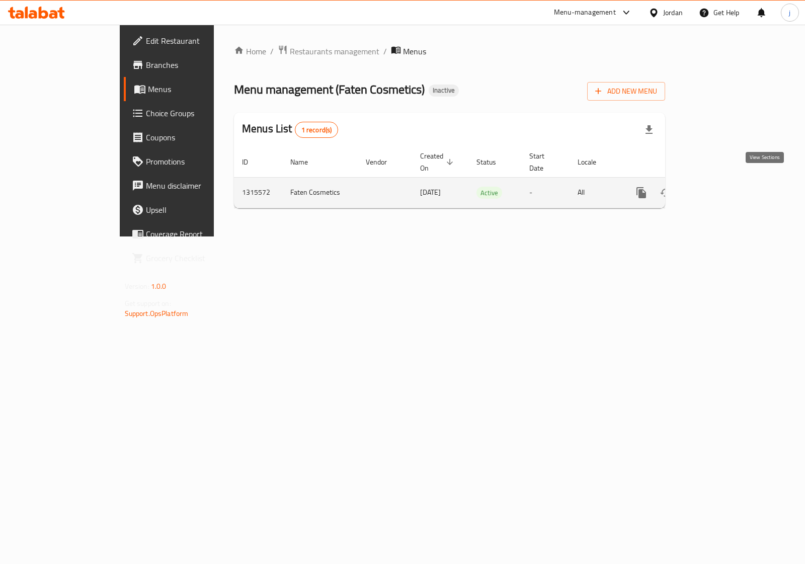
click at [718, 188] on icon "enhanced table" at bounding box center [713, 192] width 9 height 9
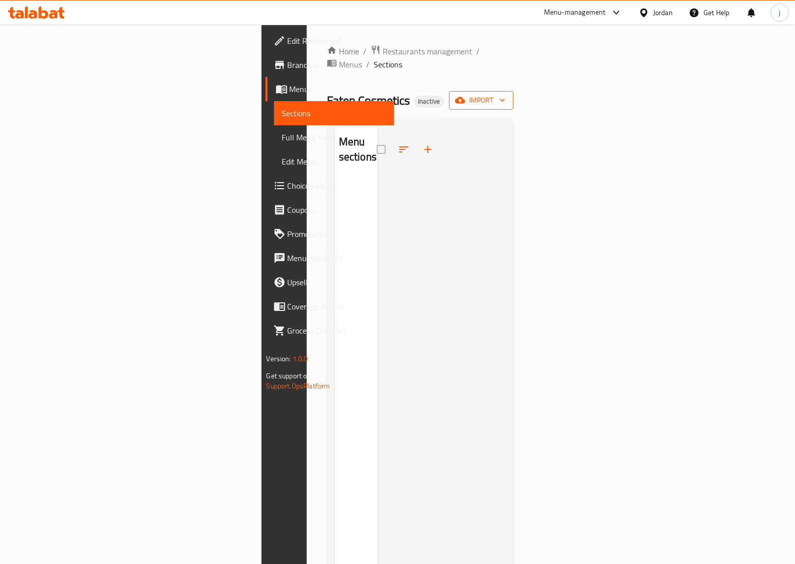
click at [514, 91] on button "import" at bounding box center [481, 100] width 64 height 19
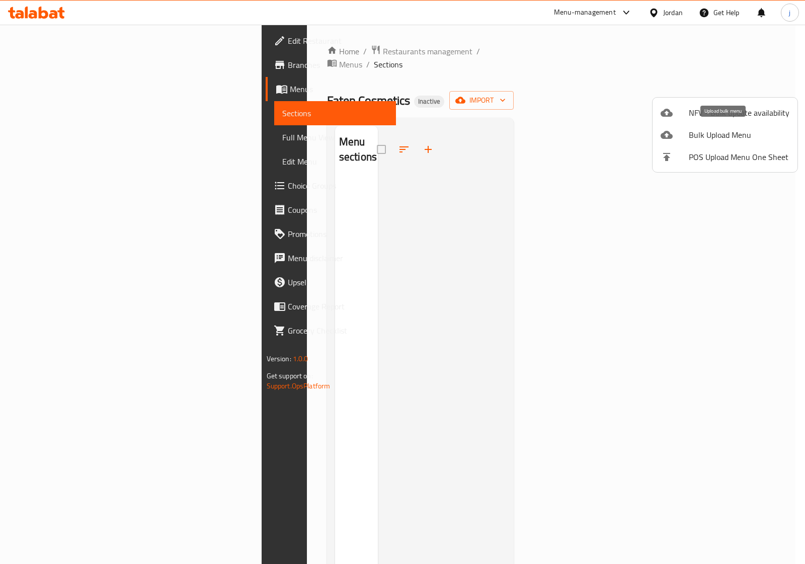
click at [717, 131] on span "Bulk Upload Menu" at bounding box center [739, 135] width 101 height 12
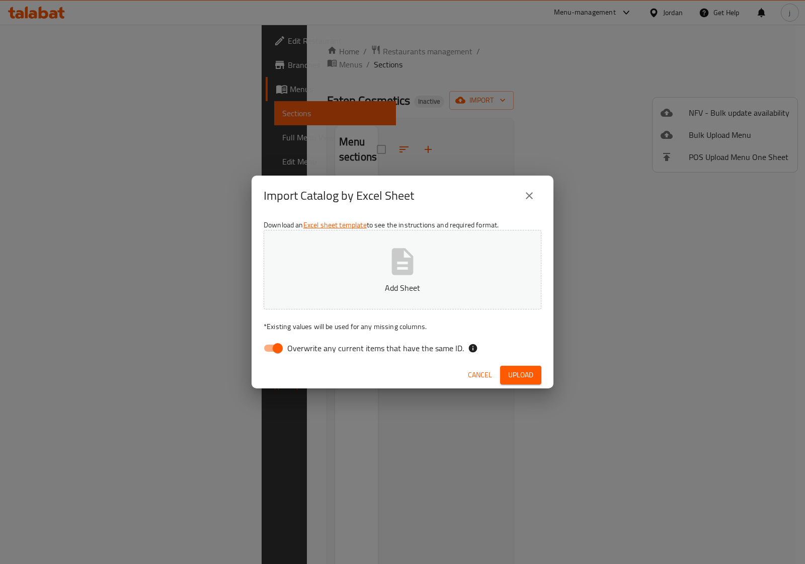
click at [437, 277] on button "Add Sheet" at bounding box center [403, 269] width 278 height 79
click at [279, 351] on input "Overwrite any current items that have the same ID." at bounding box center [277, 348] width 57 height 19
checkbox input "false"
click at [531, 382] on button "Upload" at bounding box center [520, 375] width 41 height 19
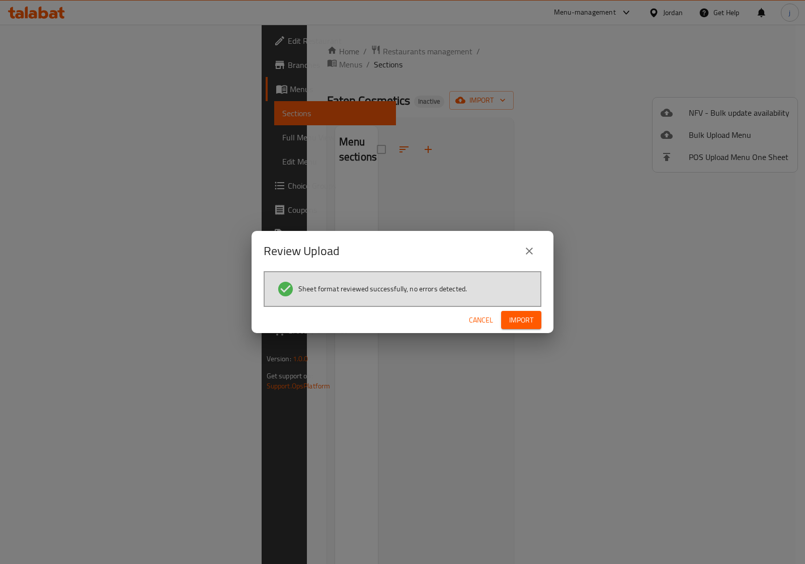
click at [531, 316] on span "Import" at bounding box center [521, 320] width 24 height 13
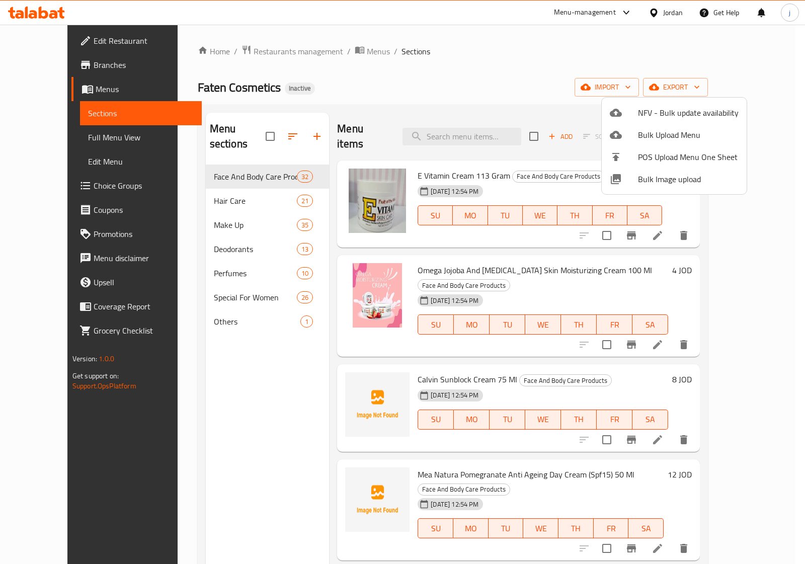
click at [252, 209] on div at bounding box center [402, 282] width 805 height 564
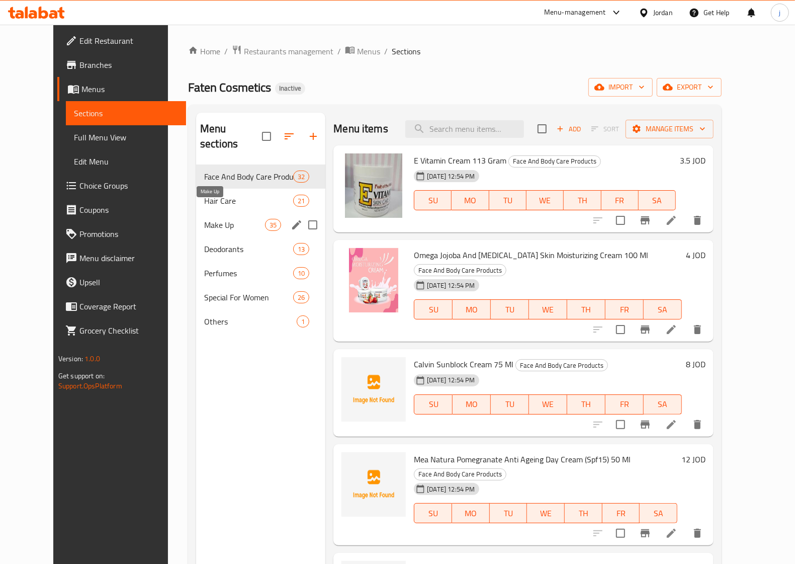
click at [204, 219] on span "Make Up" at bounding box center [234, 225] width 61 height 12
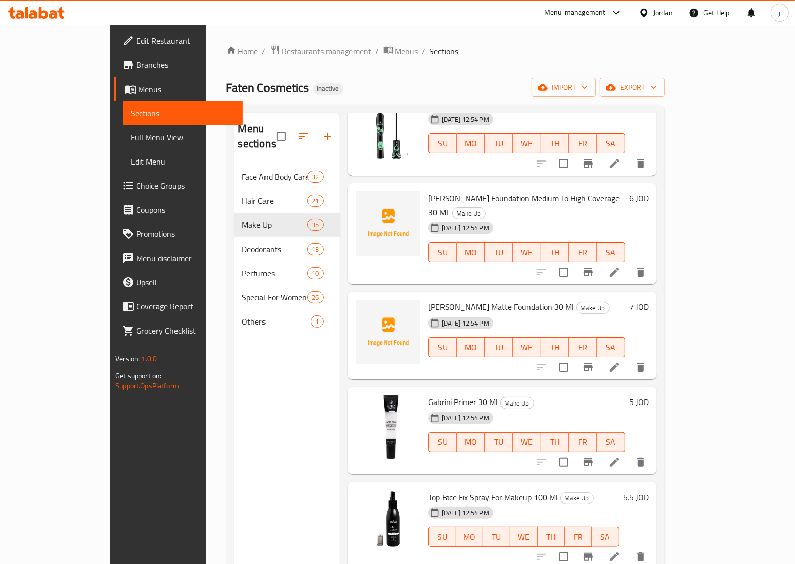
scroll to position [2780, 0]
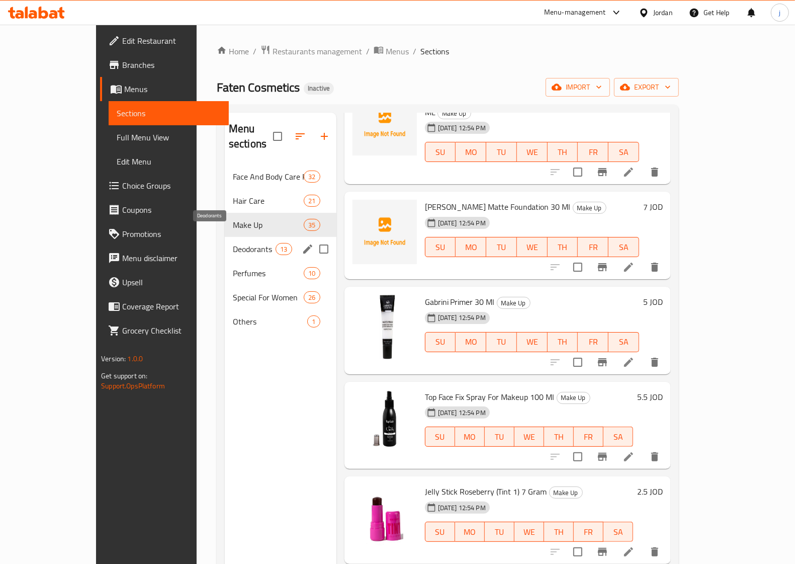
click at [233, 243] on span "Deodorants" at bounding box center [254, 249] width 43 height 12
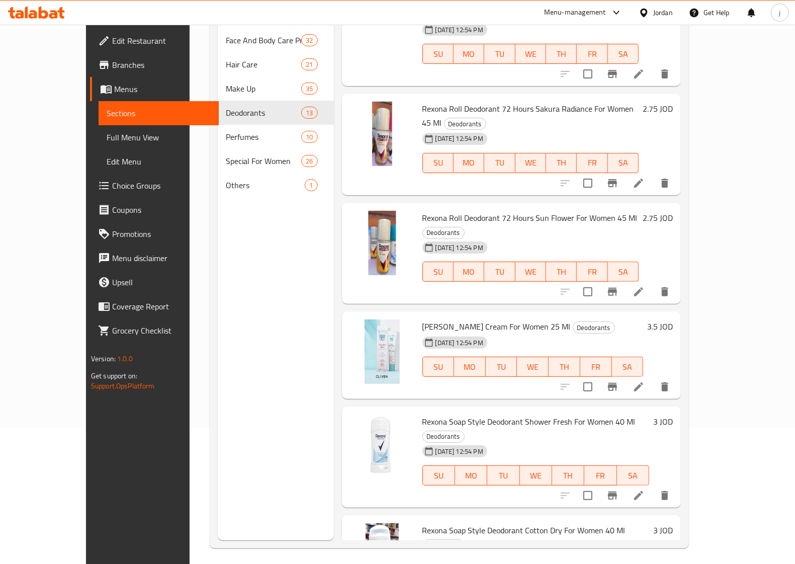
scroll to position [141, 0]
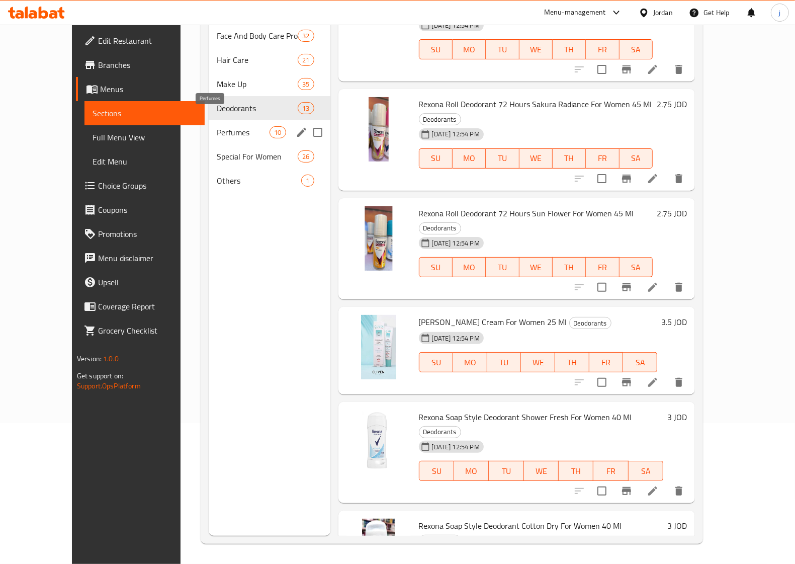
click at [235, 126] on span "Perfumes" at bounding box center [243, 132] width 53 height 12
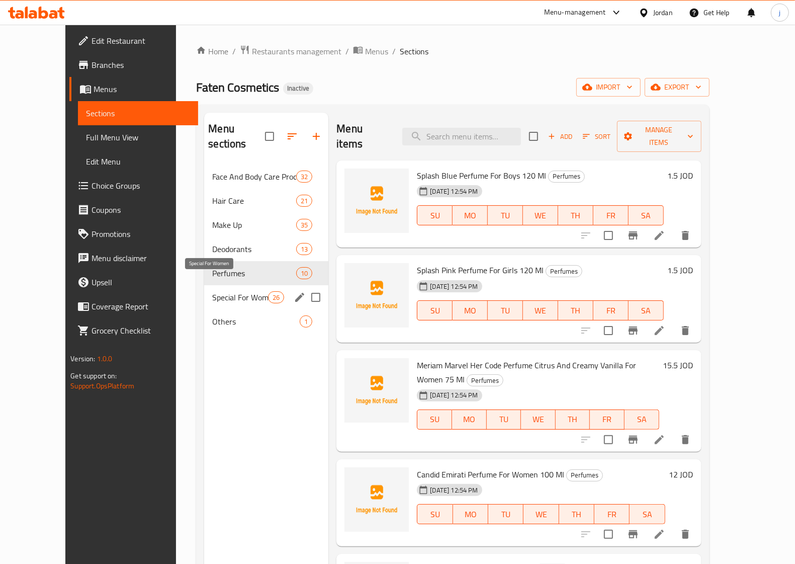
click at [230, 291] on span "Special For Women" at bounding box center [240, 297] width 56 height 12
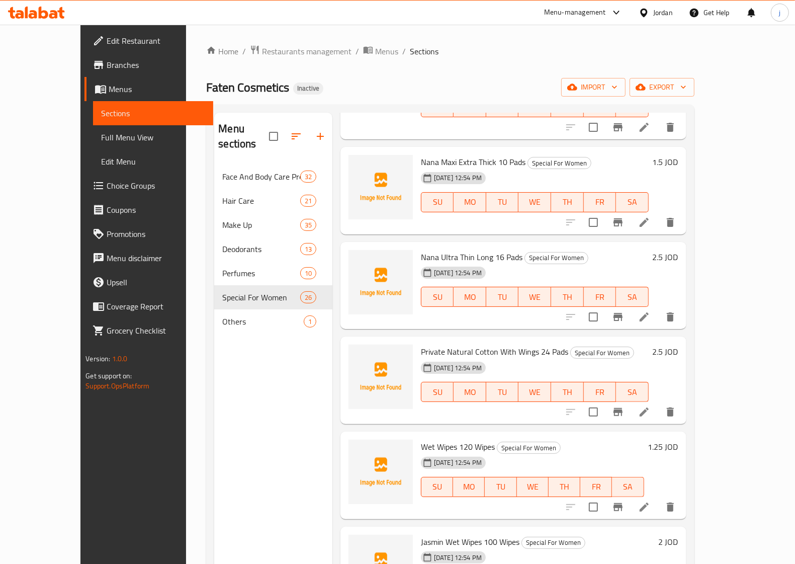
scroll to position [1927, 0]
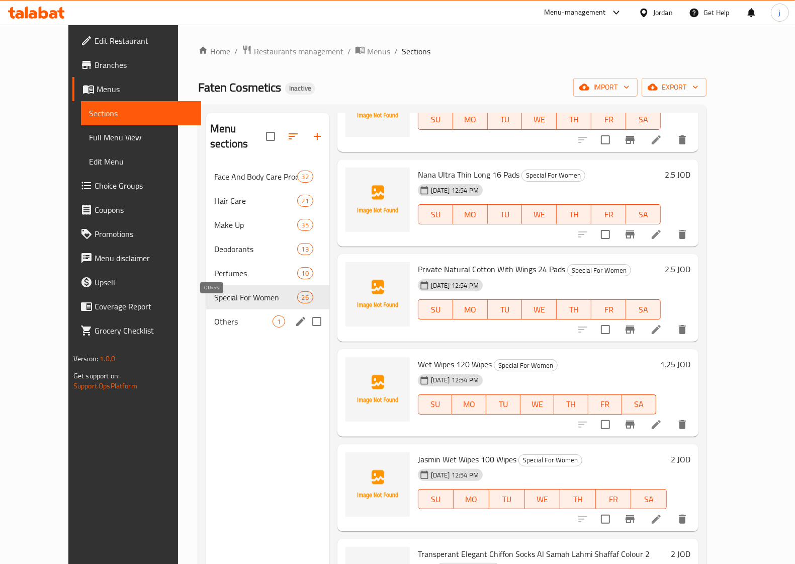
click at [214, 315] on span "Others" at bounding box center [243, 321] width 58 height 12
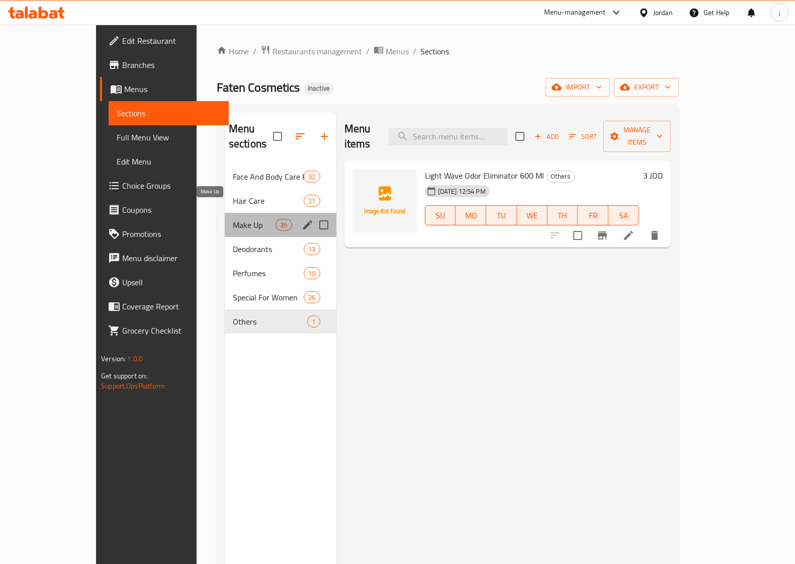
click at [233, 219] on span "Make Up" at bounding box center [254, 225] width 43 height 12
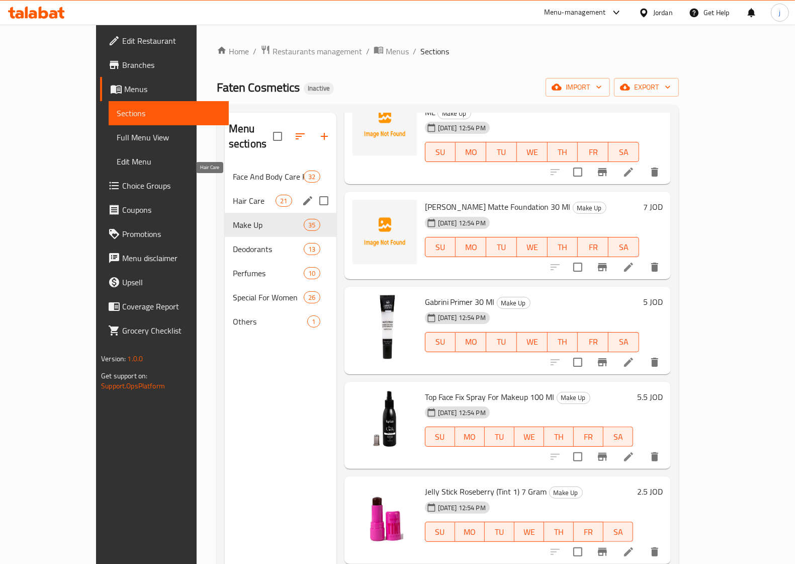
click at [233, 195] on span "Hair Care" at bounding box center [254, 201] width 43 height 12
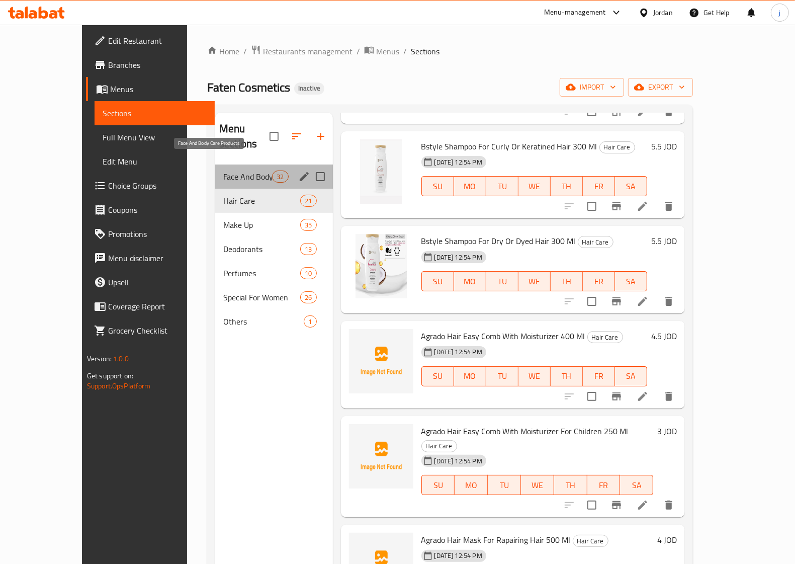
click at [234, 171] on span "Face And Body Care Products" at bounding box center [247, 177] width 49 height 12
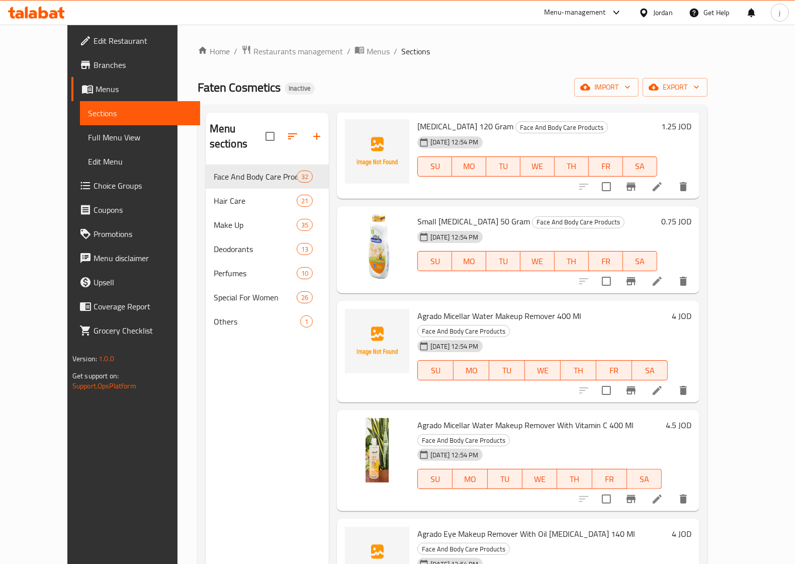
scroll to position [141, 0]
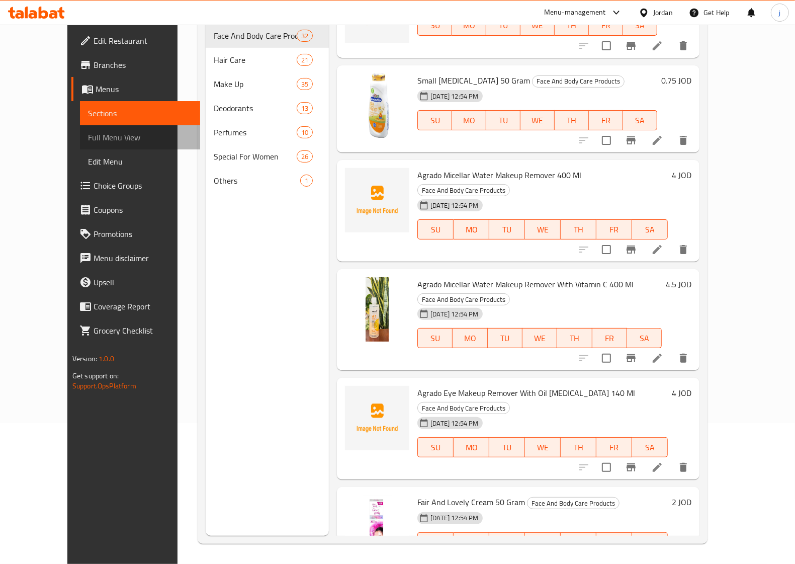
click at [88, 143] on span "Full Menu View" at bounding box center [140, 137] width 104 height 12
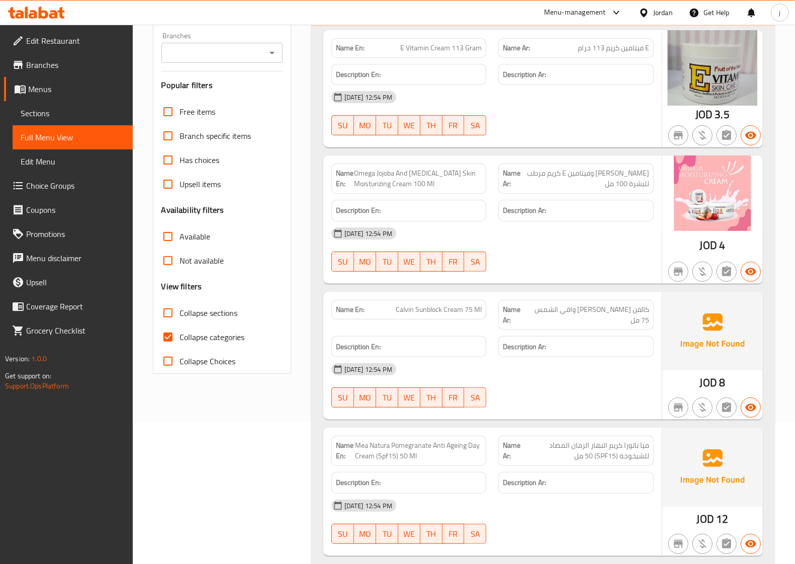
click at [195, 340] on span "Collapse categories" at bounding box center [212, 337] width 65 height 12
click at [180, 340] on input "Collapse categories" at bounding box center [168, 337] width 24 height 24
checkbox input "false"
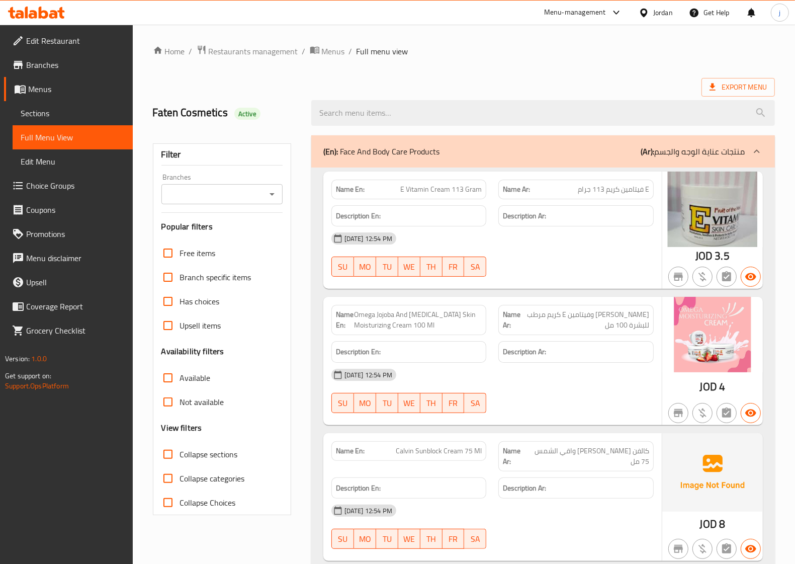
click at [491, 55] on ol "Home / Restaurants management / Menus / Full menu view" at bounding box center [464, 51] width 622 height 13
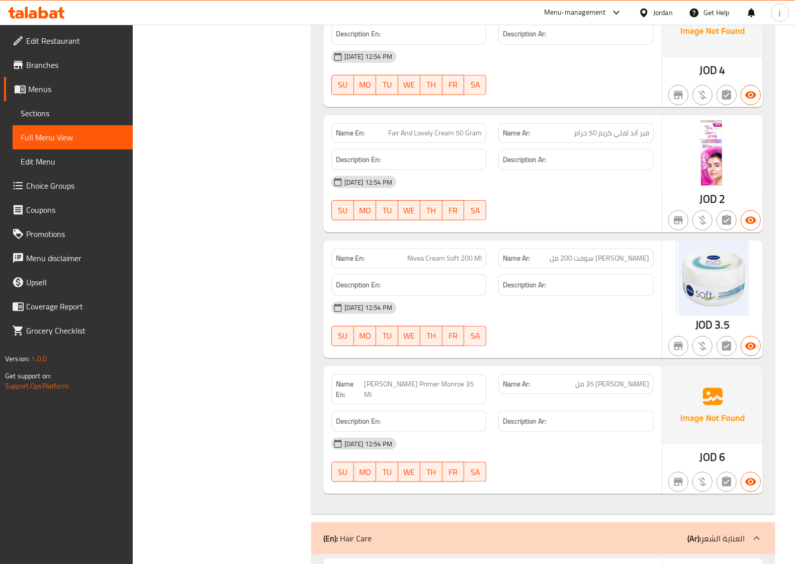
scroll to position [3585, 0]
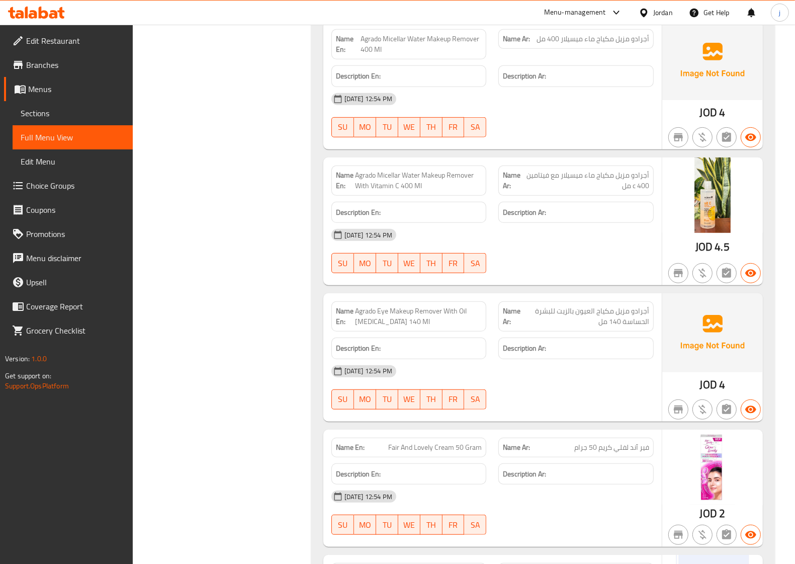
click at [661, 9] on div "Jordan" at bounding box center [664, 12] width 20 height 11
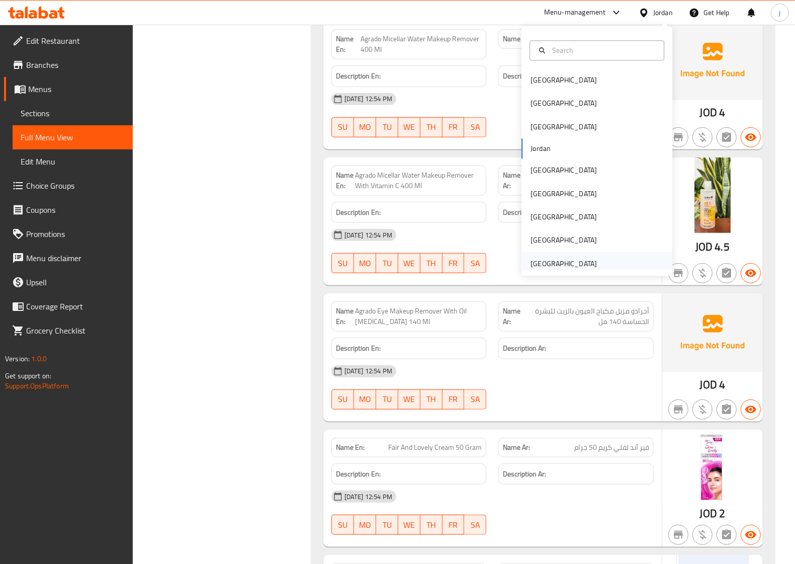
click at [593, 260] on div "[GEOGRAPHIC_DATA]" at bounding box center [564, 263] width 83 height 23
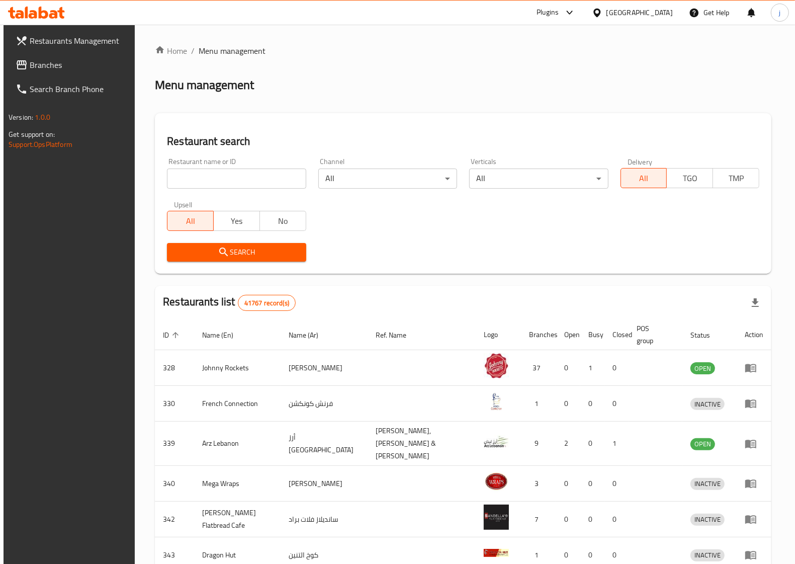
click at [89, 68] on span "Branches" at bounding box center [79, 65] width 99 height 12
click at [257, 173] on input "search" at bounding box center [236, 179] width 139 height 20
paste input "629352"
type input "629352"
click at [249, 247] on span "Search" at bounding box center [236, 252] width 123 height 13
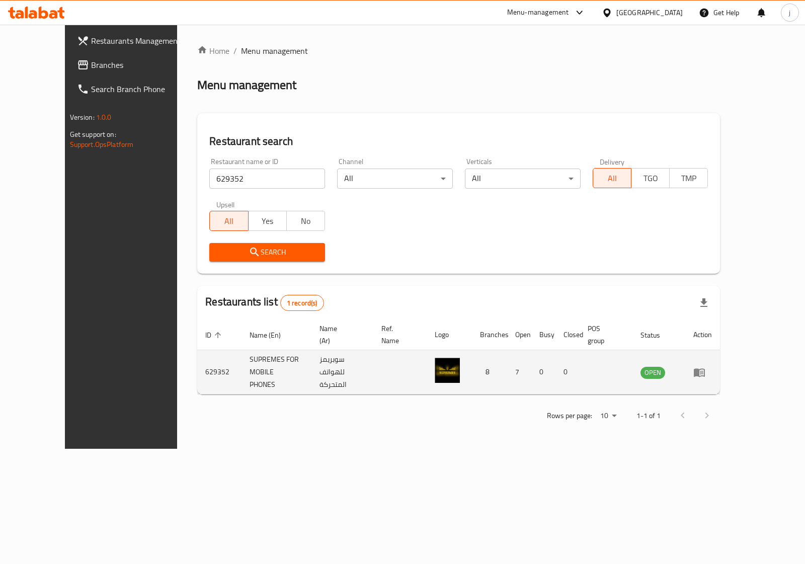
drag, startPoint x: 683, startPoint y: 374, endPoint x: 647, endPoint y: 375, distance: 36.7
click at [632, 375] on td "enhanced table" at bounding box center [606, 372] width 53 height 44
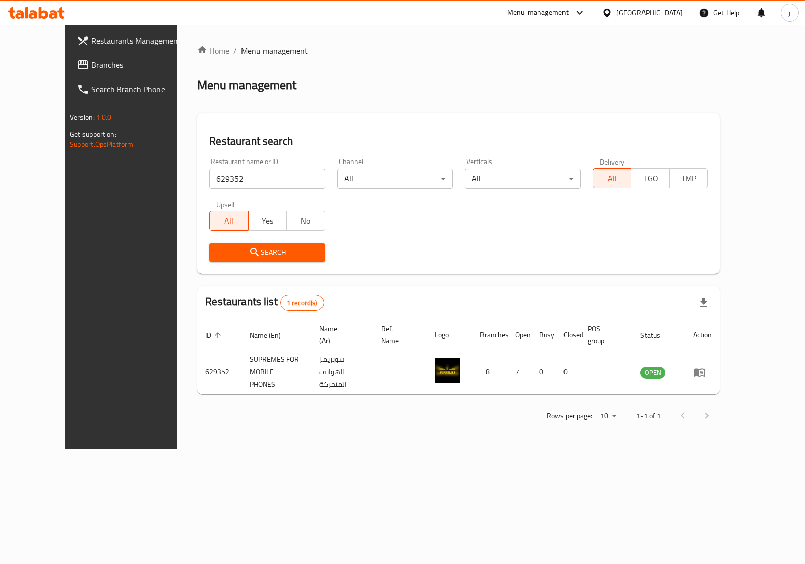
click at [629, 424] on div "Home / Menu management Menu management Restaurant search Restaurant name or ID …" at bounding box center [458, 237] width 563 height 424
click at [470, 302] on div "Restaurants list 1 record(s)" at bounding box center [458, 303] width 523 height 34
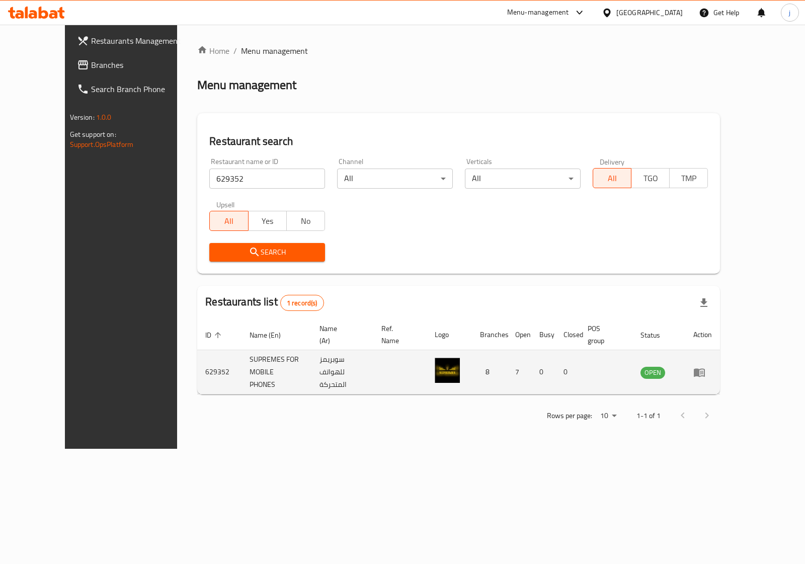
click at [720, 376] on td "enhanced table" at bounding box center [702, 372] width 35 height 44
click at [705, 368] on icon "enhanced table" at bounding box center [699, 372] width 12 height 12
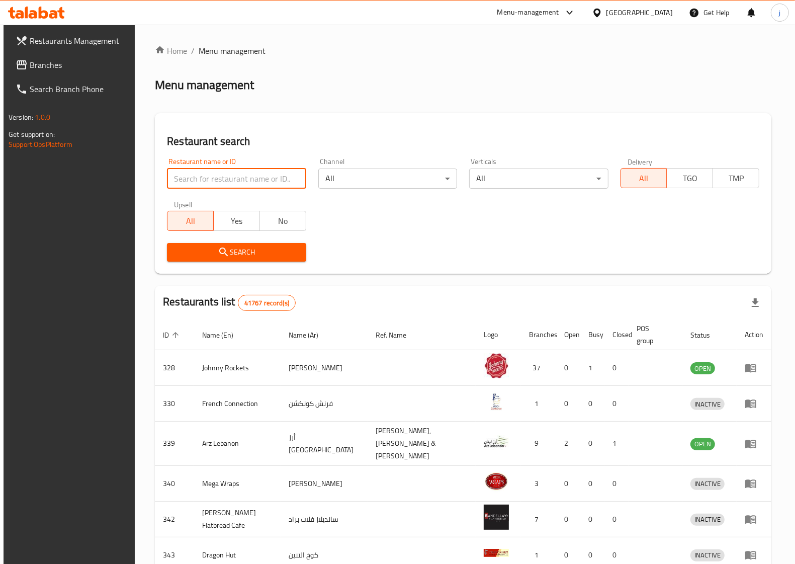
click at [212, 179] on input "search" at bounding box center [236, 179] width 139 height 20
paste input "629352"
type input "629352"
click at [224, 260] on button "Search" at bounding box center [236, 252] width 139 height 19
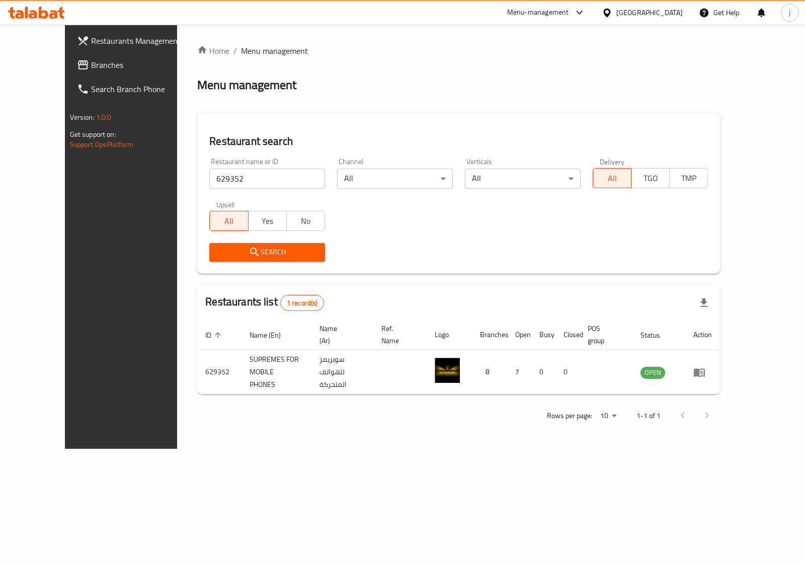
click at [431, 82] on div "Menu management" at bounding box center [458, 85] width 523 height 16
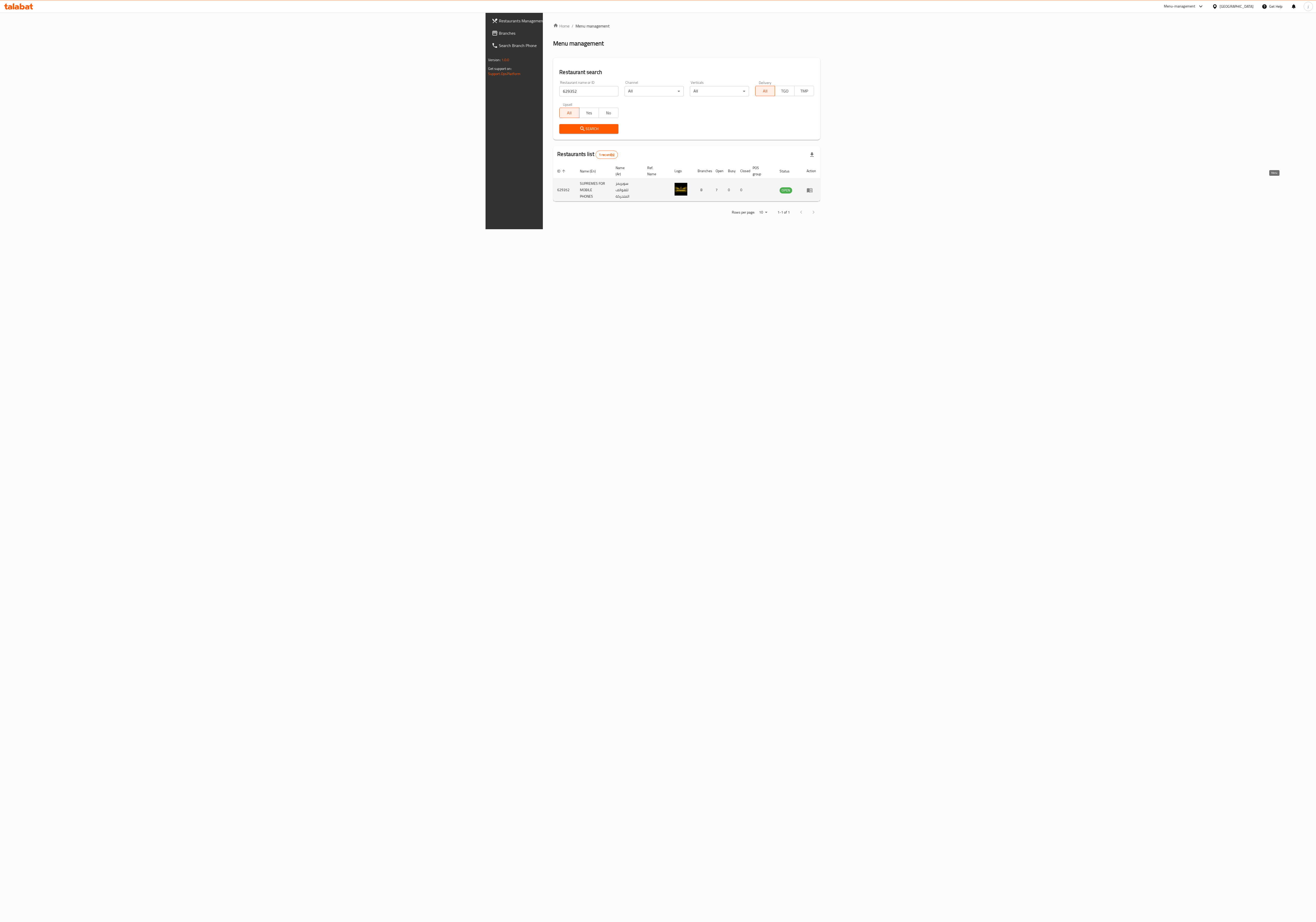
click at [406, 187] on link "enhanced table" at bounding box center [811, 190] width 10 height 6
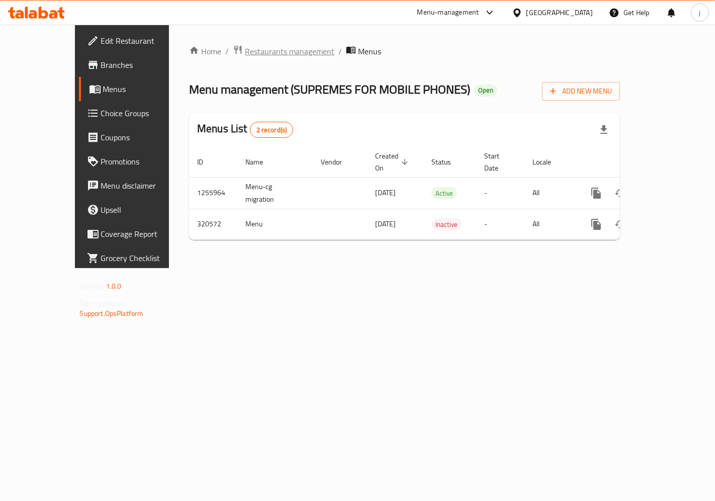
click at [245, 49] on span "Restaurants management" at bounding box center [290, 51] width 90 height 12
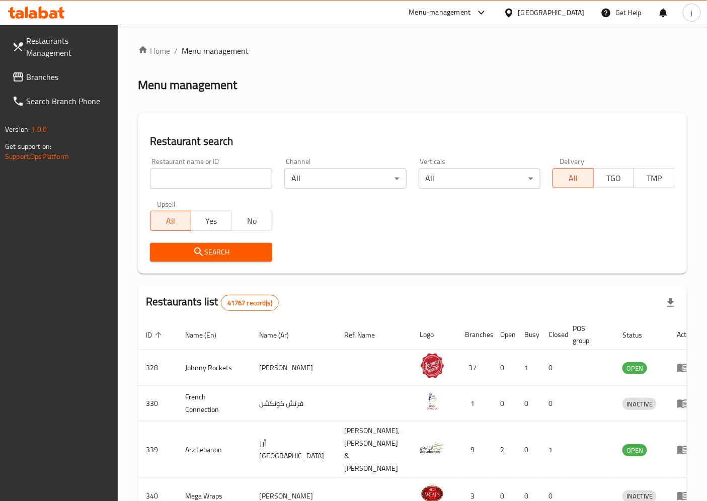
click at [234, 167] on div "Restaurant name or ID Restaurant name or ID" at bounding box center [211, 173] width 122 height 31
click at [234, 171] on input "search" at bounding box center [211, 179] width 122 height 20
paste input "629352"
type input "629352"
click at [249, 259] on button "Search" at bounding box center [211, 252] width 122 height 19
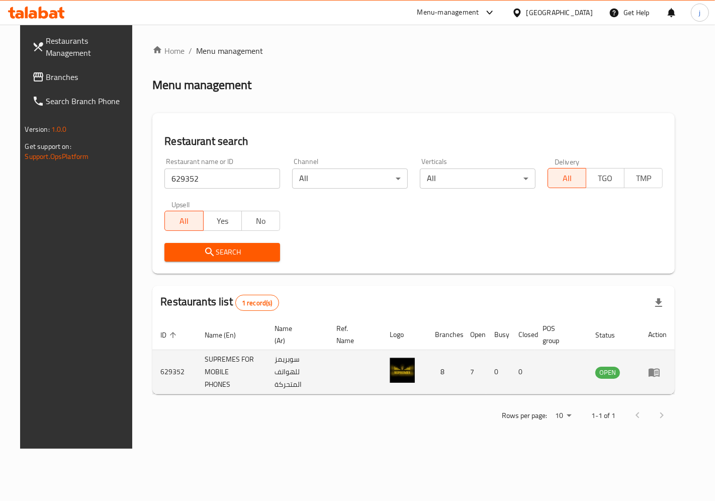
click at [588, 370] on td "enhanced table" at bounding box center [561, 372] width 53 height 44
click at [298, 371] on td "سوبريمز للهواتف المتحركة" at bounding box center [298, 372] width 62 height 44
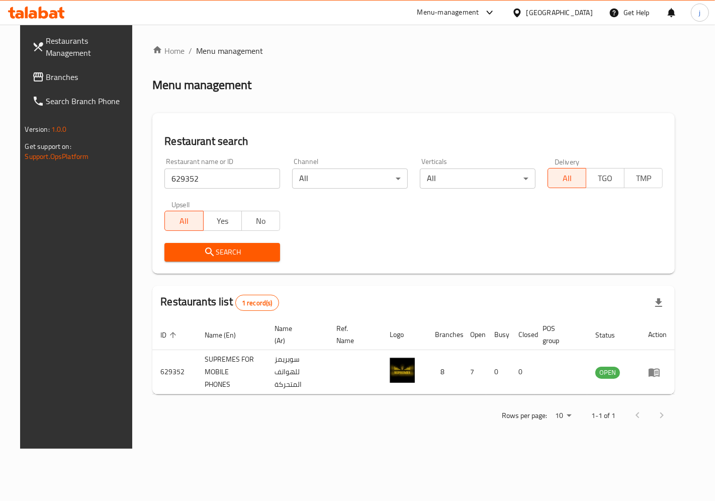
click at [308, 294] on div "Restaurants list 1 record(s)" at bounding box center [413, 303] width 523 height 34
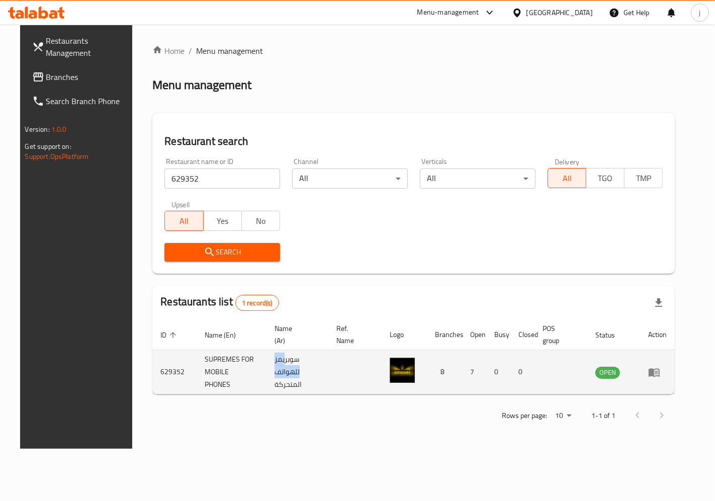
drag, startPoint x: 272, startPoint y: 375, endPoint x: 320, endPoint y: 365, distance: 49.4
click at [314, 361] on td "سوبريمز للهواتف المتحركة" at bounding box center [298, 372] width 62 height 44
click at [345, 373] on td "enhanced table" at bounding box center [356, 372] width 54 height 44
drag, startPoint x: 335, startPoint y: 359, endPoint x: 269, endPoint y: 376, distance: 68.0
click at [269, 376] on td "سوبريمز للهواتف المتحركة" at bounding box center [298, 372] width 62 height 44
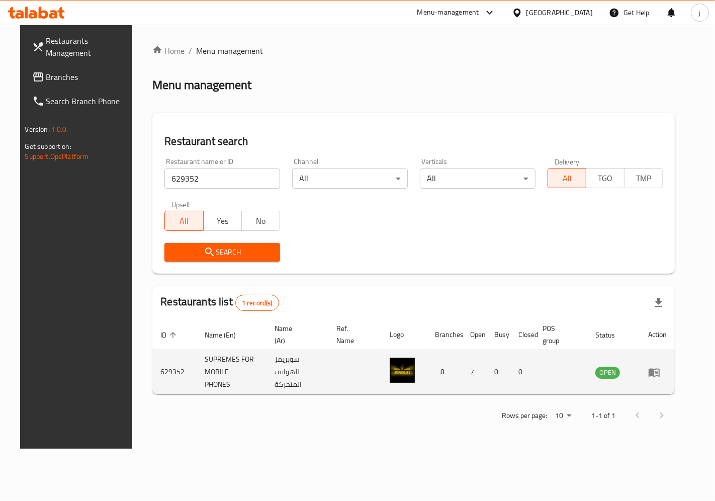
click at [293, 364] on td "سوبريمز للهواتف المتحركة" at bounding box center [298, 372] width 62 height 44
copy td "سوبريمز للهواتف المتحركة"
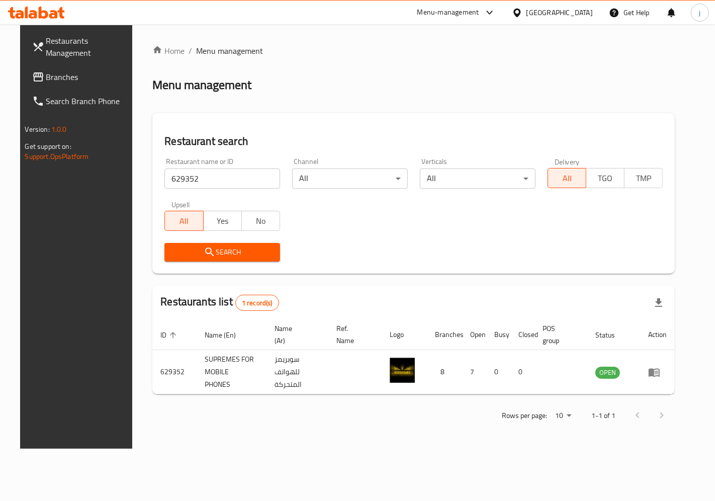
click at [295, 84] on div "Menu management" at bounding box center [413, 85] width 523 height 16
click at [205, 253] on icon "submit" at bounding box center [209, 252] width 9 height 9
click at [46, 76] on span "Branches" at bounding box center [88, 77] width 85 height 12
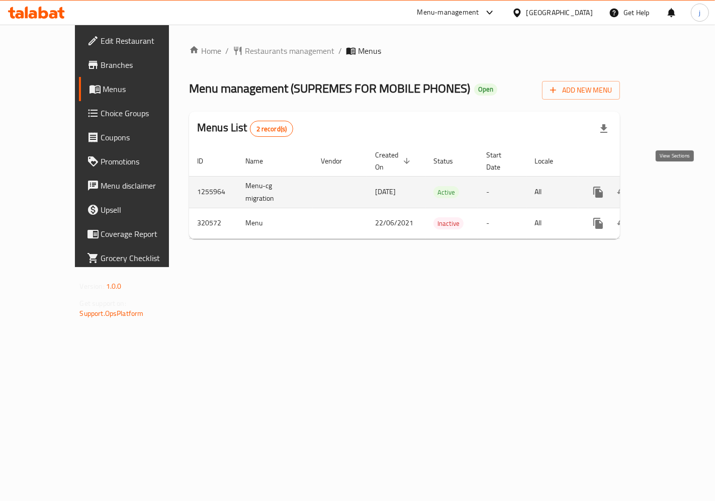
click at [676, 188] on icon "enhanced table" at bounding box center [671, 192] width 9 height 9
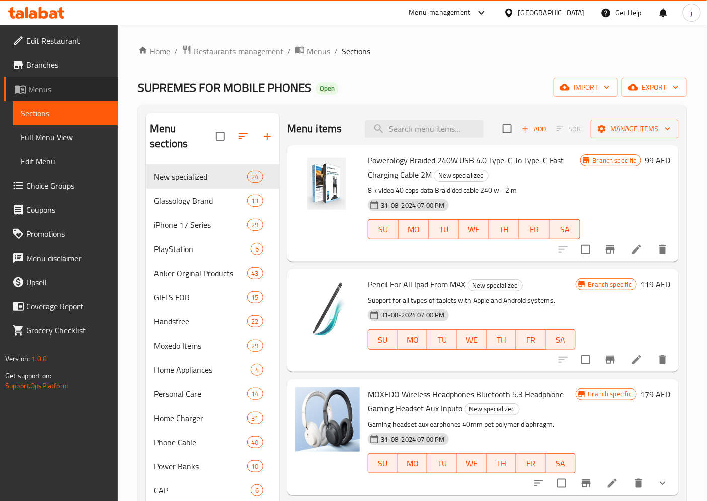
click at [40, 83] on span "Menus" at bounding box center [69, 89] width 82 height 12
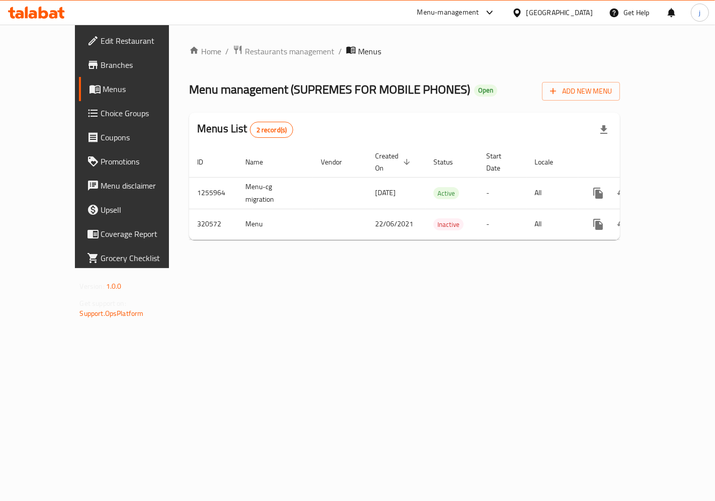
click at [485, 60] on div "Home / Restaurants management / Menus Menu management ( SUPREMES FOR MOBILE PHO…" at bounding box center [404, 146] width 431 height 203
click at [101, 64] on span "Branches" at bounding box center [143, 65] width 85 height 12
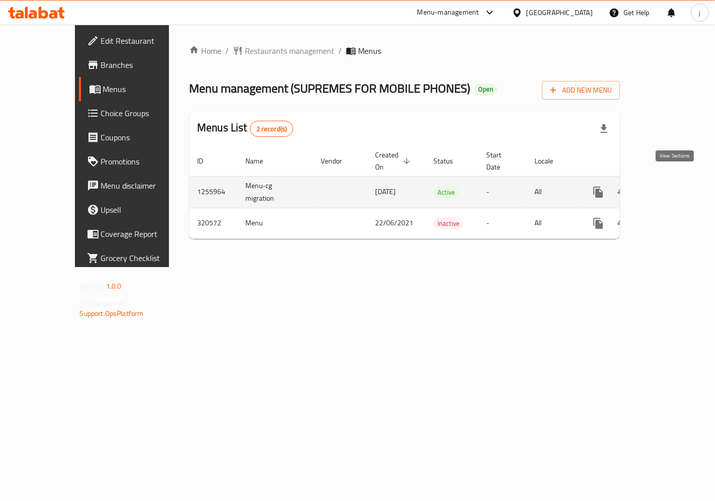
click at [677, 186] on icon "enhanced table" at bounding box center [671, 192] width 12 height 12
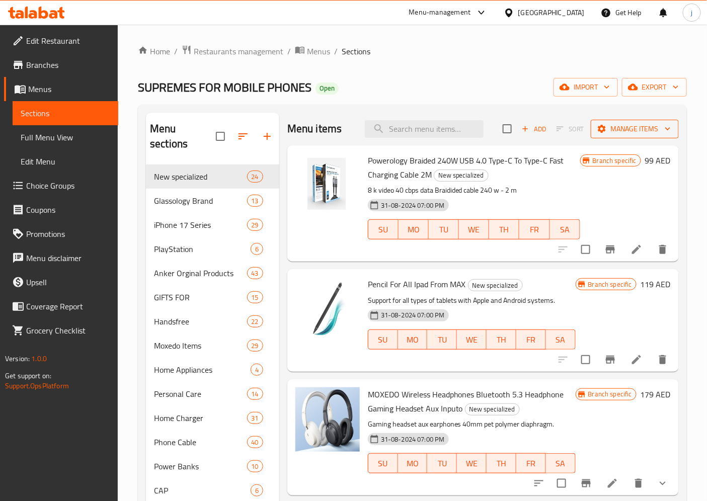
click at [646, 131] on span "Manage items" at bounding box center [635, 129] width 72 height 13
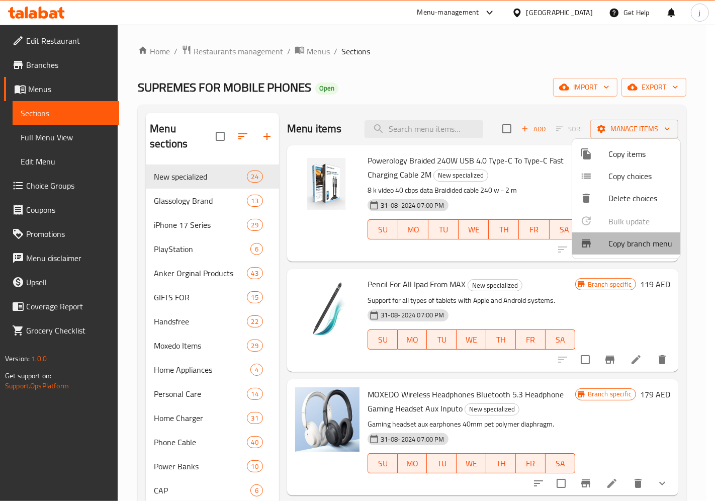
click at [639, 244] on span "Copy branch menu" at bounding box center [641, 243] width 64 height 12
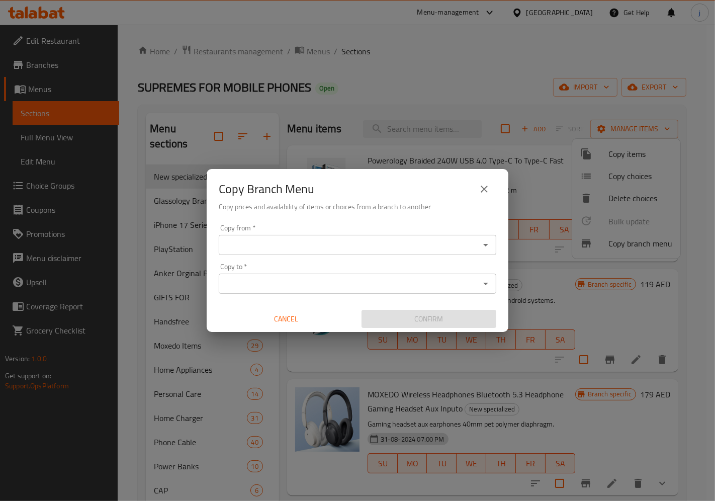
click at [400, 253] on div "Copy from *" at bounding box center [358, 245] width 278 height 20
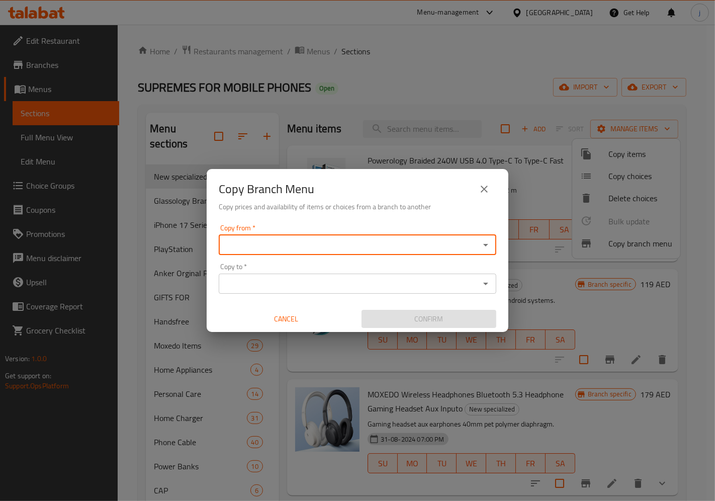
click at [487, 184] on icon "close" at bounding box center [484, 189] width 12 height 12
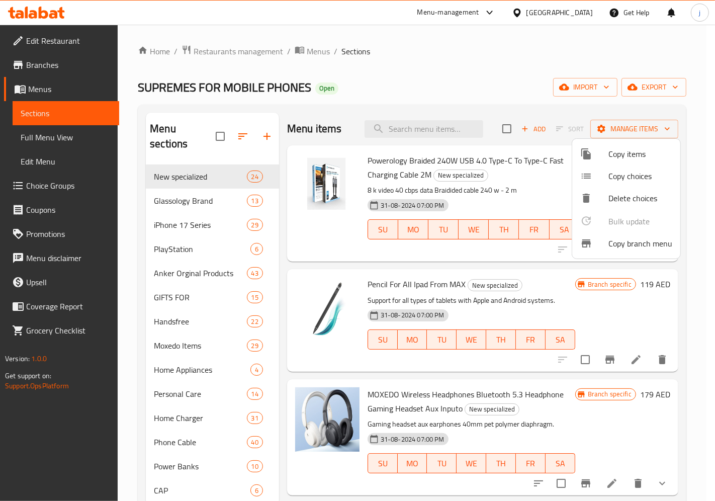
click at [65, 67] on div at bounding box center [357, 250] width 715 height 501
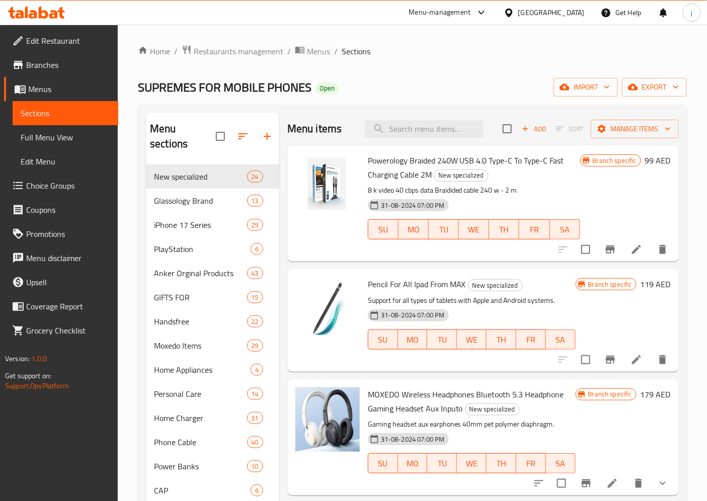
click at [65, 67] on span "Branches" at bounding box center [68, 65] width 84 height 12
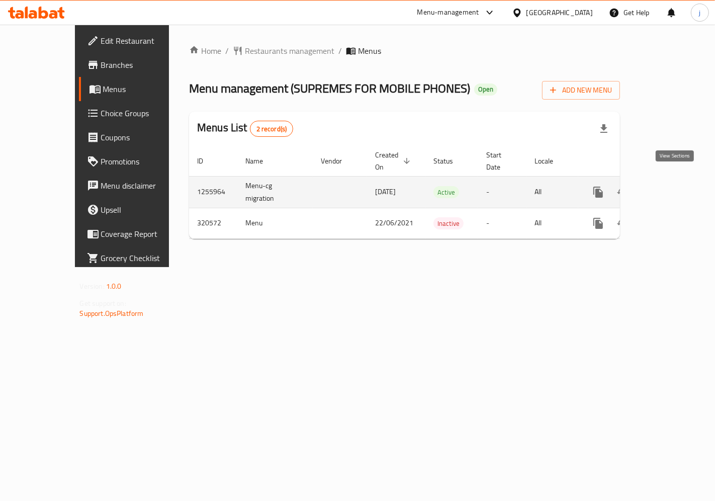
click at [675, 186] on icon "enhanced table" at bounding box center [671, 192] width 12 height 12
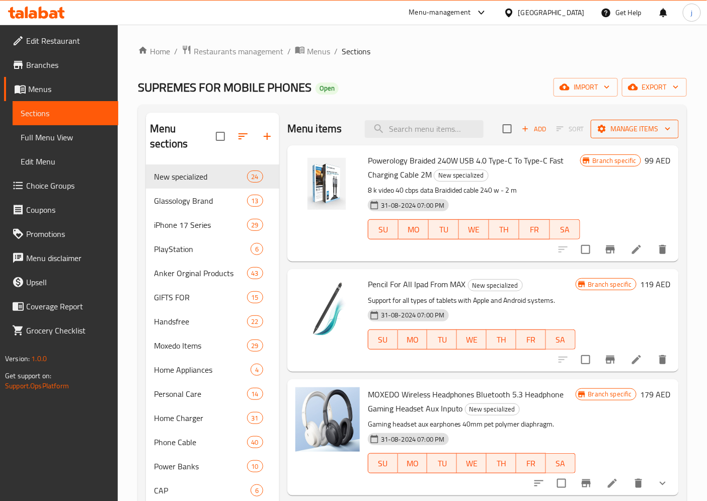
click at [642, 136] on button "Manage items" at bounding box center [635, 129] width 88 height 19
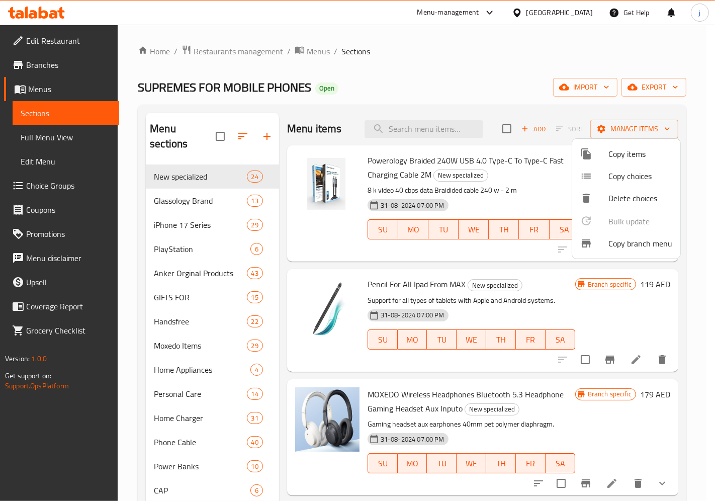
click at [647, 240] on span "Copy branch menu" at bounding box center [641, 243] width 64 height 12
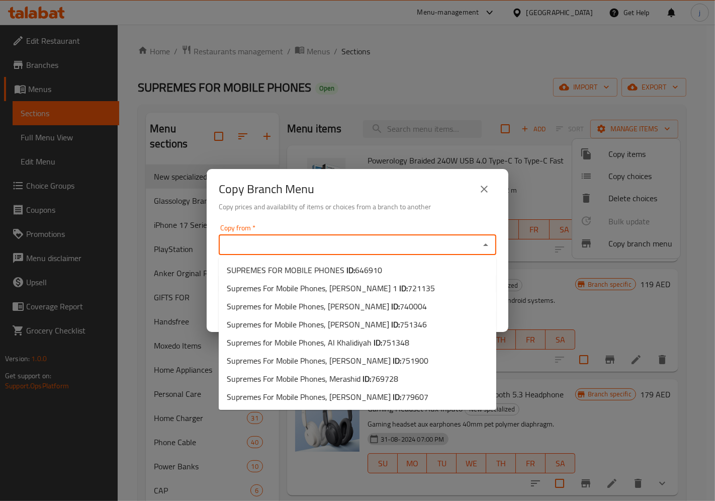
click at [344, 239] on input "Copy from   *" at bounding box center [349, 245] width 255 height 14
click at [336, 240] on input "Copy from   *" at bounding box center [349, 245] width 255 height 14
paste input "Supremes For Mobile Phones, Merashid"
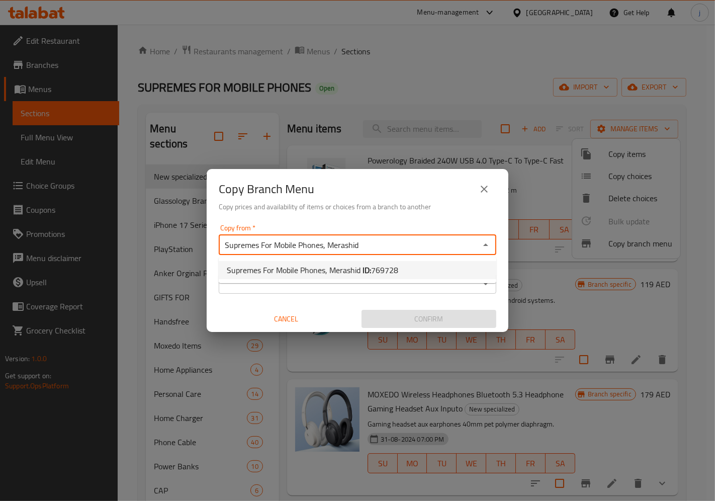
click at [342, 269] on span "Supremes For Mobile Phones, Merashid ID: 769728" at bounding box center [313, 270] width 172 height 12
type input "Supremes For Mobile Phones, Merashid"
click at [338, 279] on input "Copy to   *" at bounding box center [349, 284] width 255 height 14
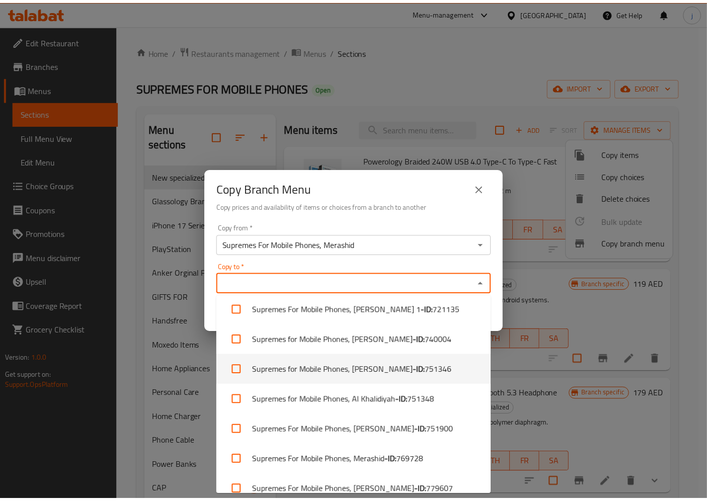
scroll to position [48, 0]
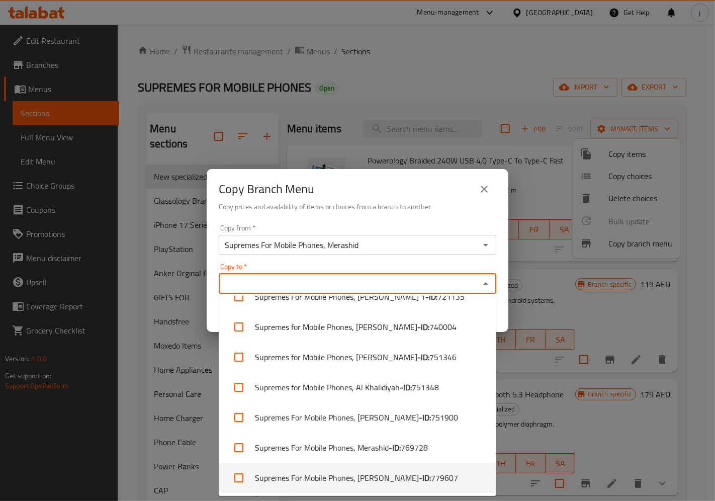
click at [354, 476] on li "Supremes For Mobile Phones, Al Yaher - ID: 779607" at bounding box center [358, 478] width 278 height 30
checkbox input "true"
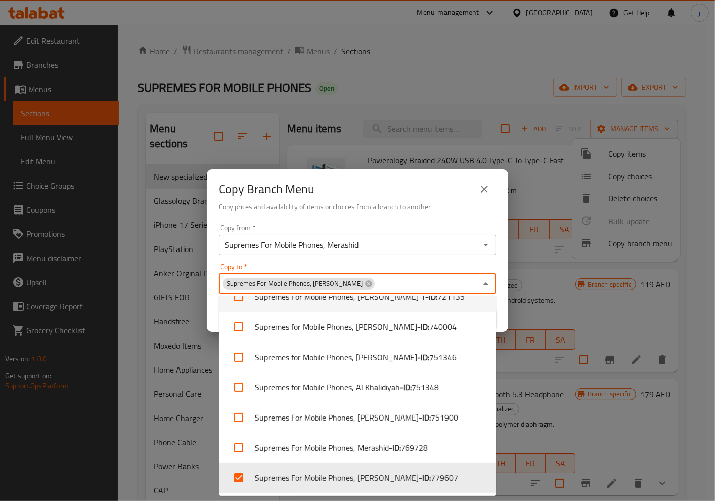
click at [428, 213] on div "Copy Branch Menu Copy prices and availability of items or choices from a branch…" at bounding box center [358, 194] width 302 height 51
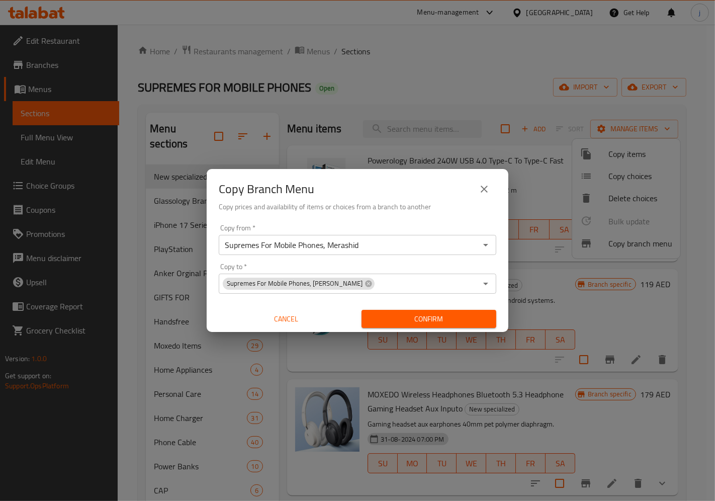
click at [440, 322] on span "Confirm" at bounding box center [429, 319] width 119 height 13
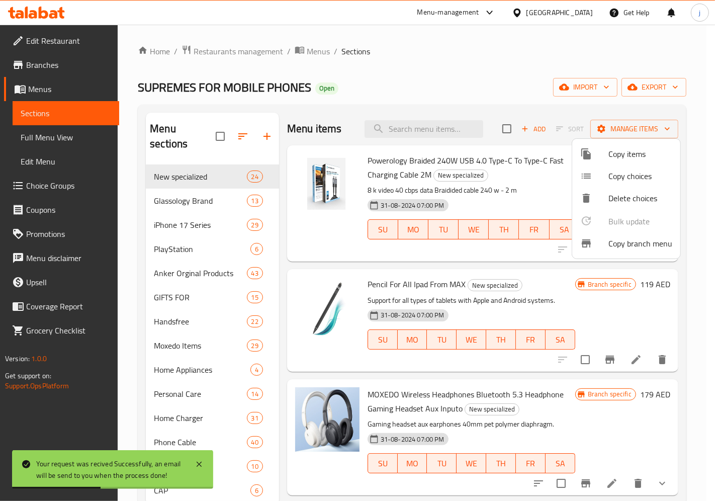
click at [486, 71] on div at bounding box center [357, 250] width 715 height 501
